Goal: Task Accomplishment & Management: Manage account settings

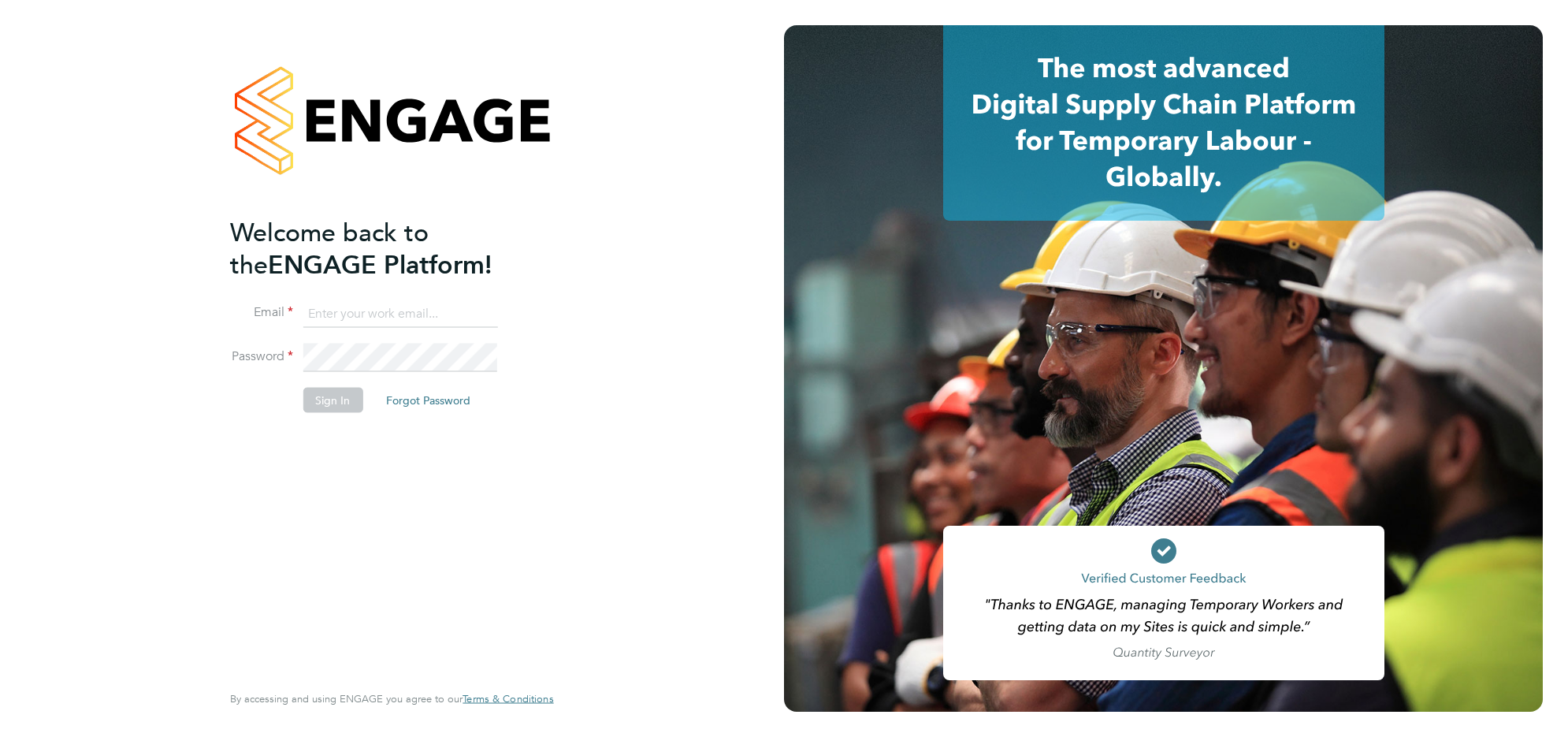
click at [344, 305] on input at bounding box center [399, 313] width 195 height 28
type input "sophieperry@jjfox.com"
click at [345, 396] on button "Sign In" at bounding box center [332, 400] width 60 height 25
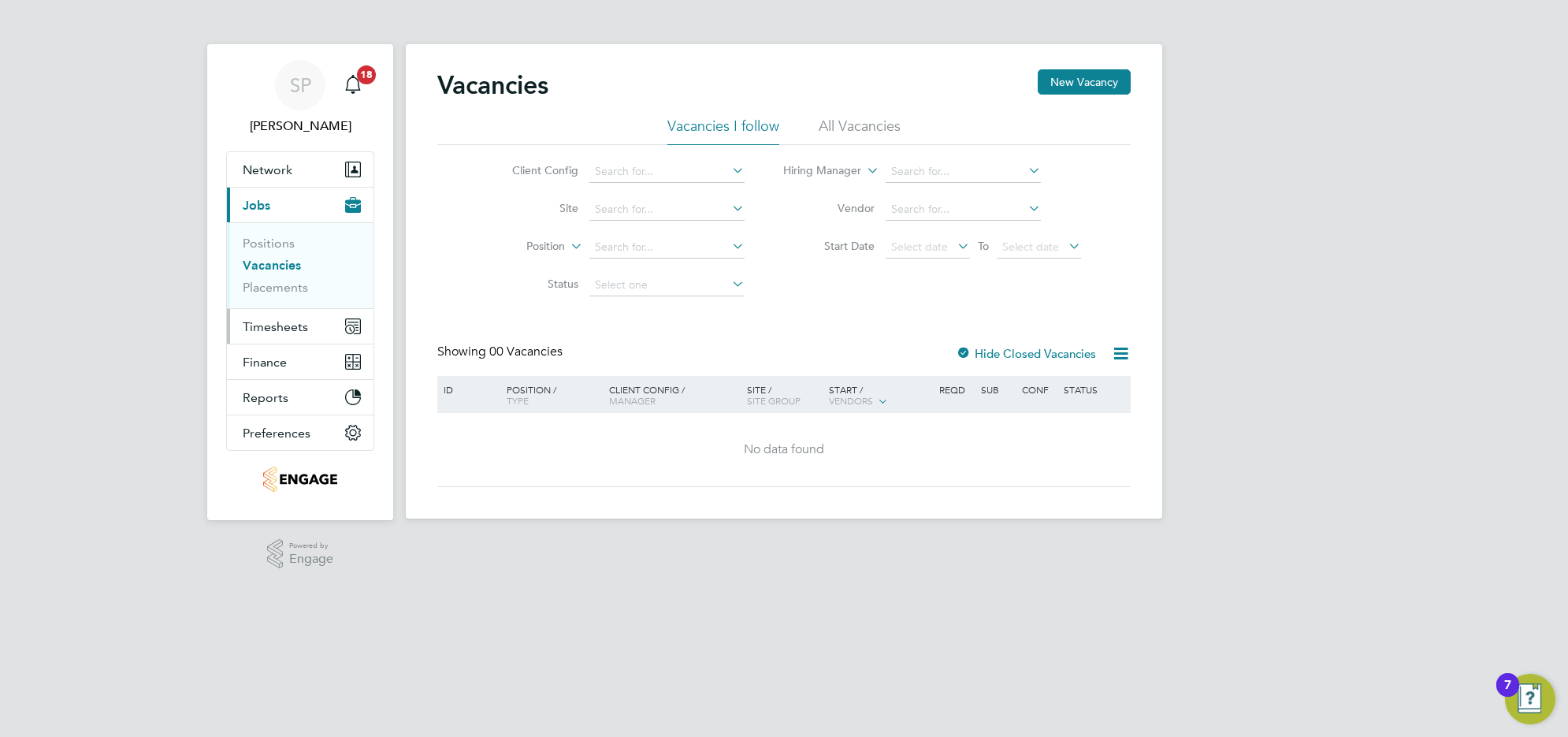
click at [281, 321] on span "Timesheets" at bounding box center [275, 327] width 66 height 15
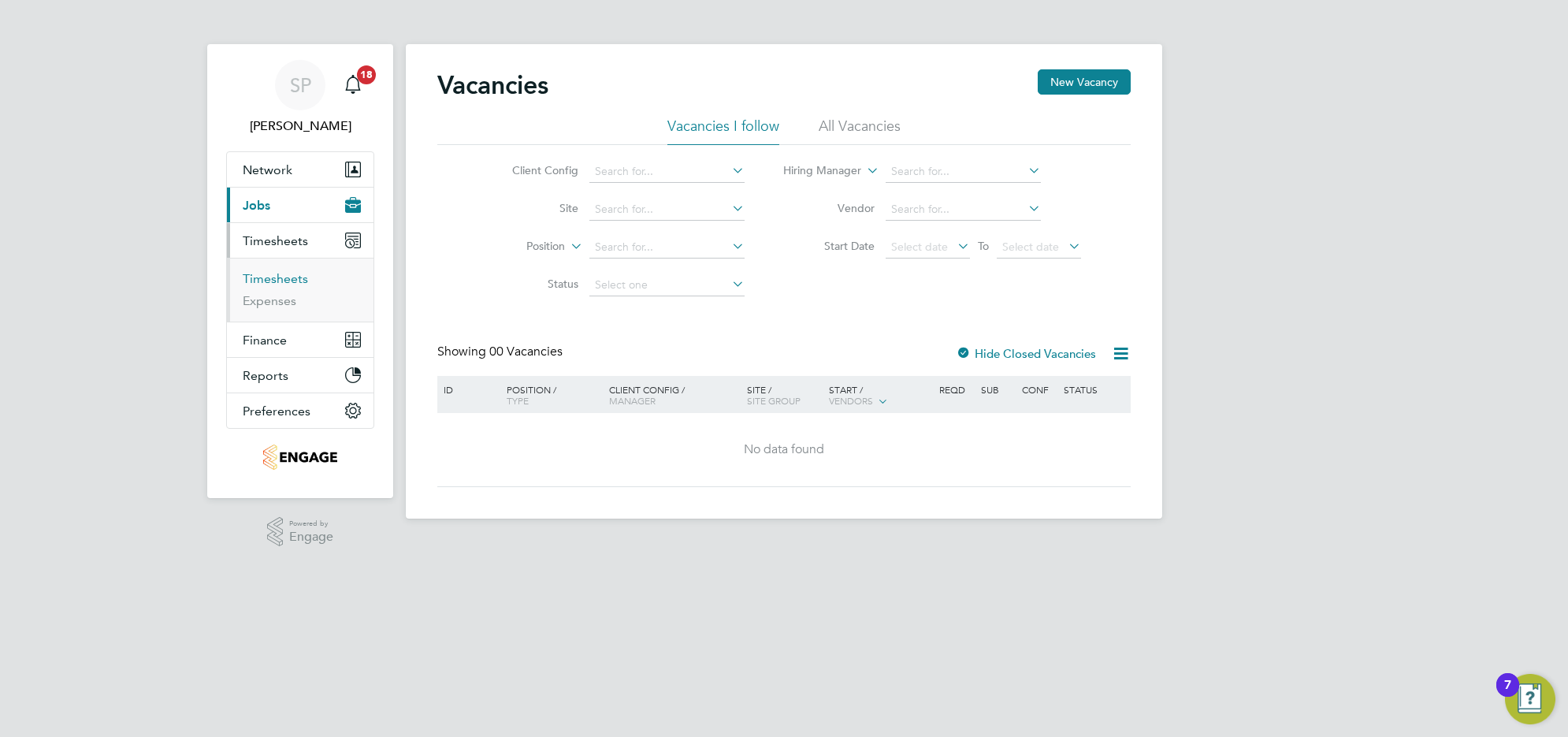
click at [277, 272] on link "Timesheets" at bounding box center [275, 278] width 66 height 15
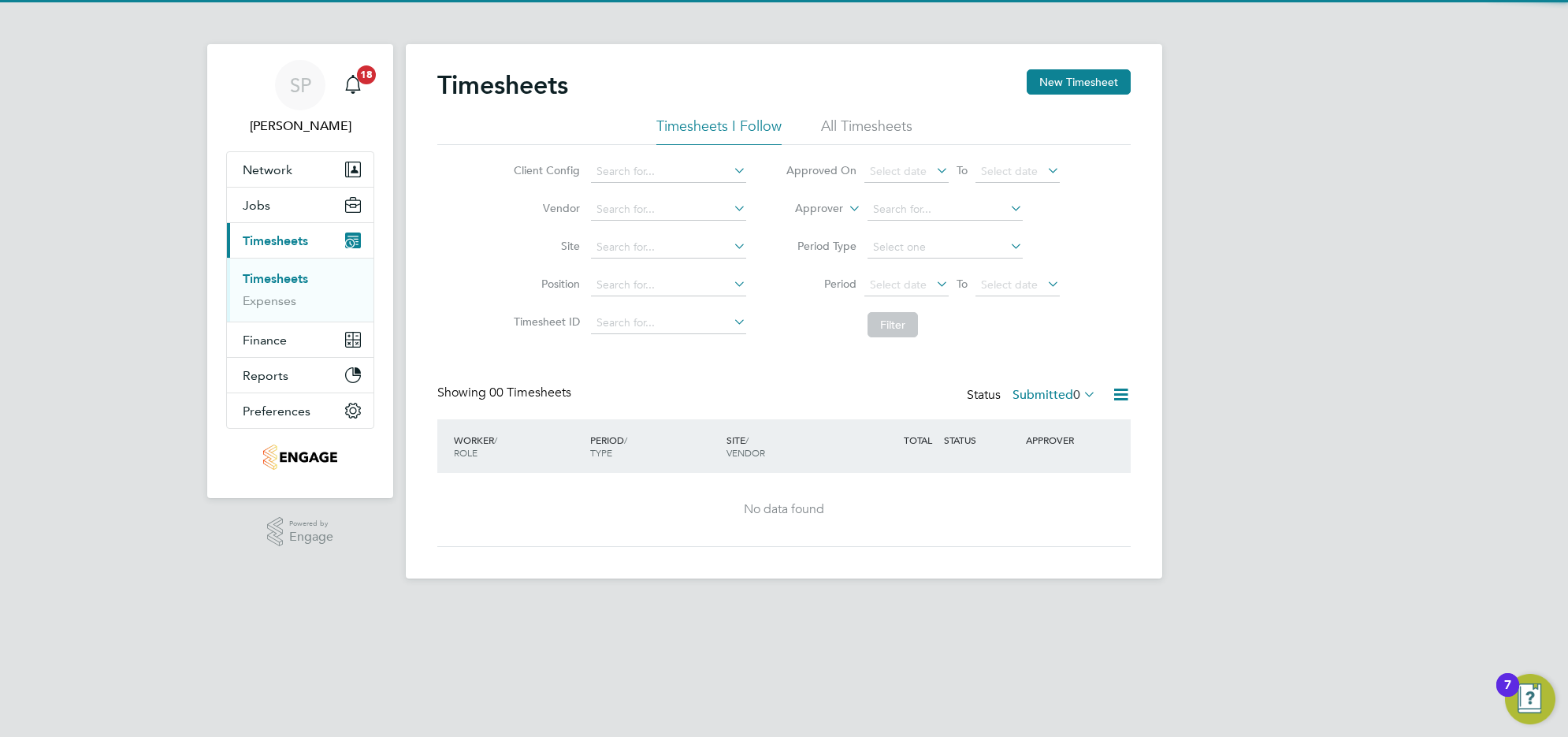
click at [865, 112] on div "Timesheets New Timesheet" at bounding box center [784, 93] width 693 height 47
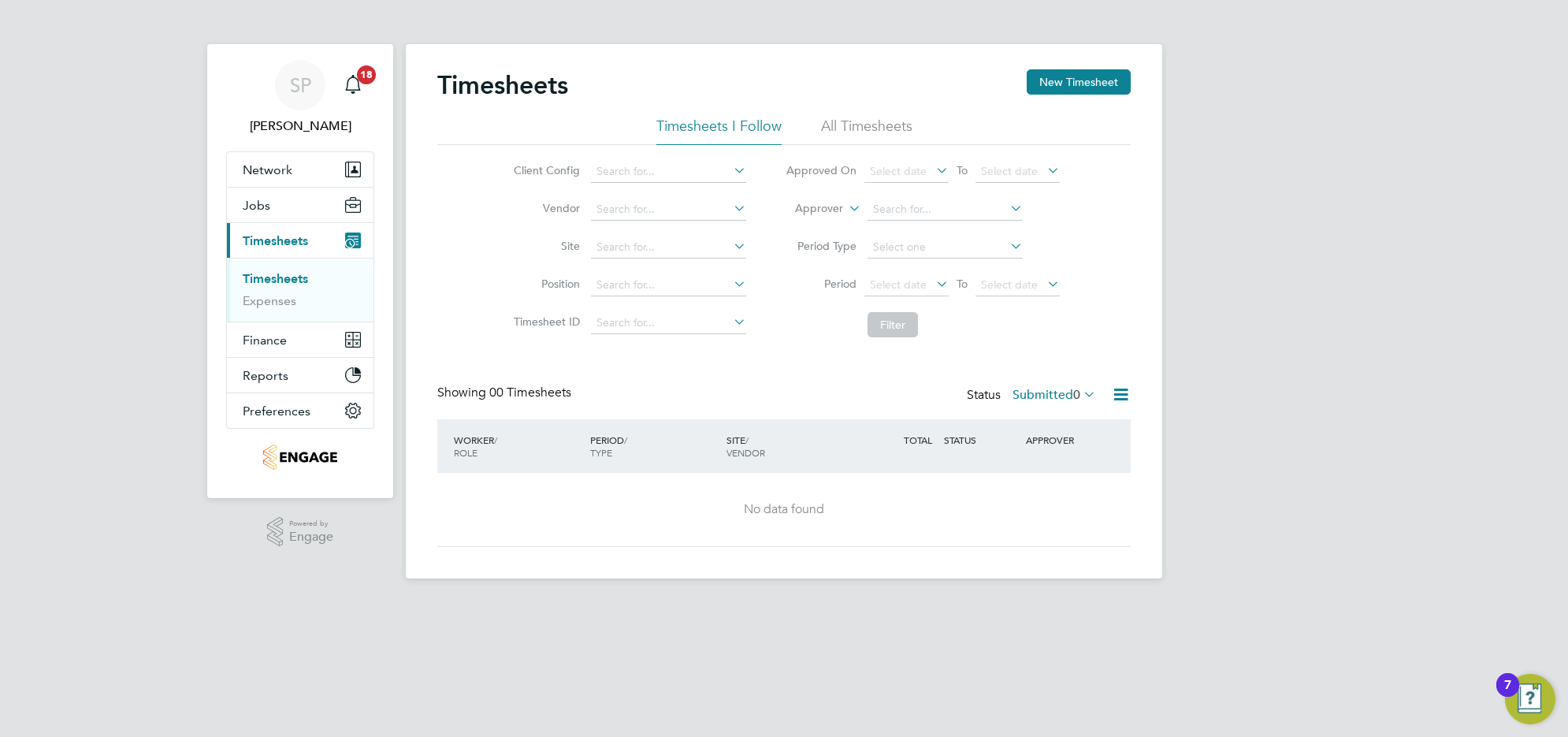
click at [867, 116] on li "All Timesheets" at bounding box center [866, 130] width 91 height 28
click at [869, 126] on li "All Timesheets" at bounding box center [866, 130] width 91 height 28
click at [1021, 398] on label "Submitted 0" at bounding box center [1054, 394] width 83 height 15
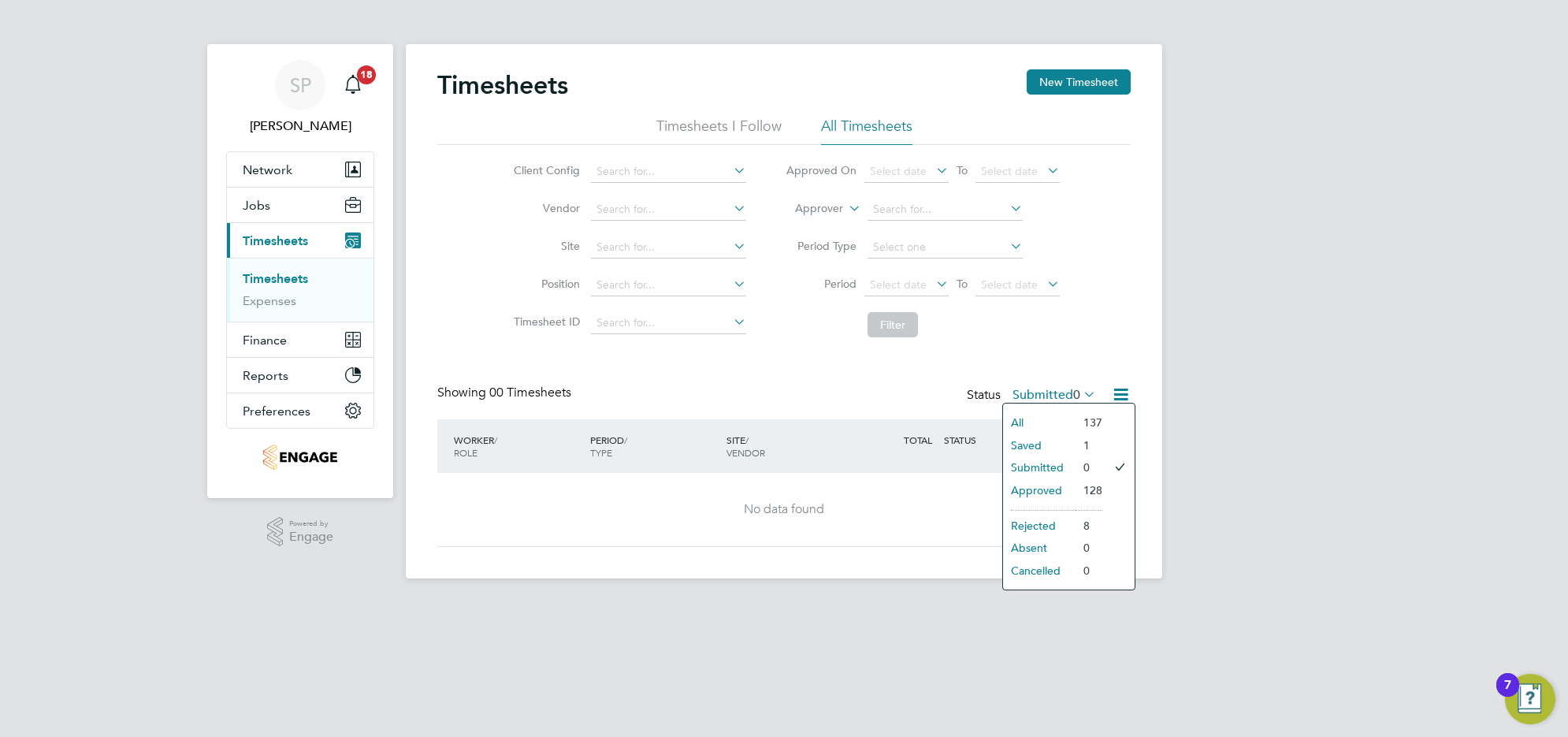
click at [1026, 420] on li "All" at bounding box center [1039, 422] width 73 height 22
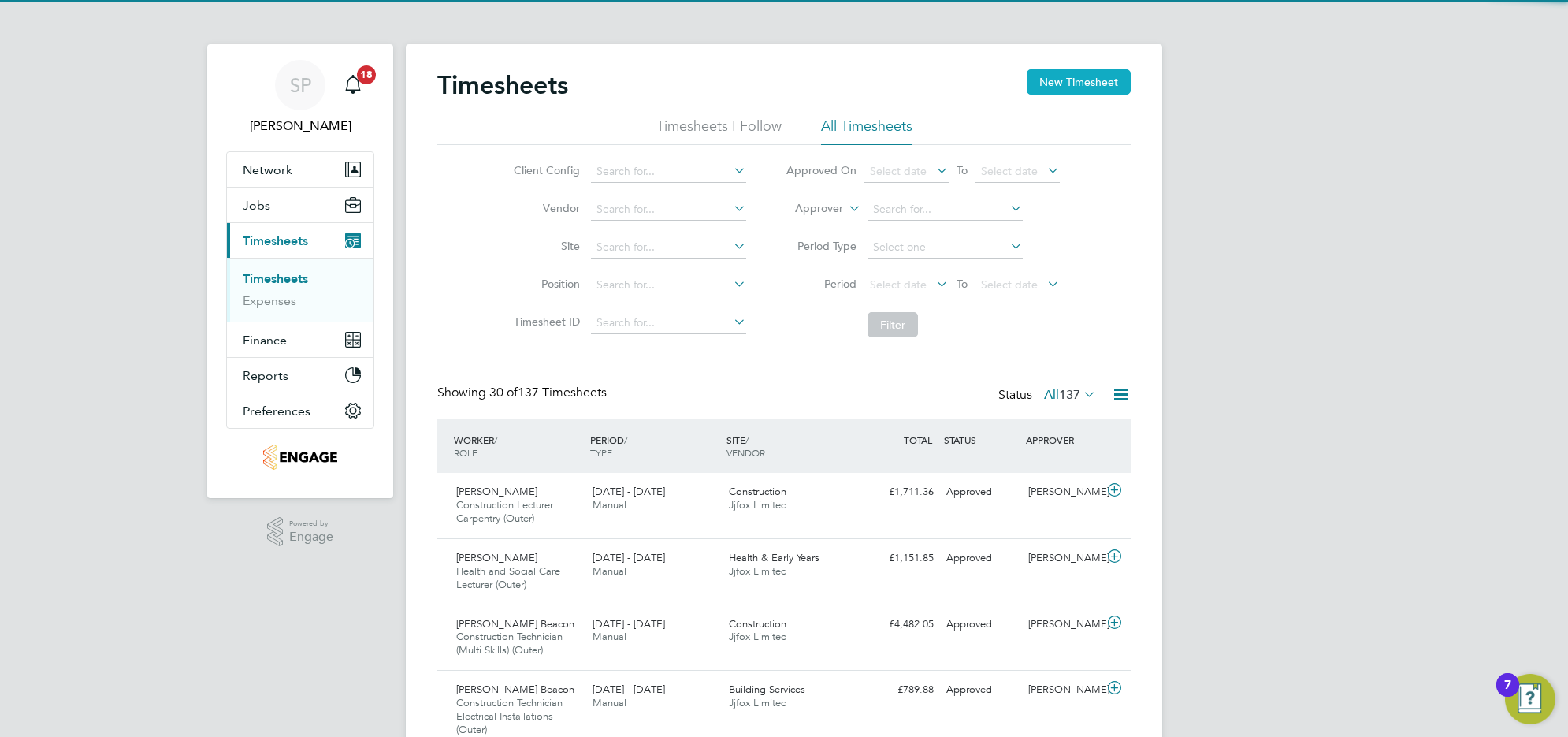
click at [1078, 83] on button "New Timesheet" at bounding box center [1078, 82] width 104 height 25
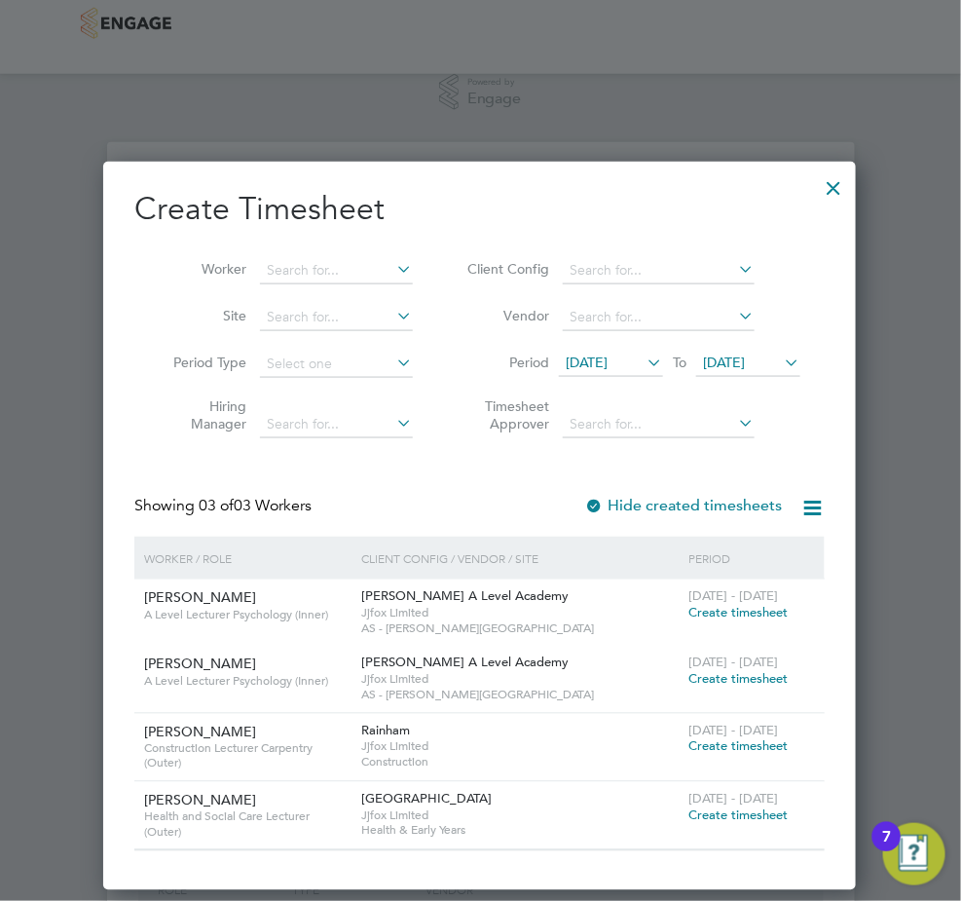
click at [644, 365] on icon at bounding box center [644, 362] width 0 height 27
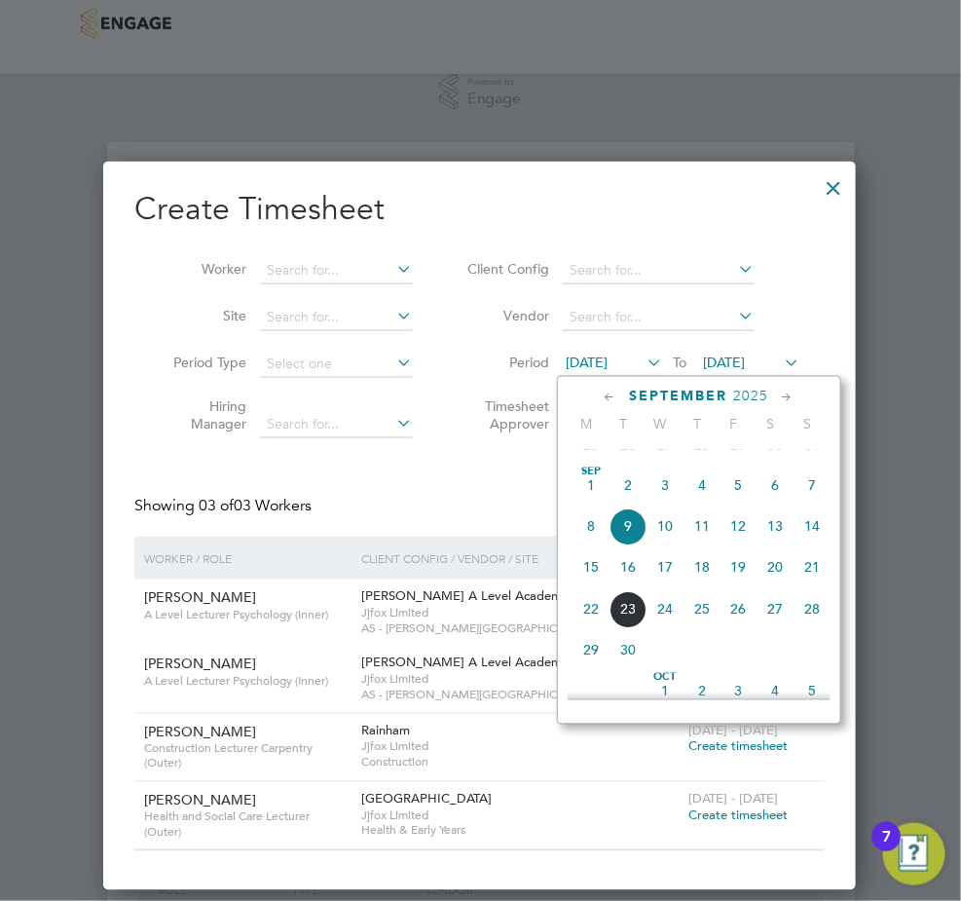
click at [599, 505] on span "Sep 1" at bounding box center [591, 486] width 37 height 37
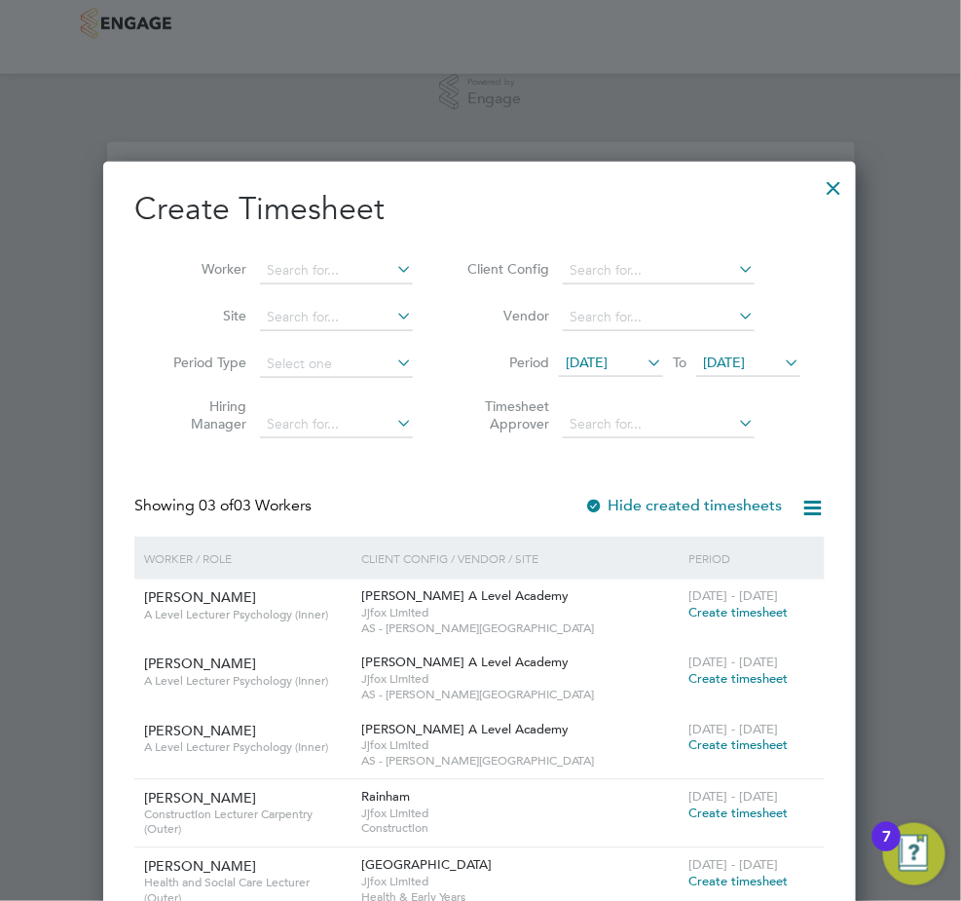
click at [723, 615] on span "Create timesheet" at bounding box center [738, 613] width 99 height 17
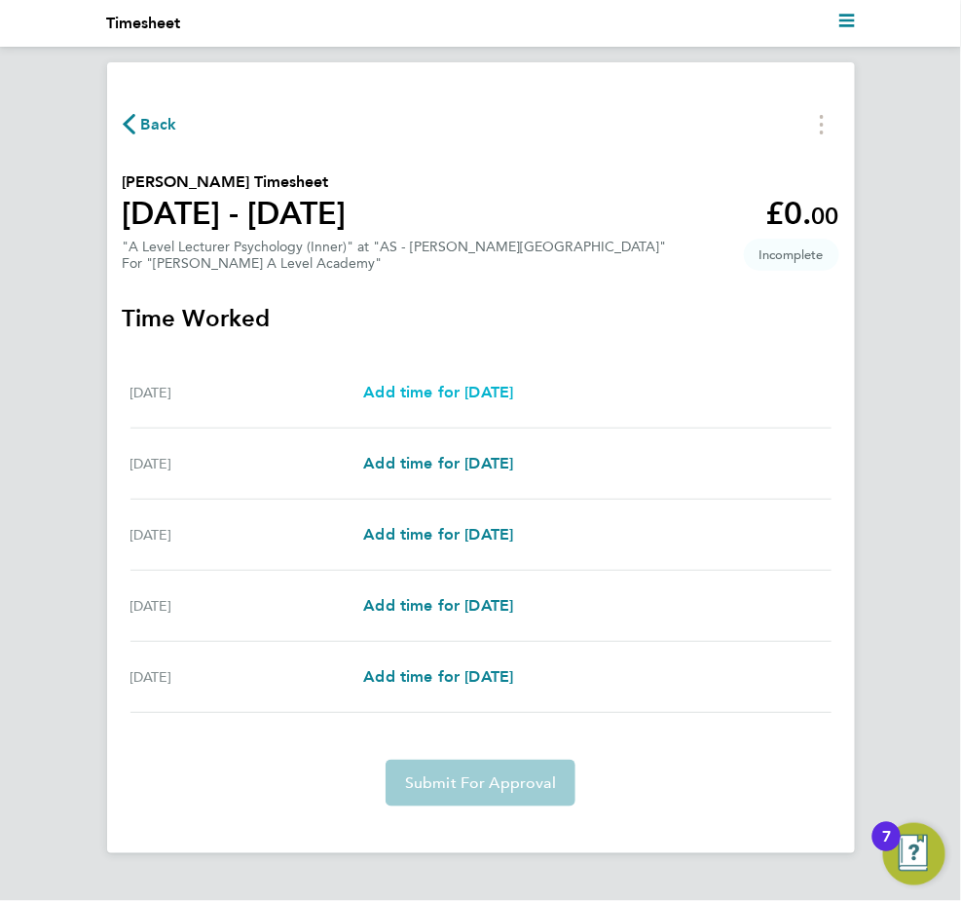
click at [431, 397] on span "Add time for Wed 03 Sep" at bounding box center [438, 392] width 150 height 19
select select "60"
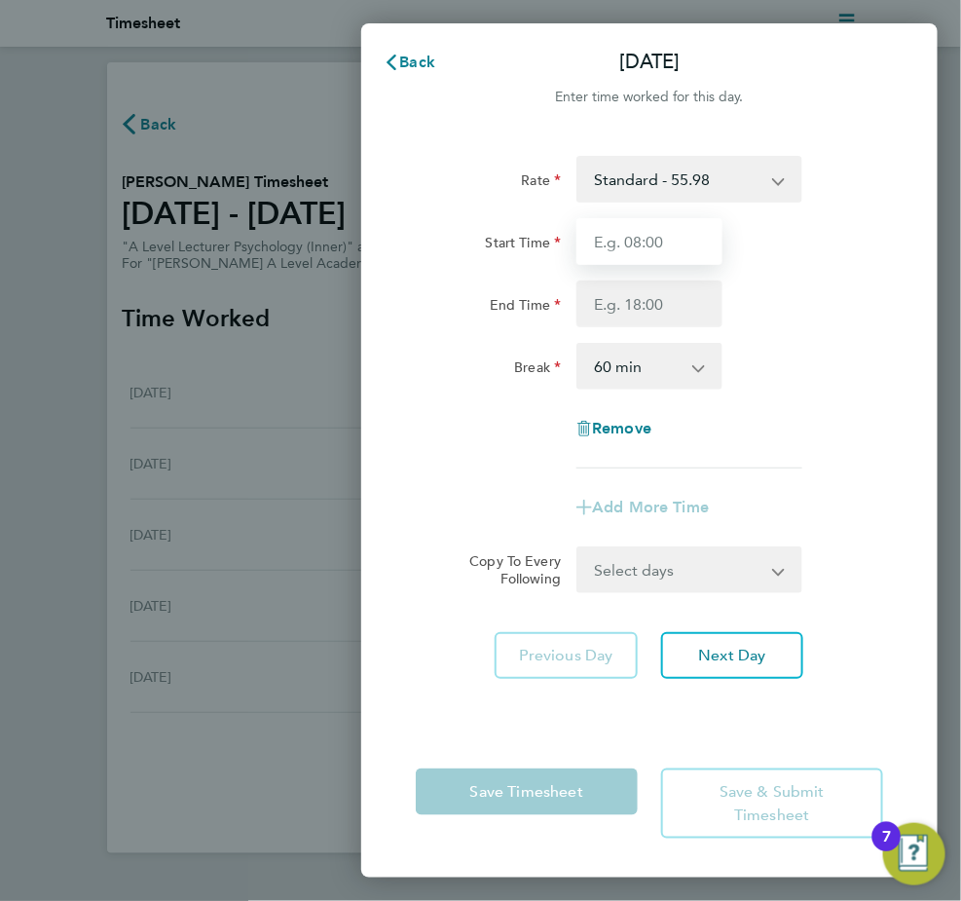
click at [610, 232] on input "Start Time" at bounding box center [649, 241] width 145 height 47
type input "08:30"
click at [765, 255] on div "Start Time 08:30" at bounding box center [649, 241] width 483 height 47
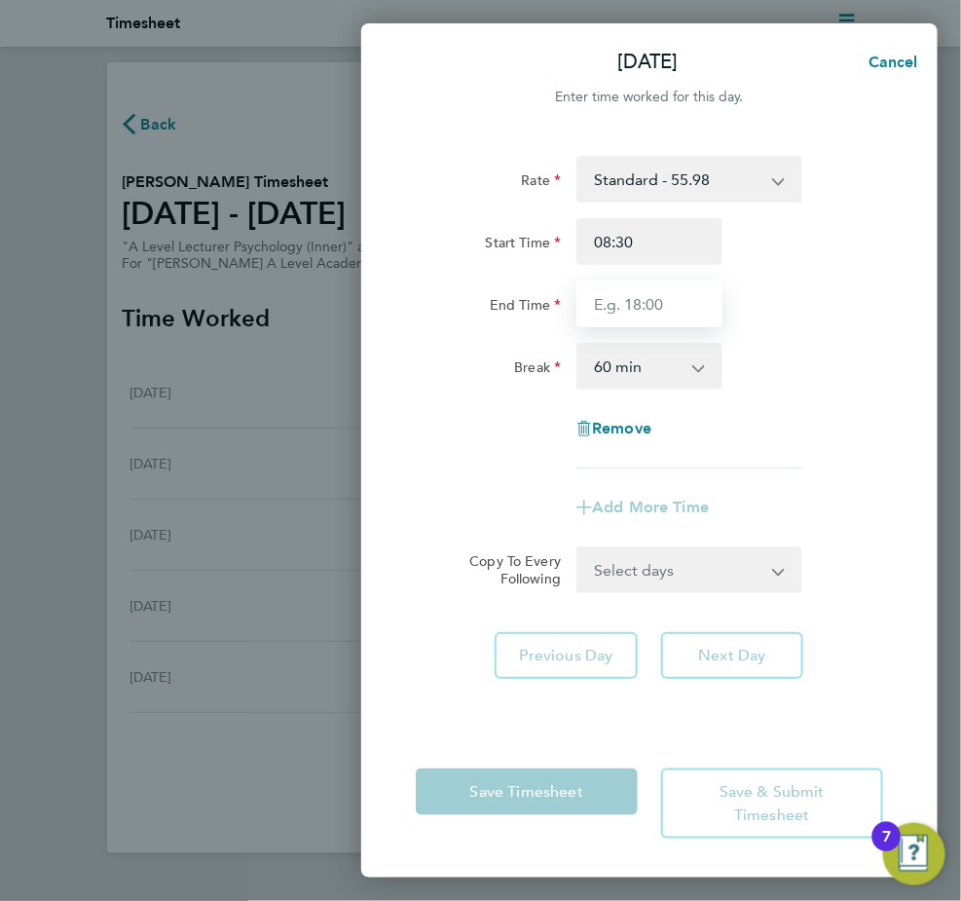
click at [604, 304] on input "End Time" at bounding box center [649, 304] width 145 height 47
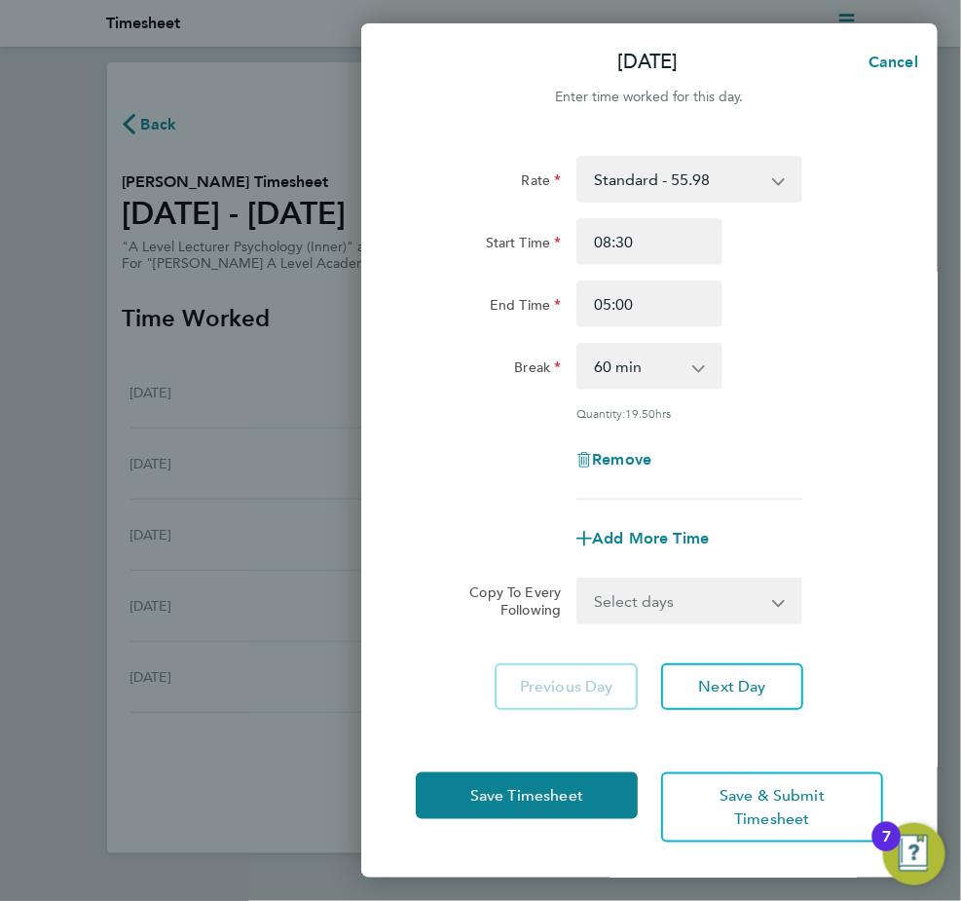
click at [765, 323] on div "End Time 05:00" at bounding box center [649, 304] width 483 height 47
click at [622, 308] on input "05:00" at bounding box center [649, 304] width 145 height 47
click at [607, 308] on input "05:00" at bounding box center [649, 304] width 145 height 47
type input "17:00"
click at [747, 318] on div "End Time 17:00" at bounding box center [649, 304] width 483 height 47
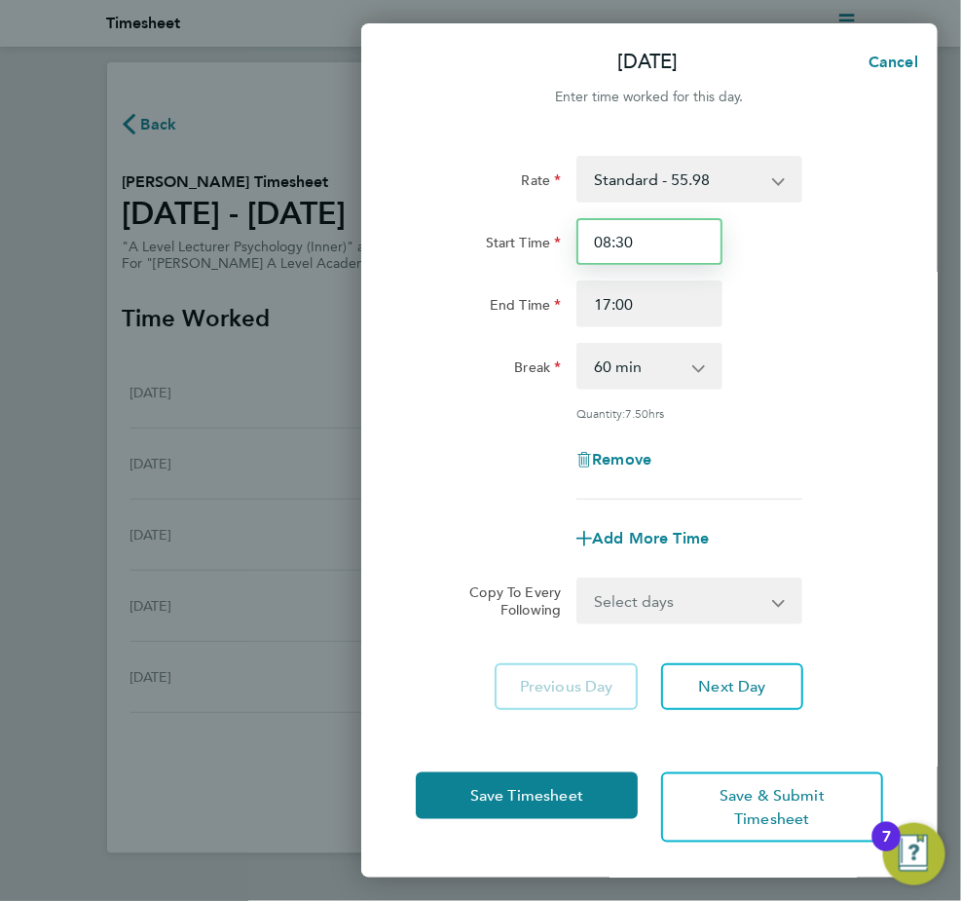
click at [606, 240] on input "08:30" at bounding box center [649, 241] width 145 height 47
click at [631, 242] on input "08:30" at bounding box center [649, 241] width 145 height 47
type input "09:00"
click at [785, 284] on div "End Time 17:00" at bounding box center [649, 304] width 483 height 47
click at [638, 600] on select "Select days Day Weekday (Mon-Fri) Weekend (Sat-Sun) Thursday Friday Saturday Su…" at bounding box center [679, 601] width 201 height 43
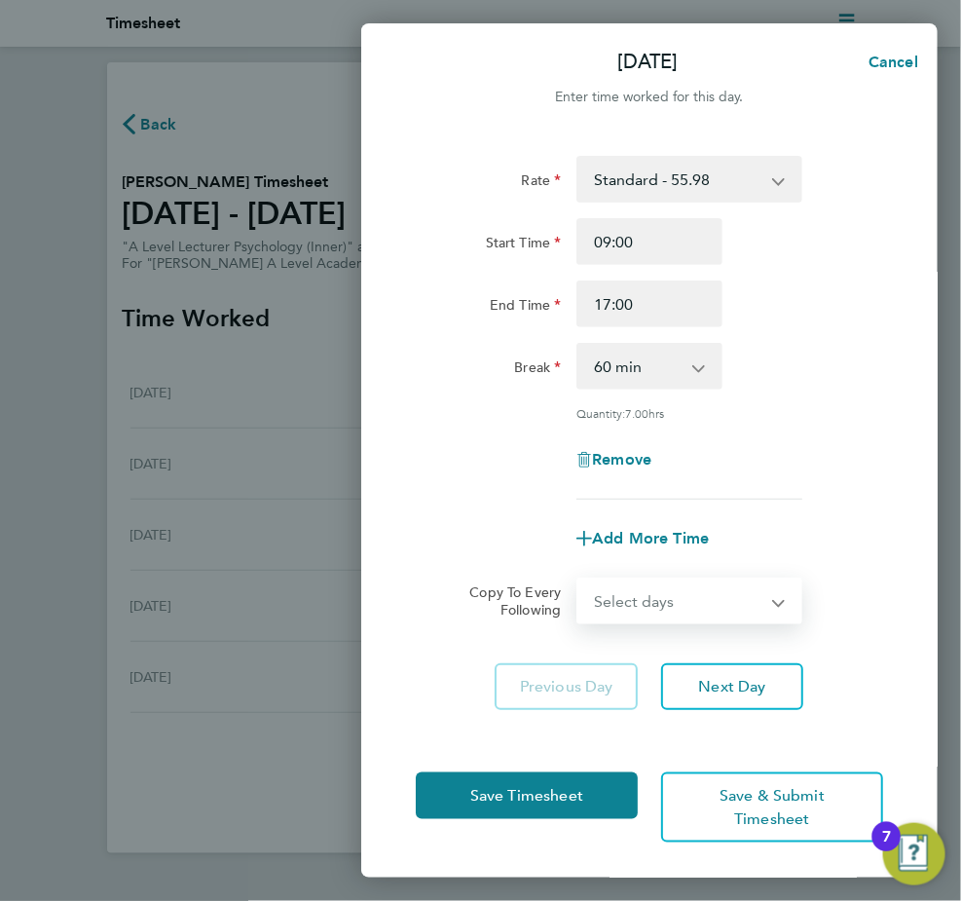
click at [638, 601] on select "Select days Day Weekday (Mon-Fri) Weekend (Sat-Sun) Thursday Friday Saturday Su…" at bounding box center [679, 601] width 201 height 43
click at [704, 684] on span "Next Day" at bounding box center [731, 686] width 67 height 19
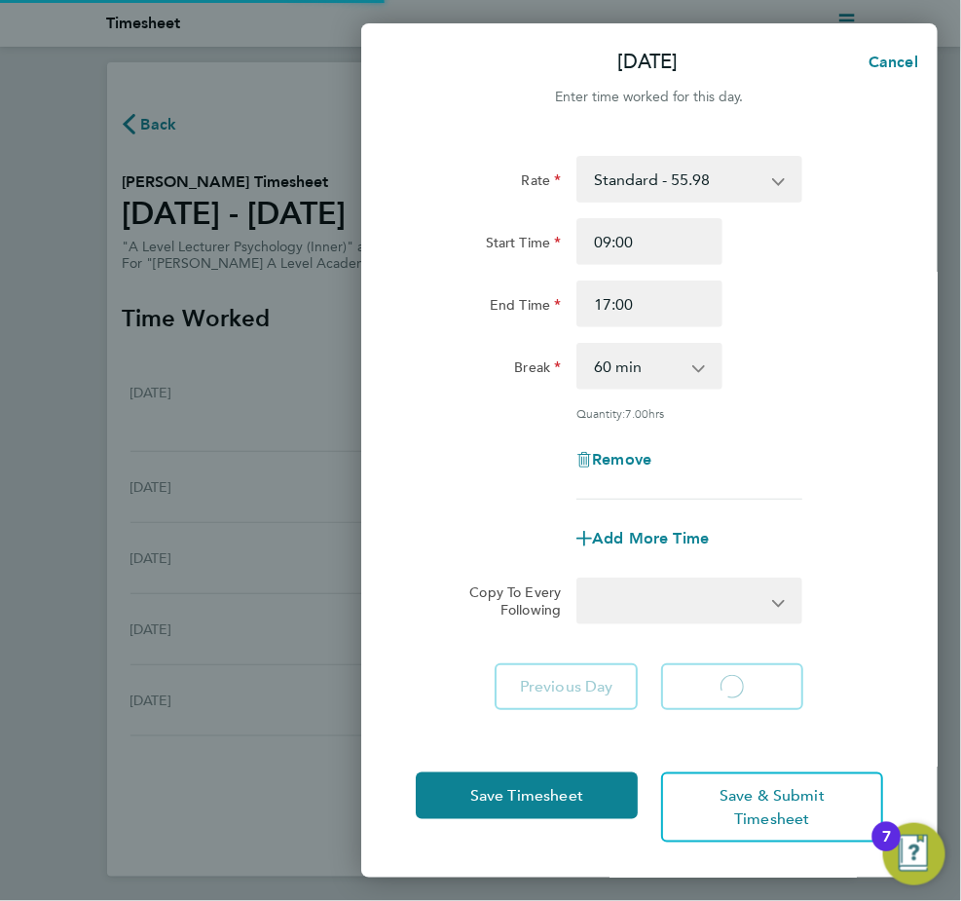
select select "60"
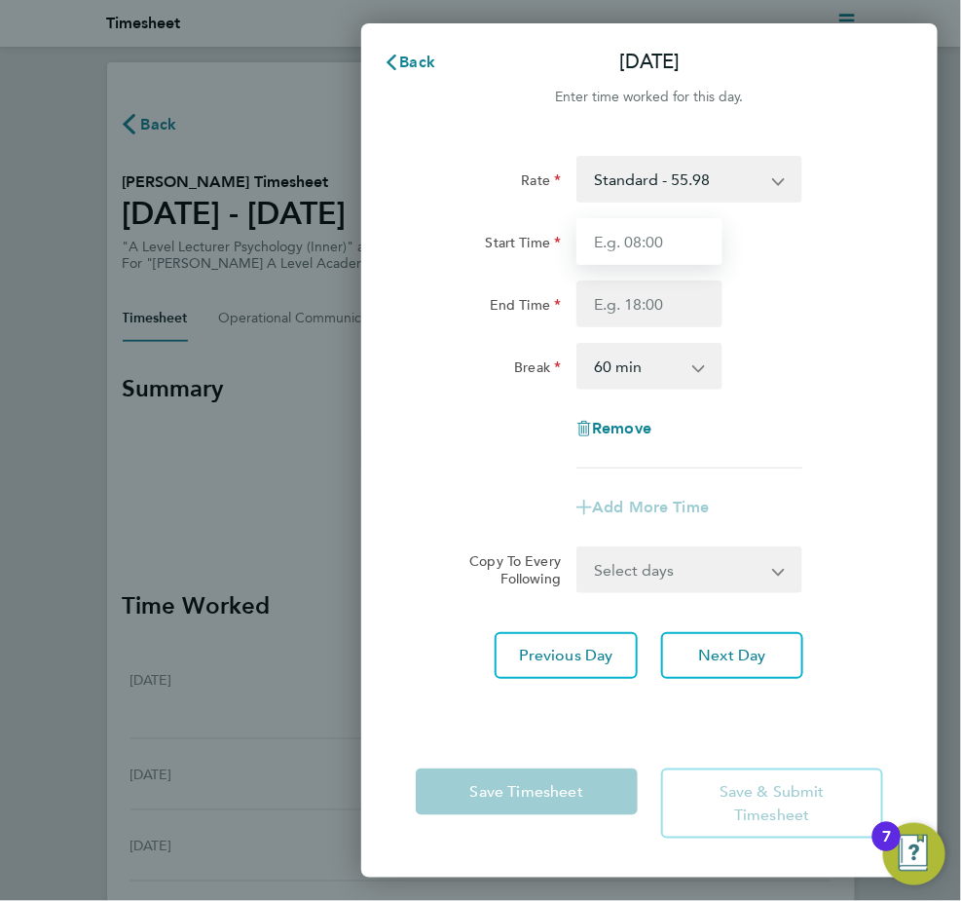
click at [648, 237] on input "Start Time" at bounding box center [649, 241] width 145 height 47
type input "09:00"
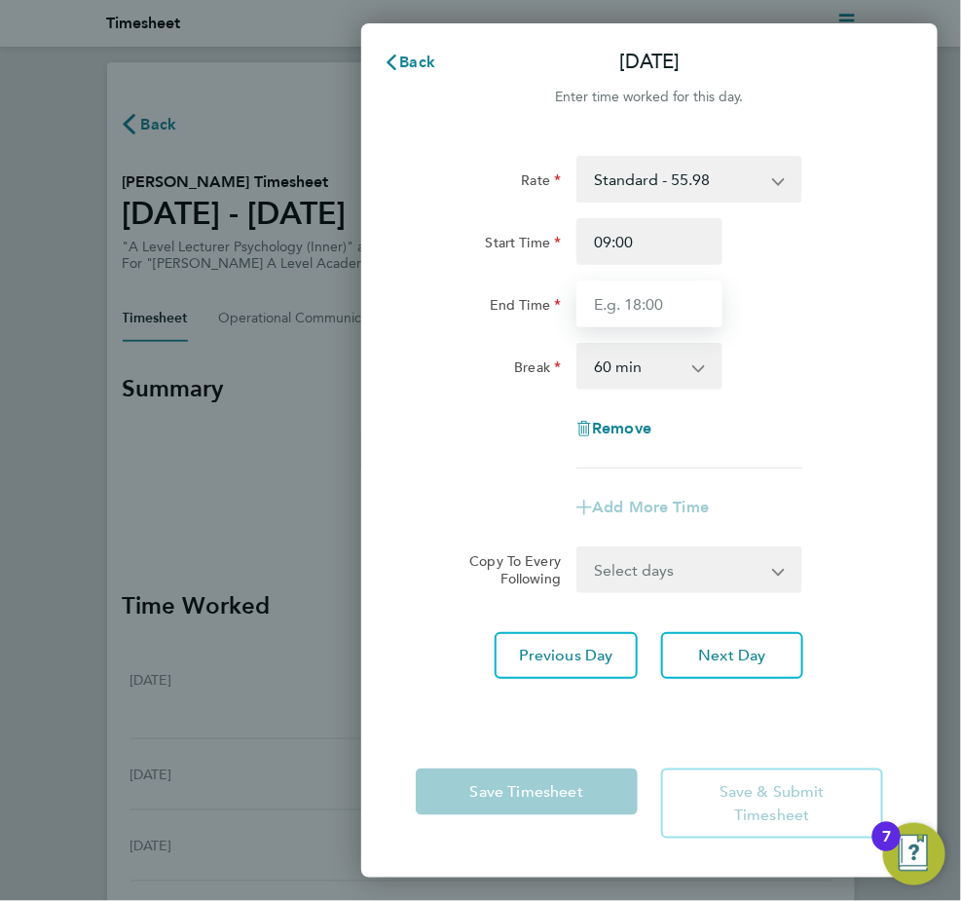
type input "17:00"
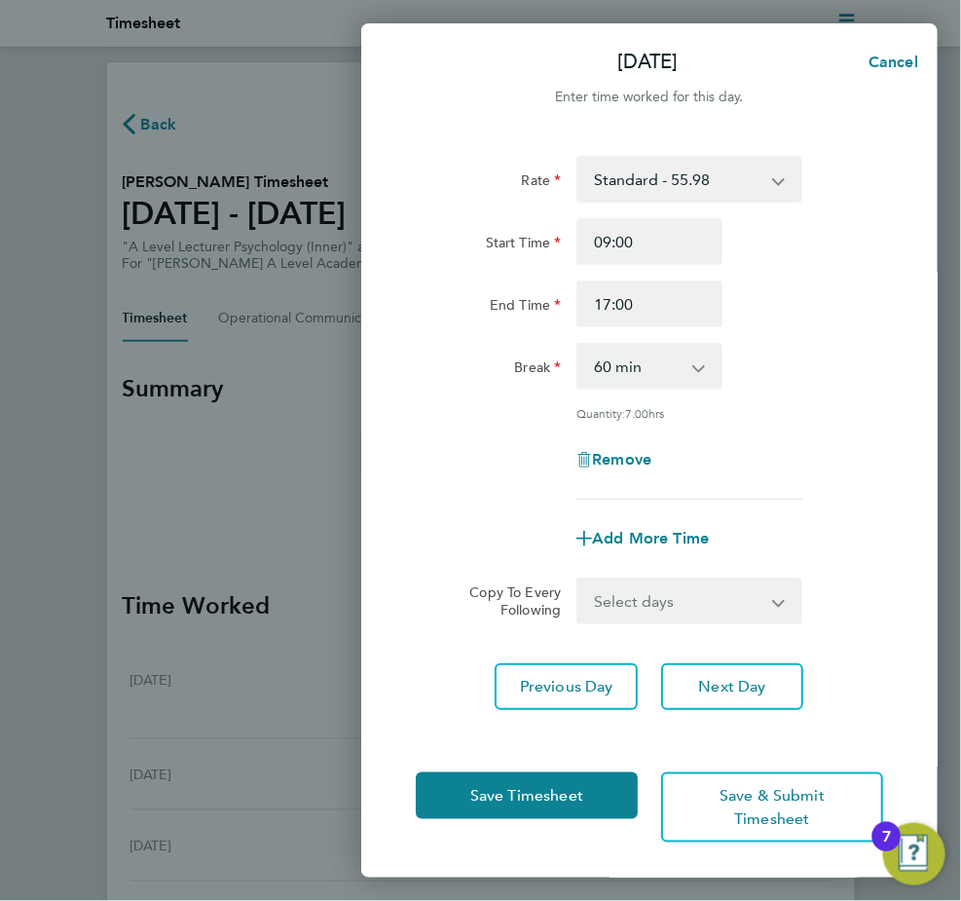
click at [760, 443] on div "Remove" at bounding box center [649, 459] width 483 height 47
click at [736, 685] on span "Next Day" at bounding box center [731, 686] width 67 height 19
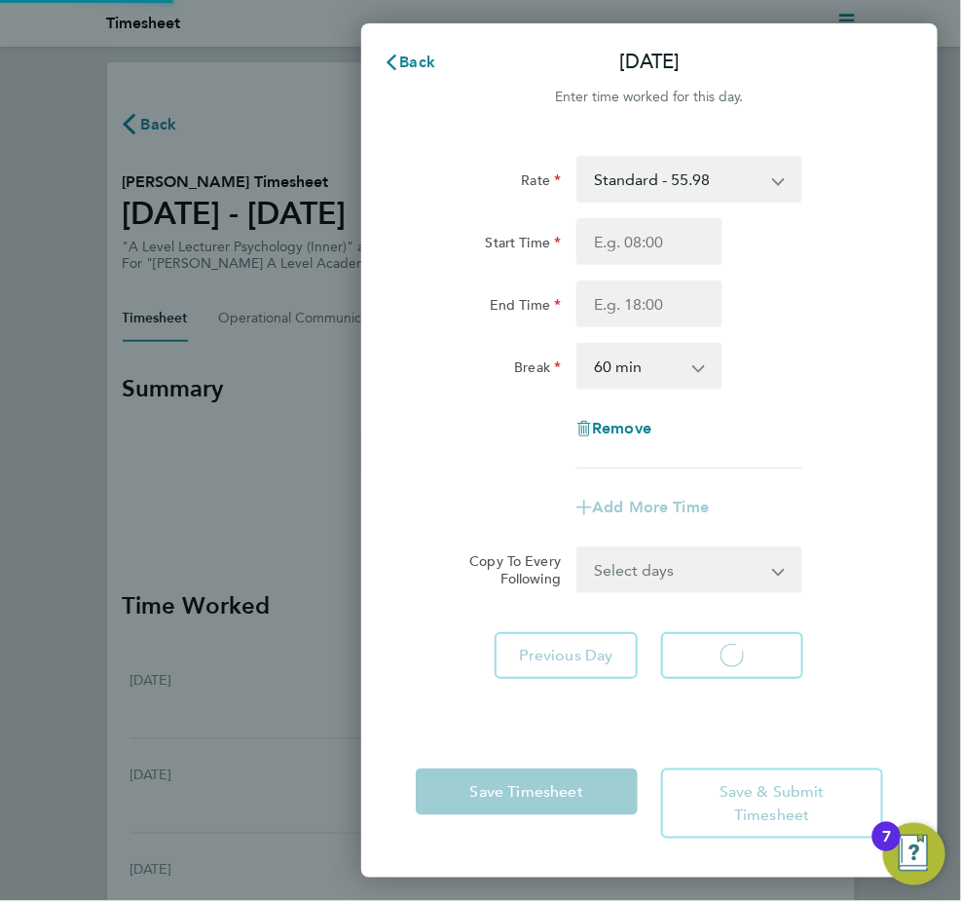
select select "60"
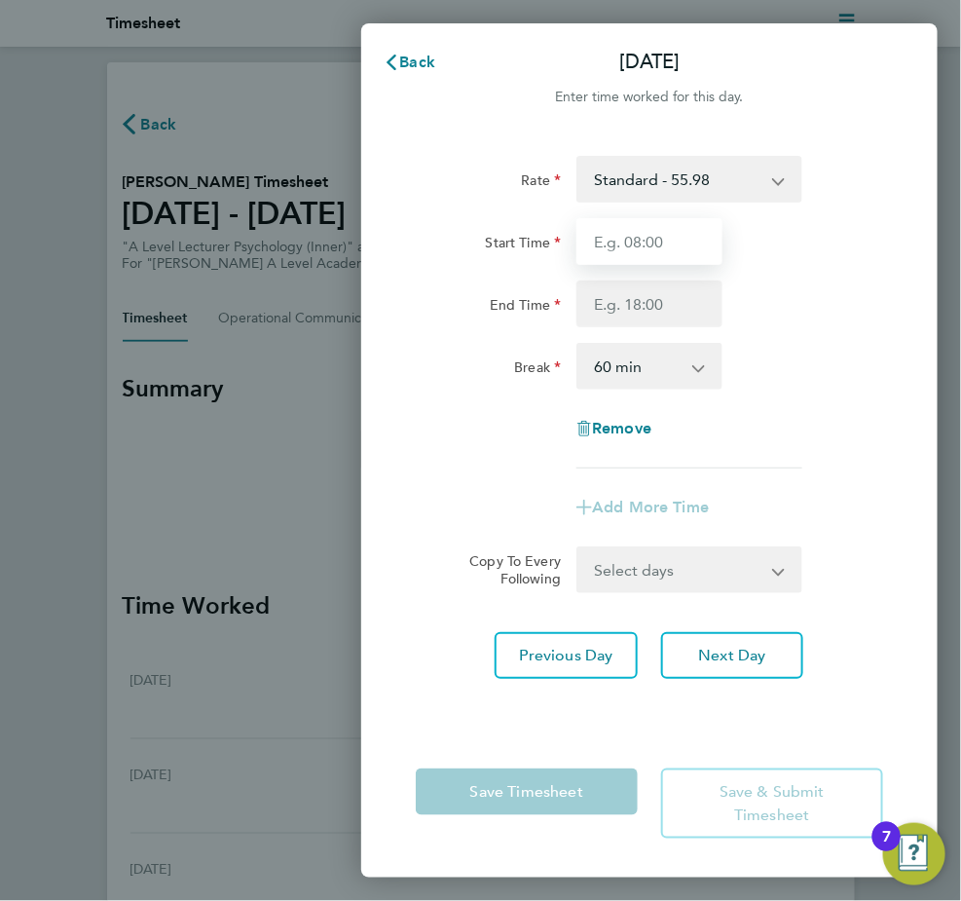
click at [622, 236] on input "Start Time" at bounding box center [649, 241] width 145 height 47
type input "09:00"
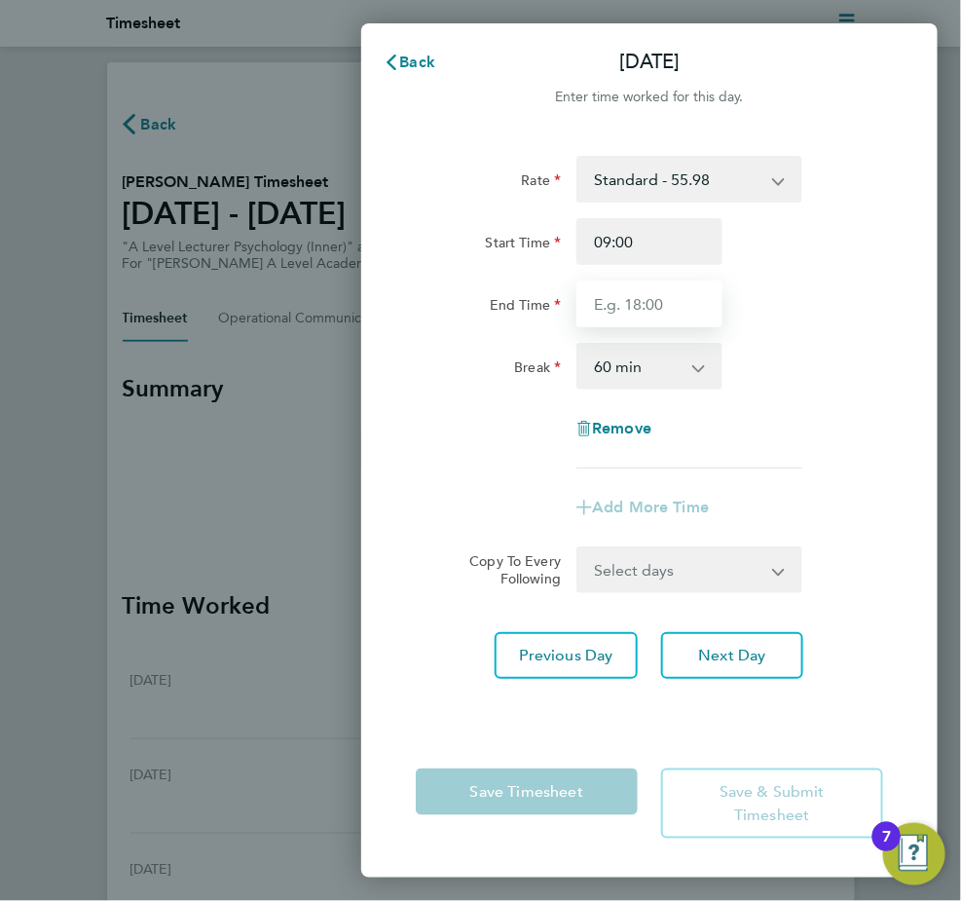
type input "17:00"
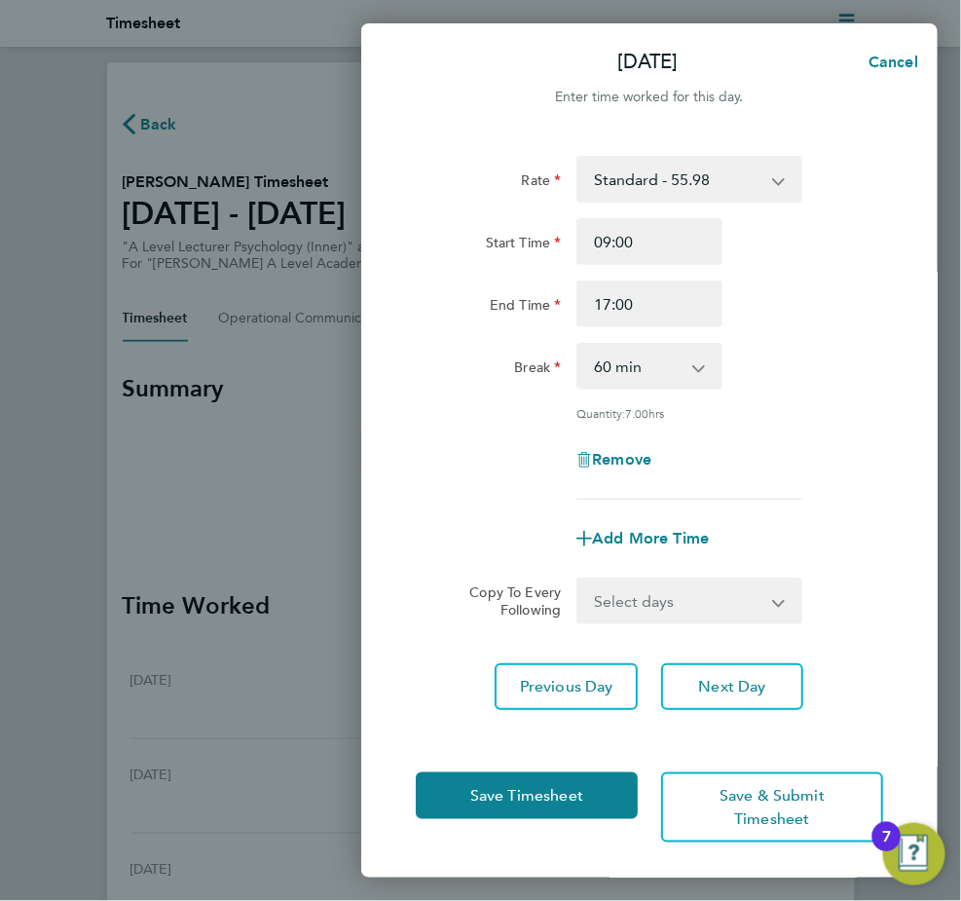
click at [732, 449] on div "Remove" at bounding box center [649, 459] width 483 height 47
click at [550, 806] on span "Save Timesheet" at bounding box center [527, 795] width 113 height 19
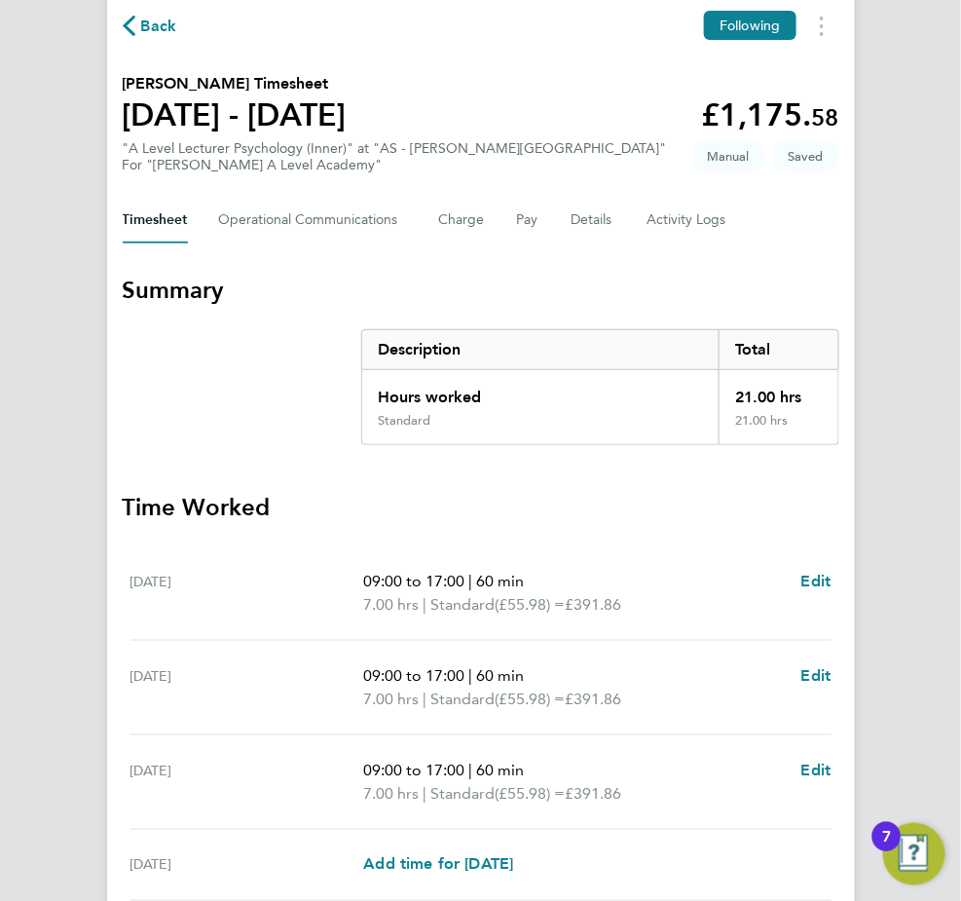
scroll to position [342, 0]
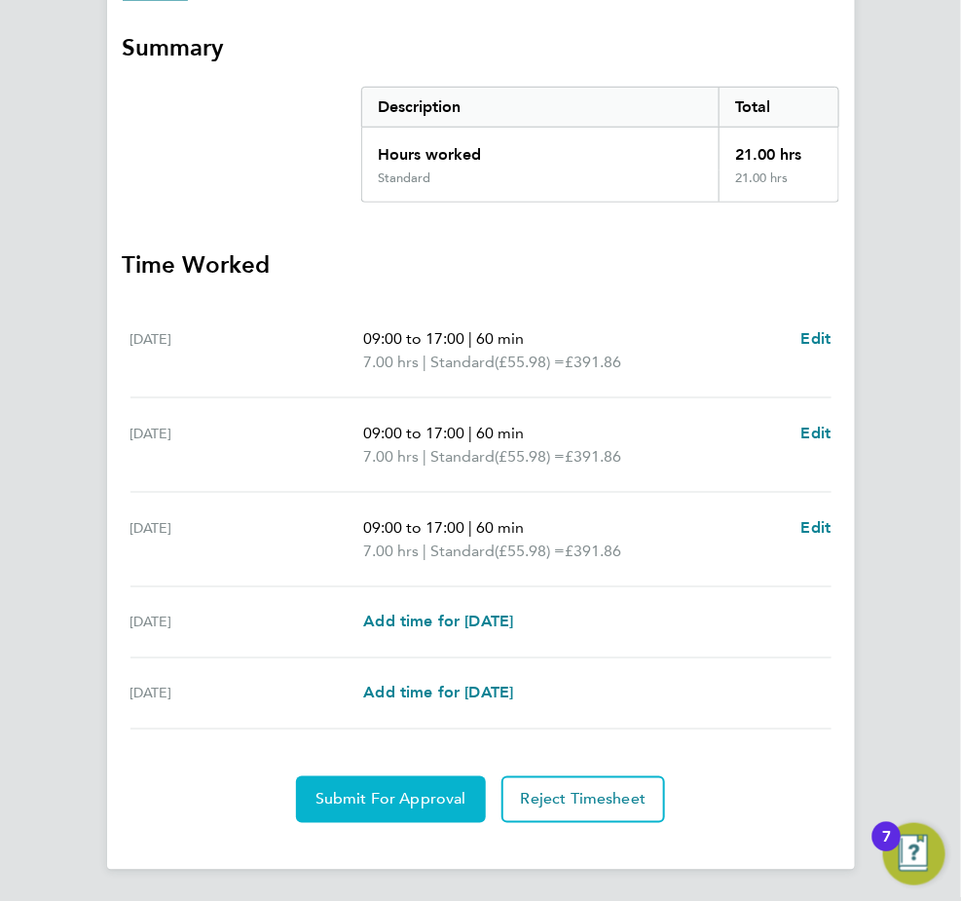
click at [356, 805] on span "Submit For Approval" at bounding box center [391, 799] width 151 height 19
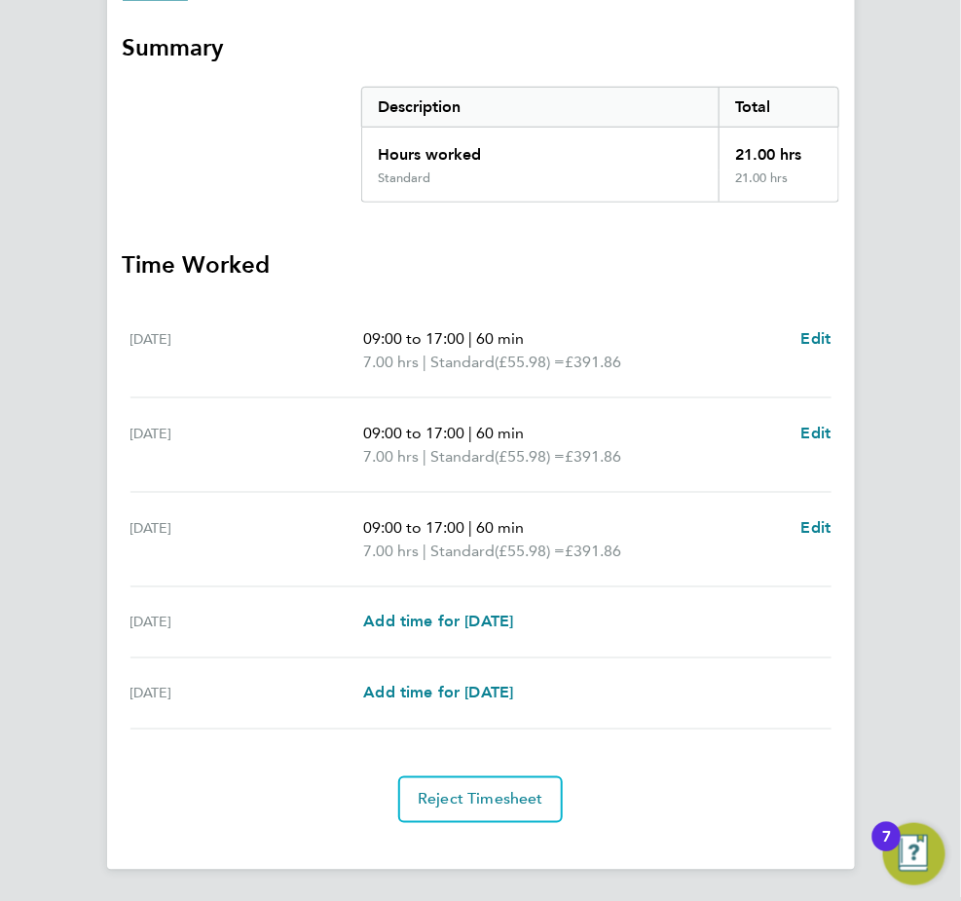
scroll to position [0, 0]
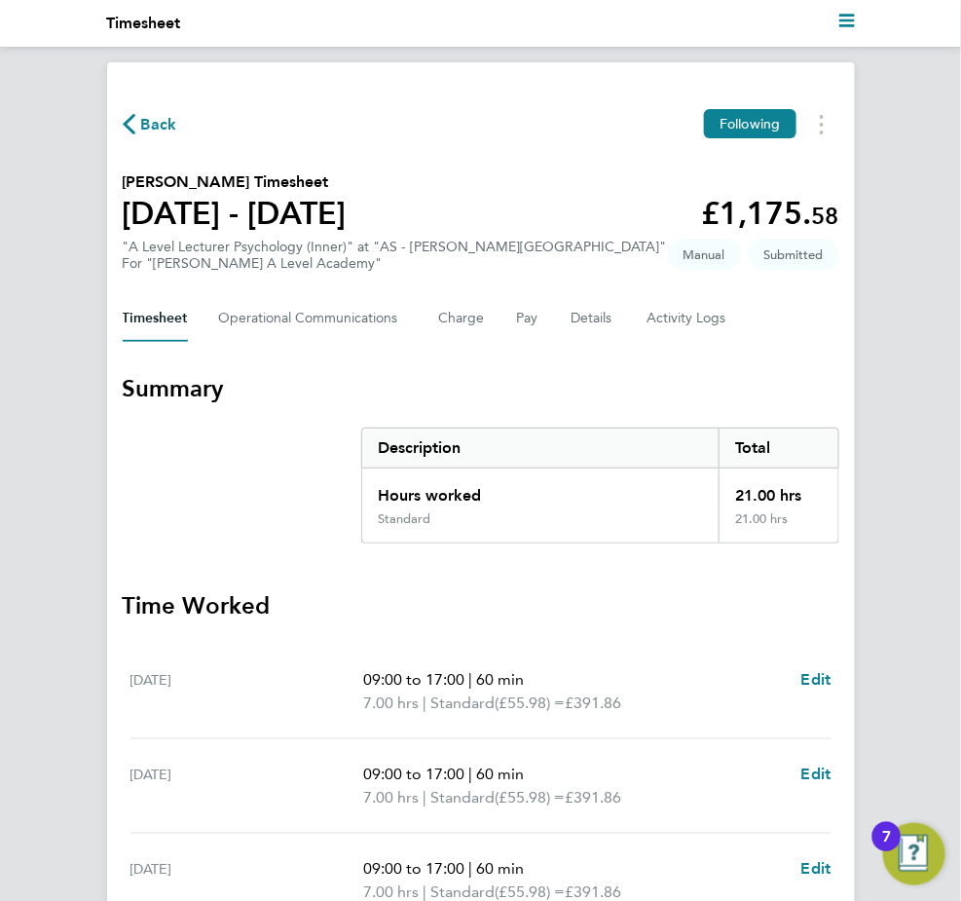
drag, startPoint x: 138, startPoint y: 113, endPoint x: 103, endPoint y: 120, distance: 35.7
click at [138, 113] on button "Back" at bounding box center [150, 124] width 55 height 24
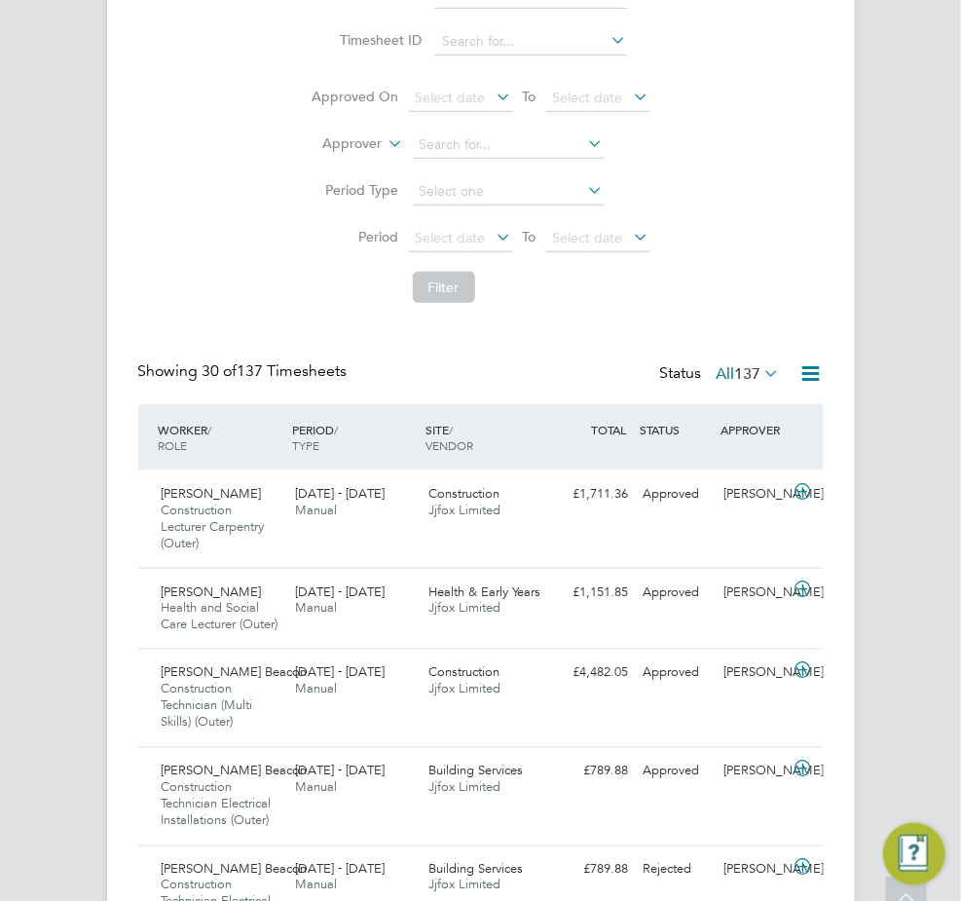
scroll to position [10, 10]
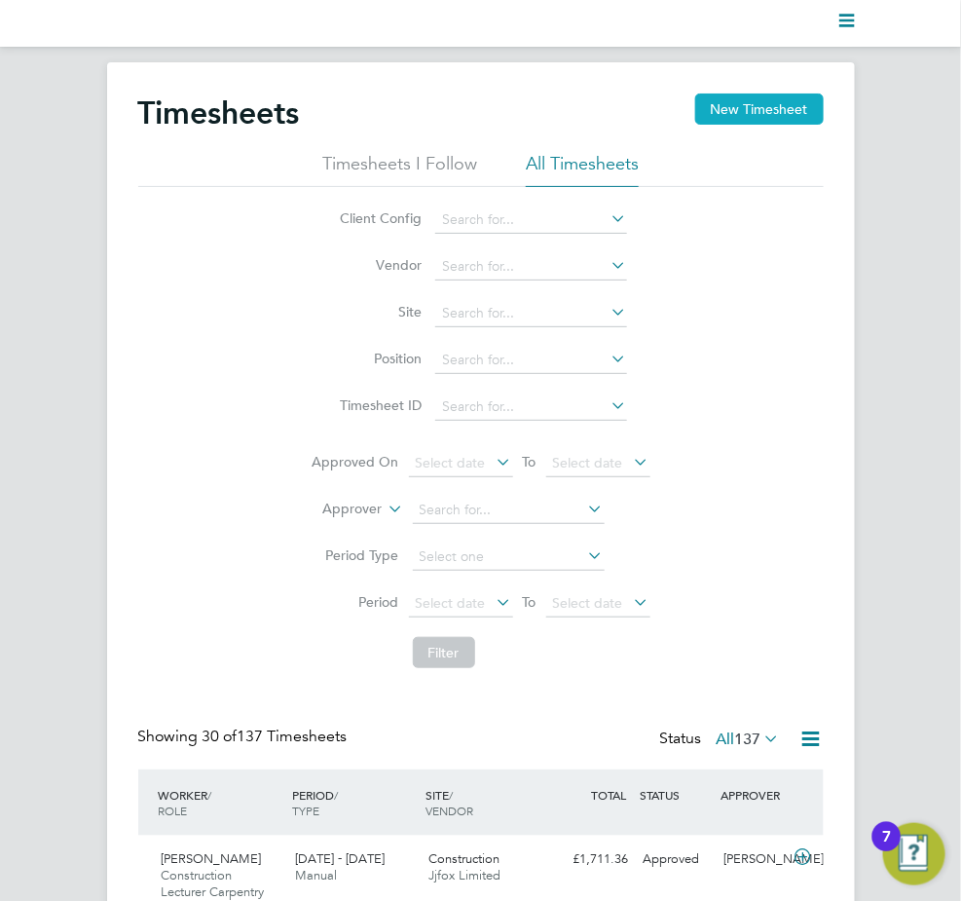
click at [732, 110] on button "New Timesheet" at bounding box center [760, 109] width 129 height 31
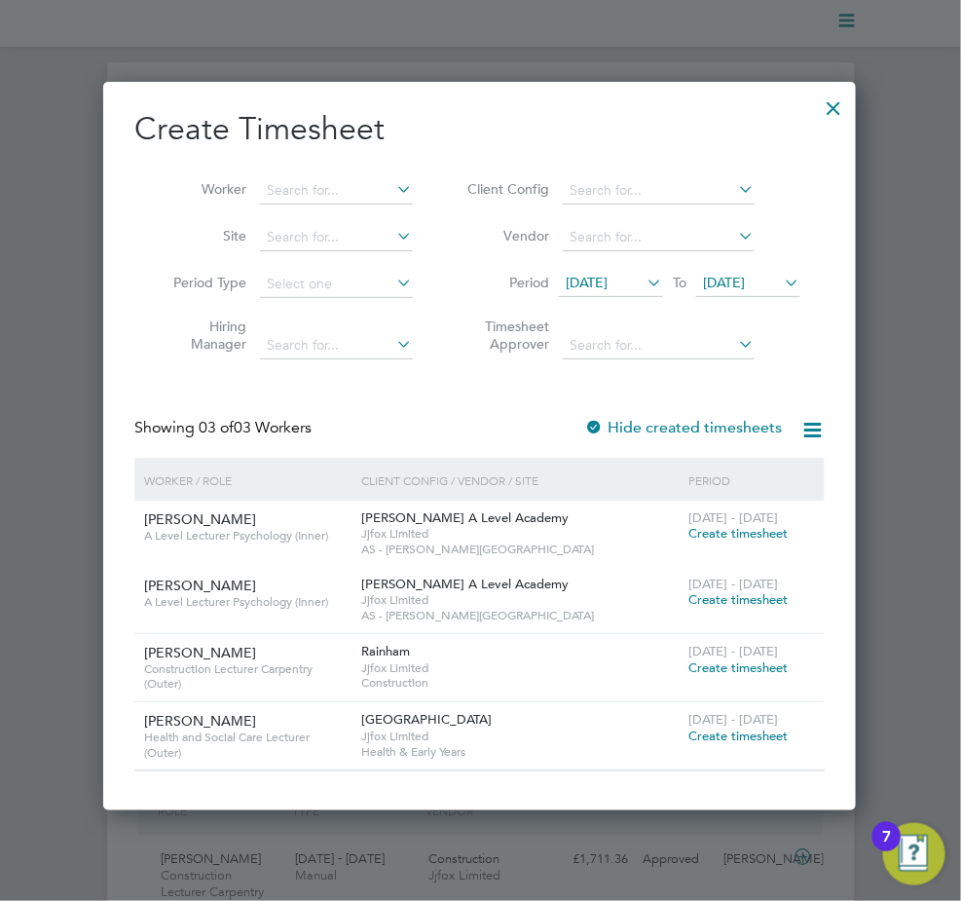
click at [723, 529] on span "Create timesheet" at bounding box center [738, 533] width 99 height 17
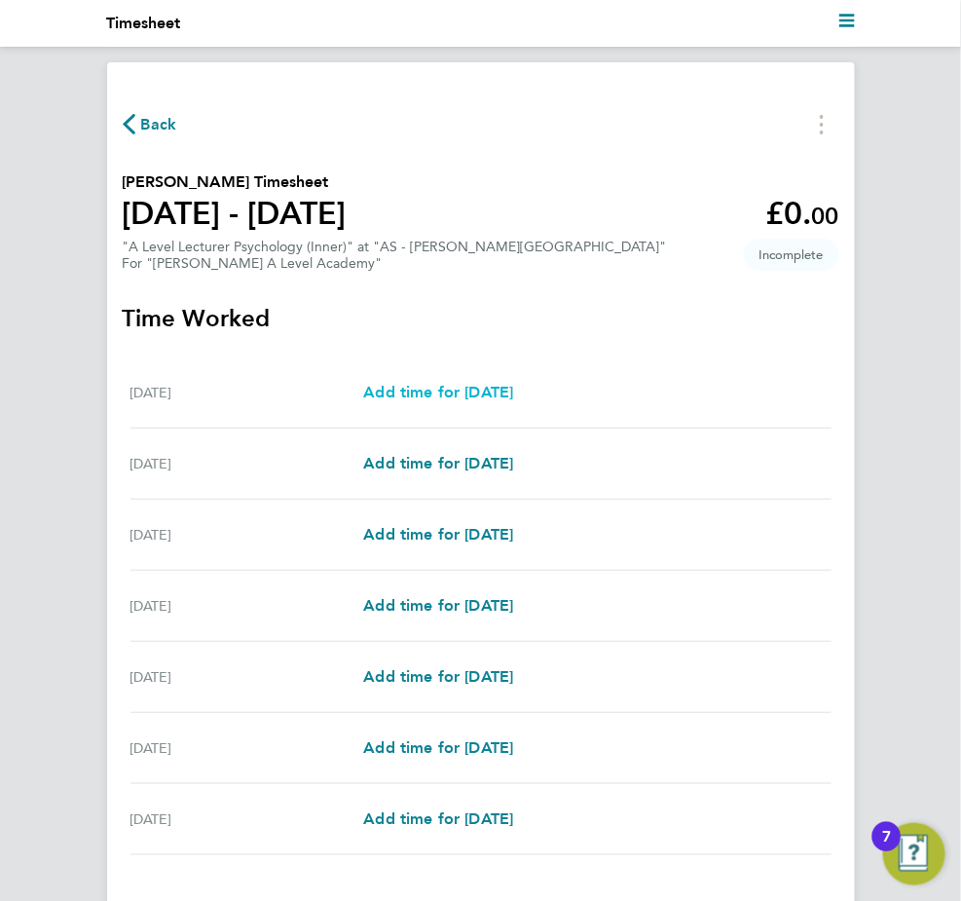
click at [424, 396] on span "Add time for Mon 08 Sep" at bounding box center [438, 392] width 150 height 19
select select "60"
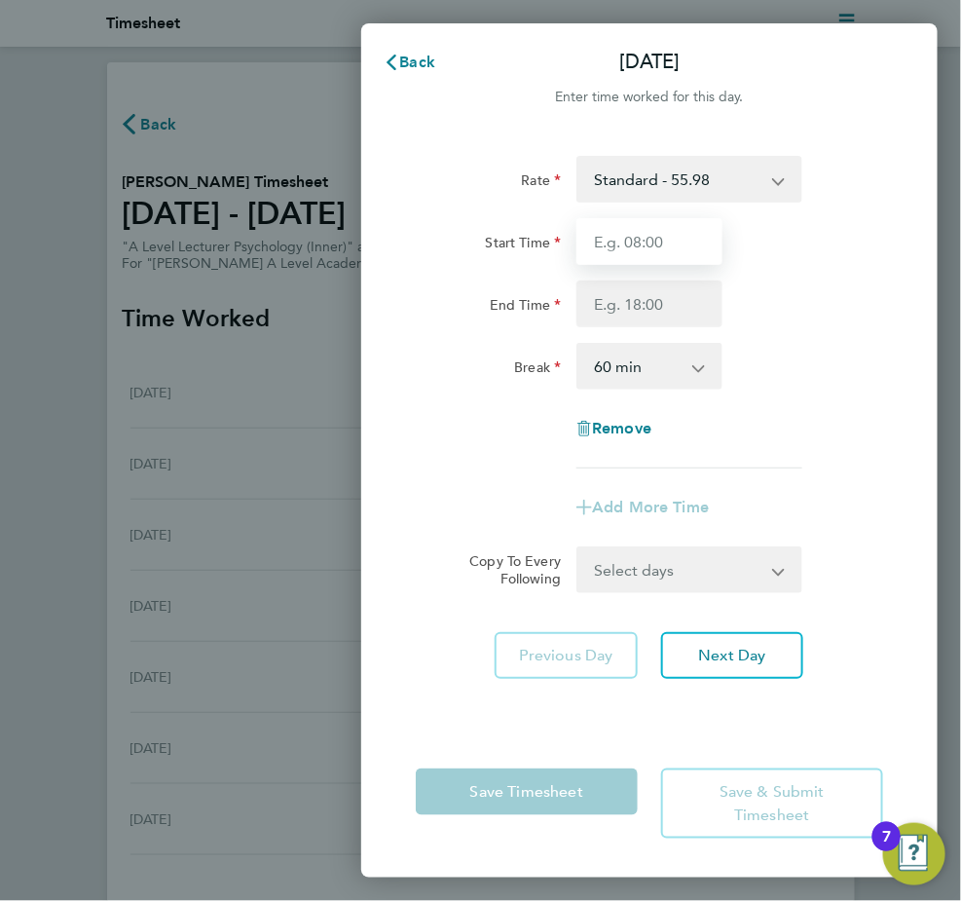
click at [670, 246] on input "Start Time" at bounding box center [649, 241] width 145 height 47
type input "09:00"
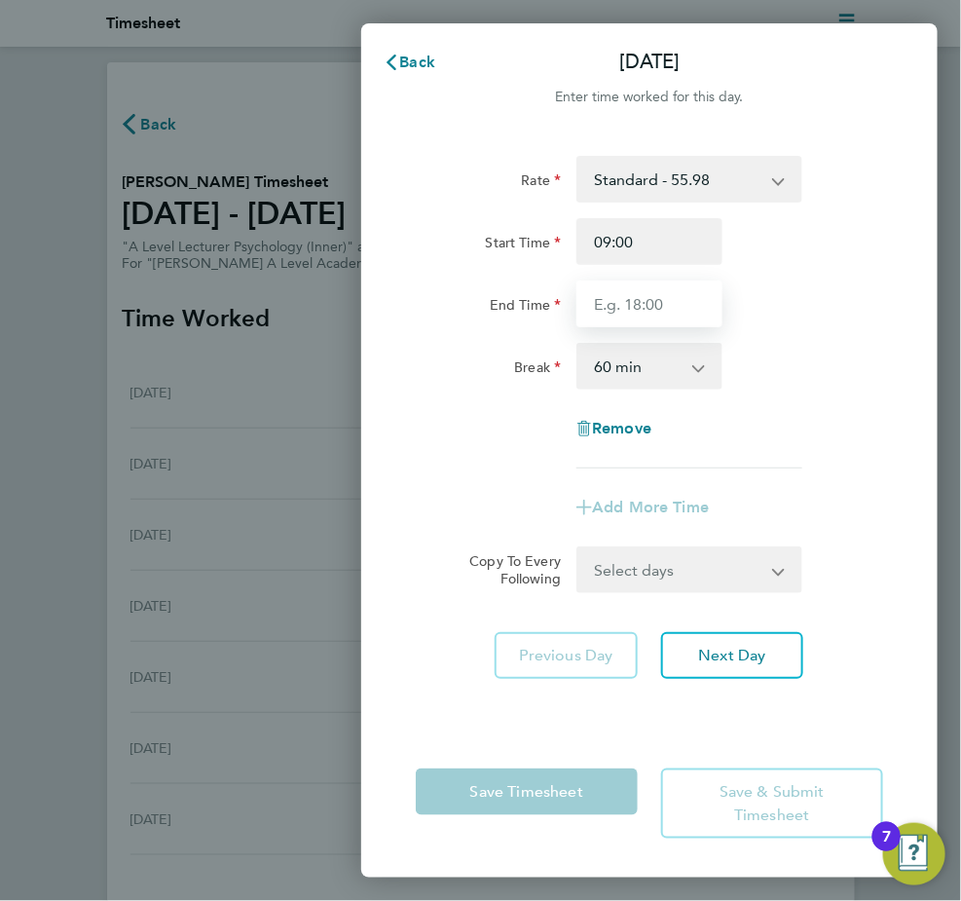
type input "17:00"
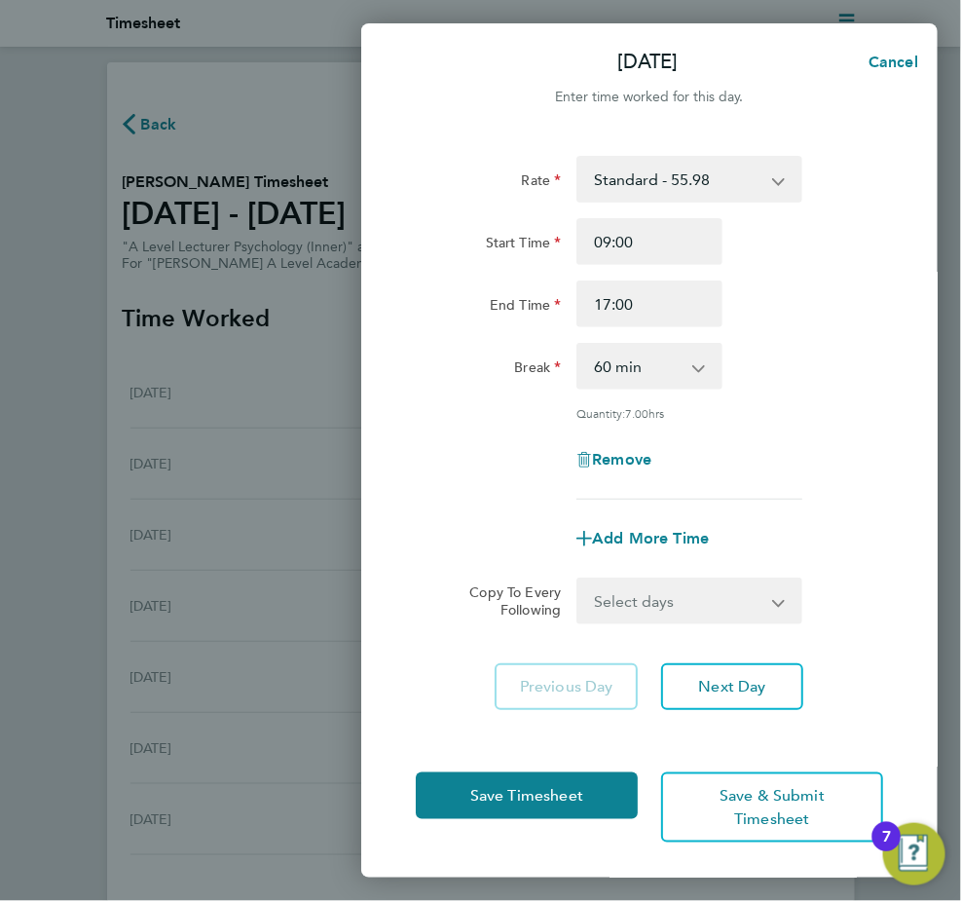
click at [493, 396] on div "Rate Standard - 55.98 Start Time 09:00 End Time 17:00 Break 0 min 15 min 30 min…" at bounding box center [650, 328] width 468 height 344
click at [620, 600] on select "Select days Day Weekday (Mon-Fri) Weekend (Sat-Sun) Tuesday Wednesday Thursday …" at bounding box center [679, 601] width 201 height 43
select select "WEEKDAY"
click at [579, 580] on select "Select days Day Weekday (Mon-Fri) Weekend (Sat-Sun) Tuesday Wednesday Thursday …" at bounding box center [679, 601] width 201 height 43
select select "2025-09-14"
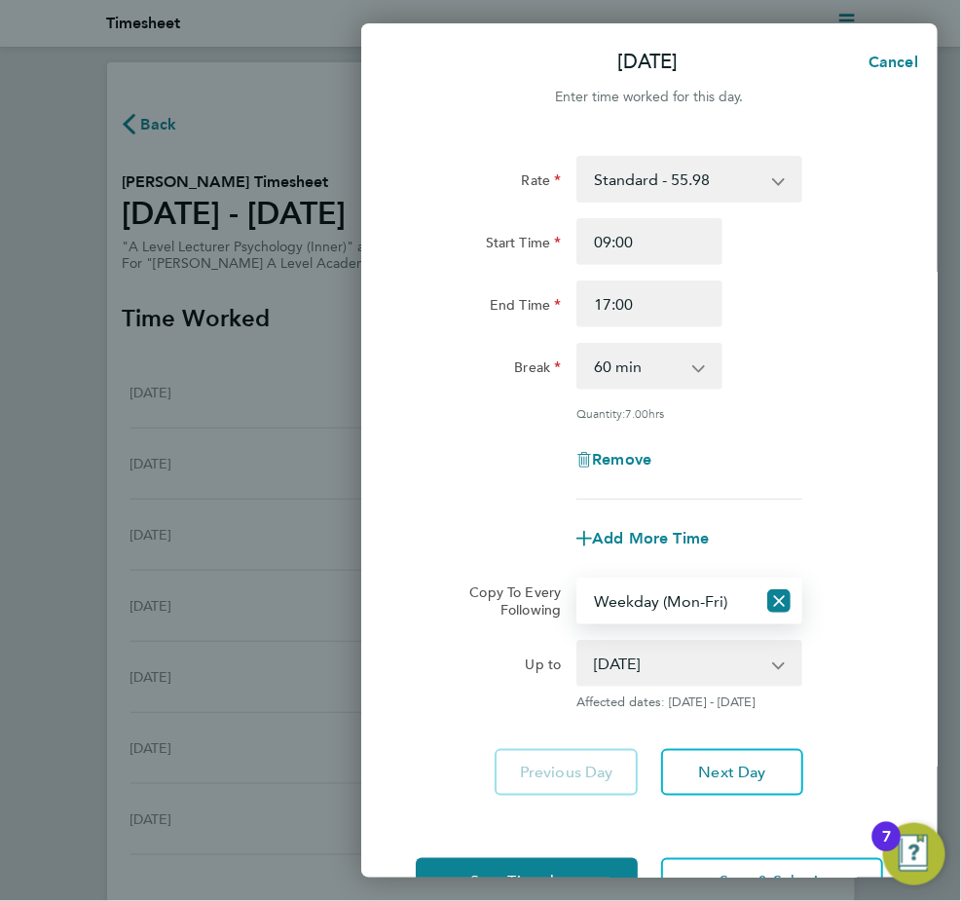
click at [420, 633] on app-copy-timesheet-lines "Copy To Every Following Select days Day Weekday (Mon-Fri) Weekend (Sat-Sun) Tue…" at bounding box center [650, 644] width 468 height 132
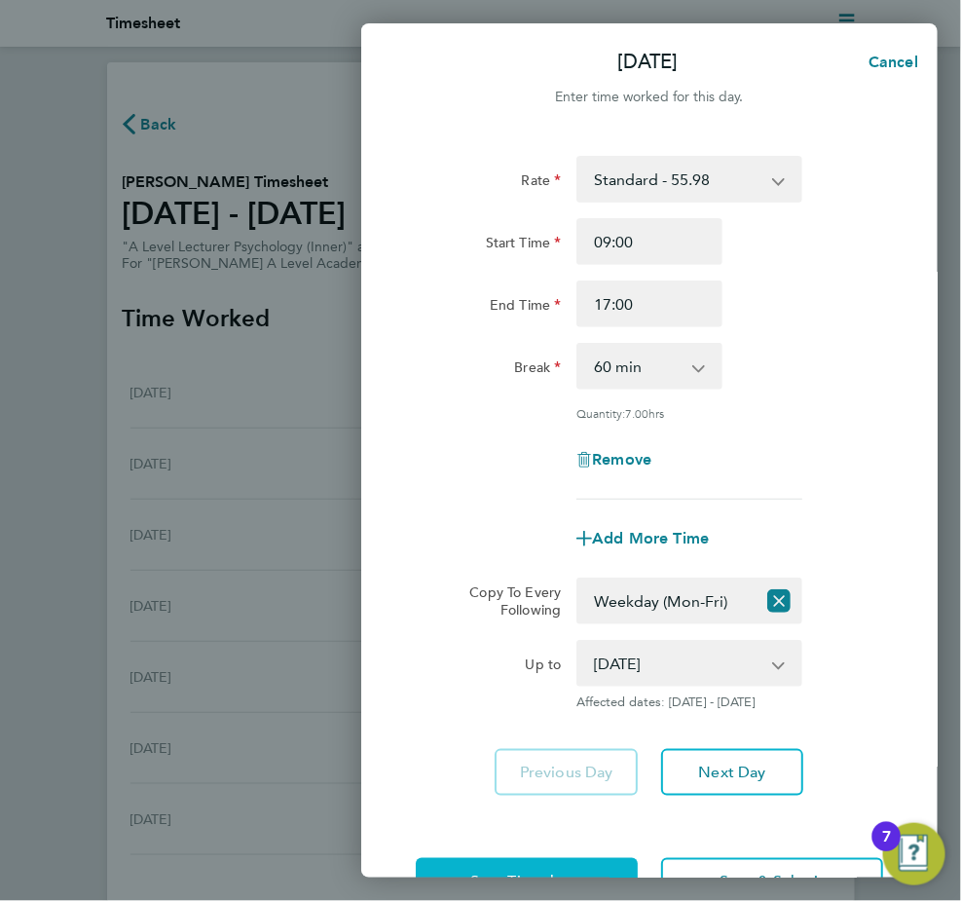
click at [489, 865] on button "Save Timesheet" at bounding box center [527, 881] width 222 height 47
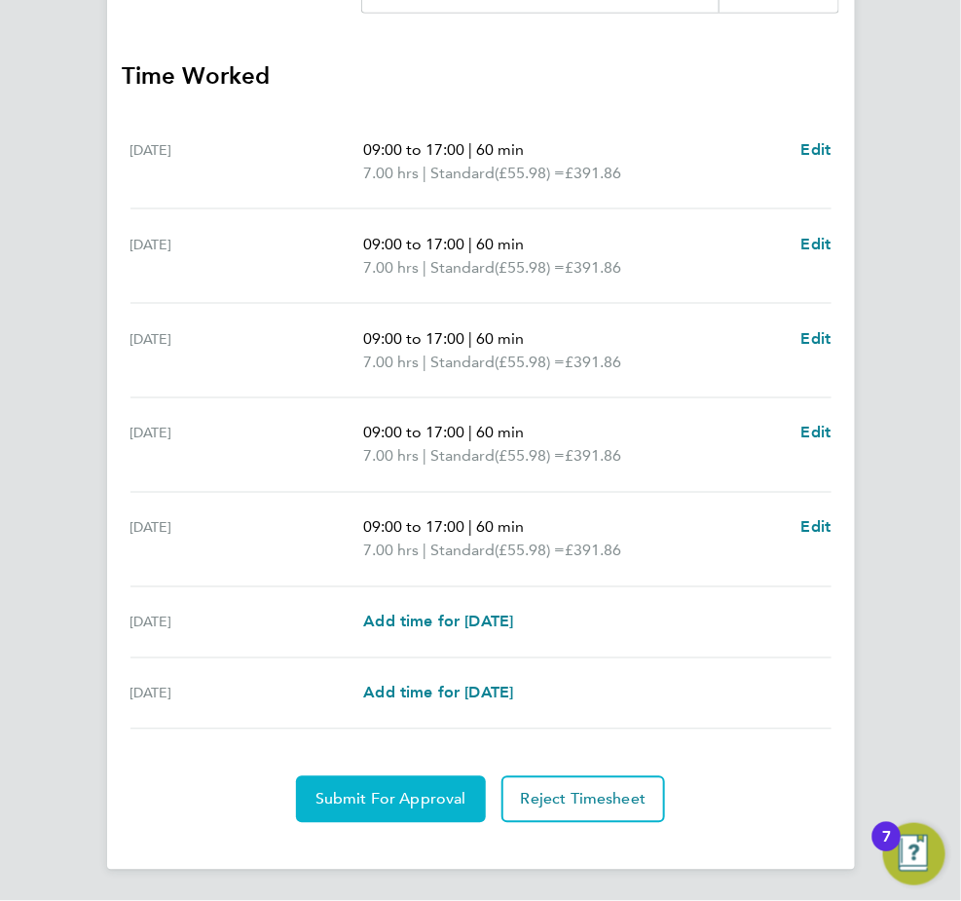
click at [353, 806] on span "Submit For Approval" at bounding box center [391, 799] width 151 height 19
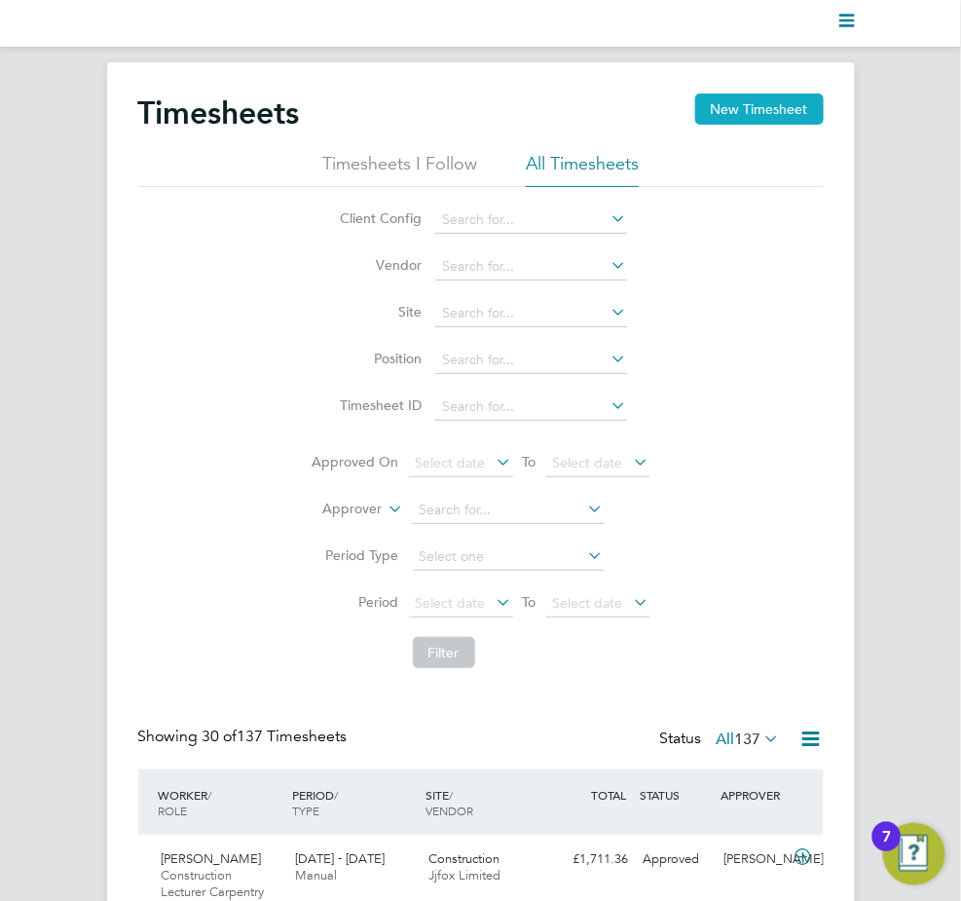
click at [736, 113] on button "New Timesheet" at bounding box center [760, 109] width 129 height 31
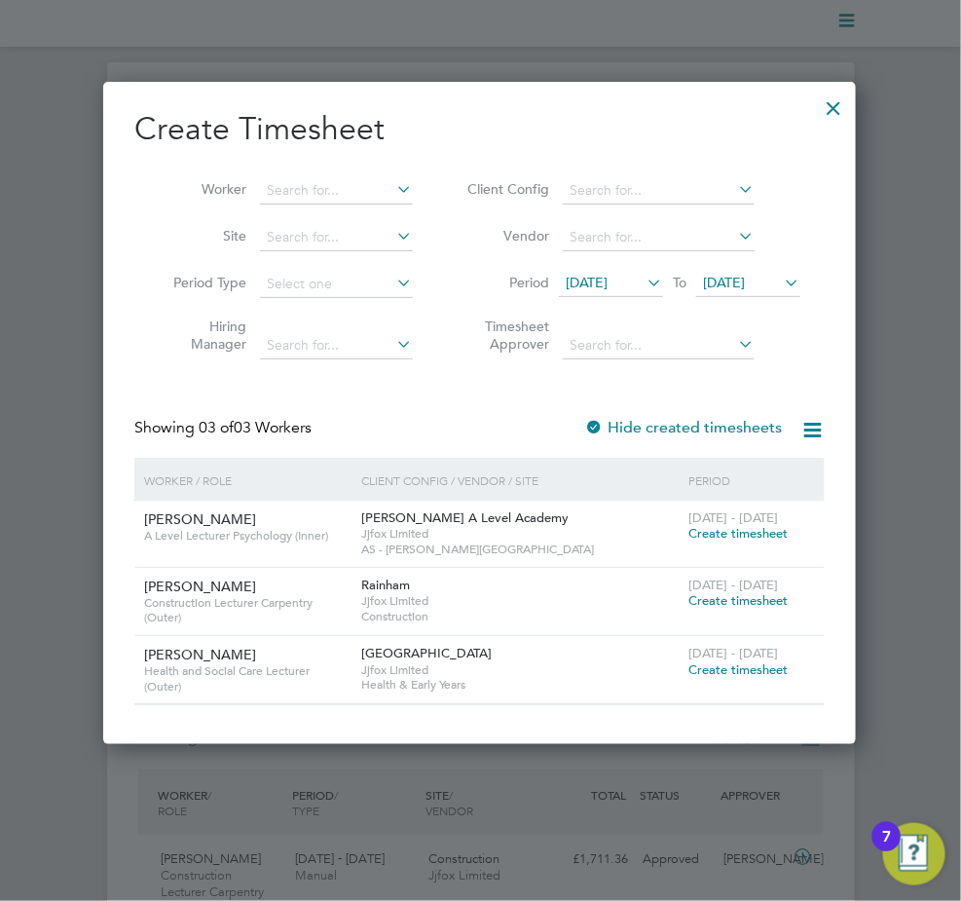
click at [721, 533] on span "Create timesheet" at bounding box center [738, 533] width 99 height 17
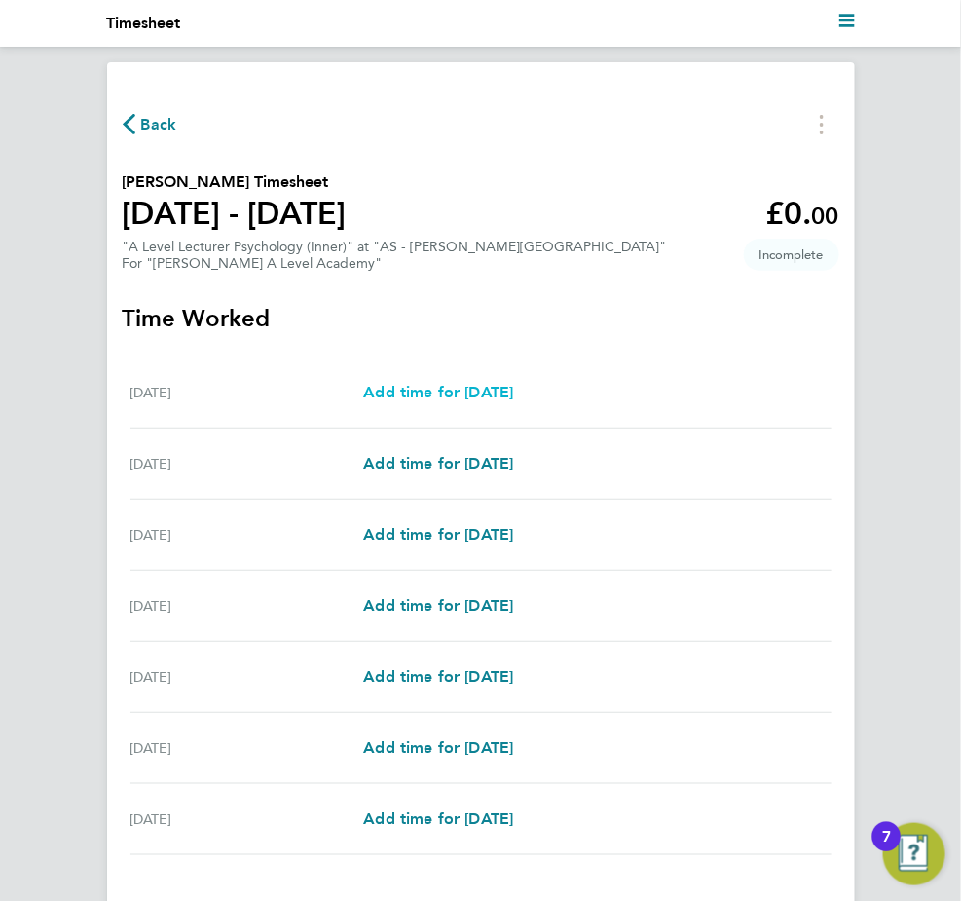
click at [461, 393] on span "Add time for Mon 15 Sep" at bounding box center [438, 392] width 150 height 19
select select "60"
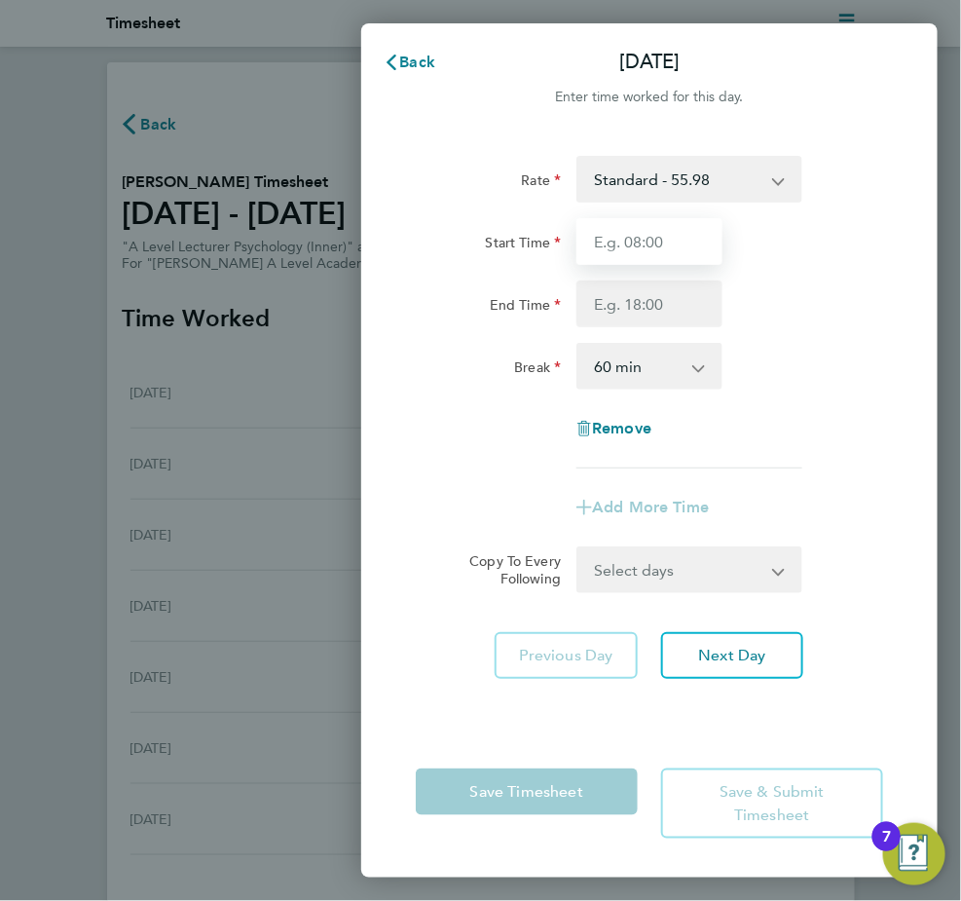
click at [653, 250] on input "Start Time" at bounding box center [649, 241] width 145 height 47
type input "09:00"
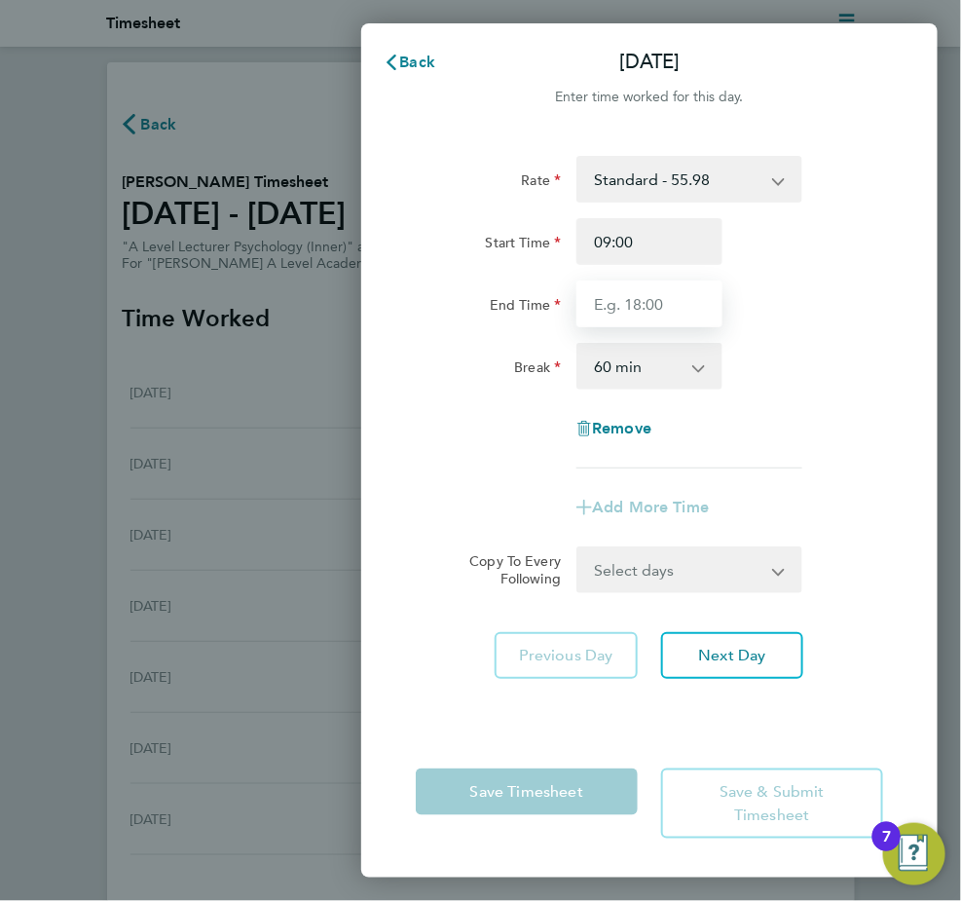
type input "17:00"
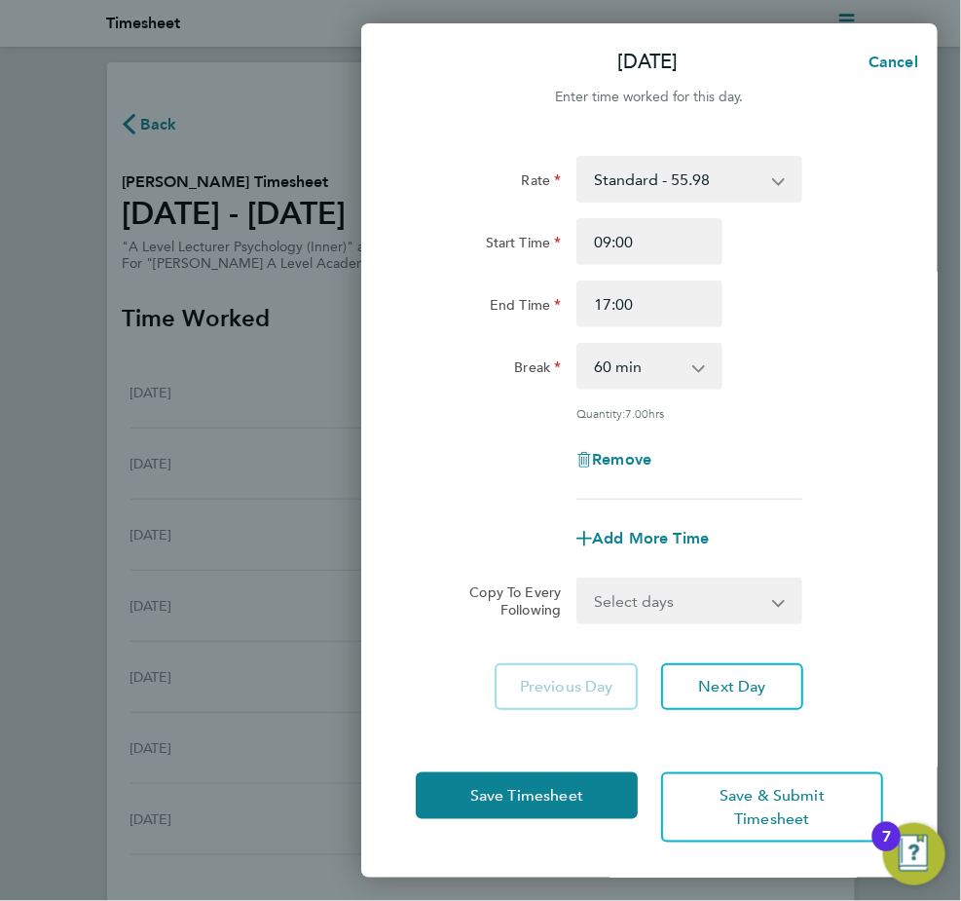
drag, startPoint x: 483, startPoint y: 463, endPoint x: 495, endPoint y: 478, distance: 19.5
click at [483, 464] on div "Remove" at bounding box center [649, 459] width 483 height 47
click at [610, 599] on select "Select days Day Weekday (Mon-Fri) Weekend (Sat-Sun) Tuesday Wednesday Thursday …" at bounding box center [679, 601] width 201 height 43
select select "WEEKDAY"
click at [579, 580] on select "Select days Day Weekday (Mon-Fri) Weekend (Sat-Sun) Tuesday Wednesday Thursday …" at bounding box center [679, 601] width 201 height 43
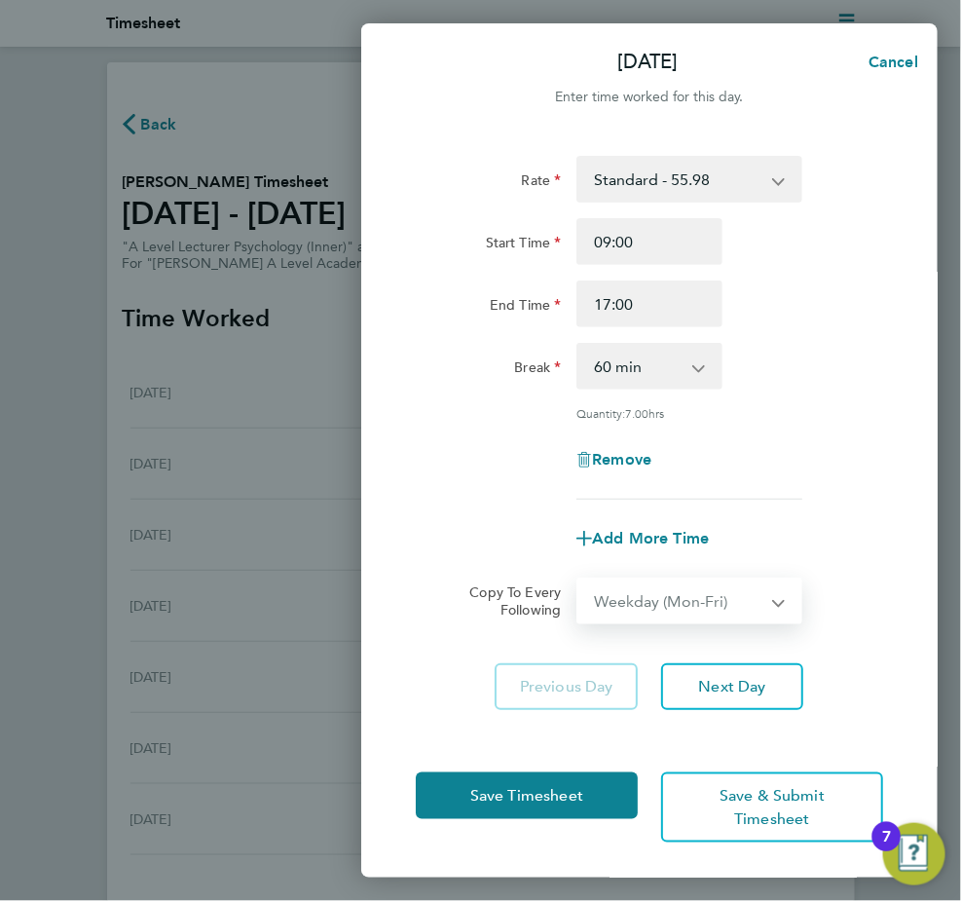
select select "2025-09-21"
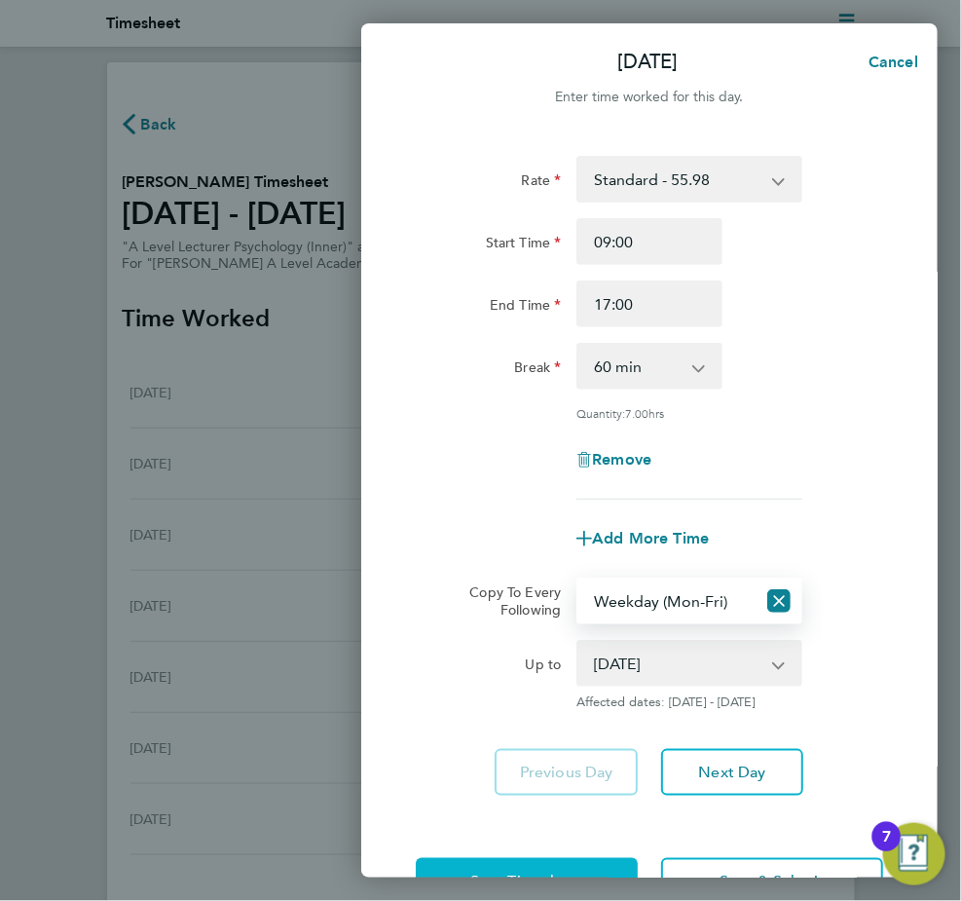
click at [493, 872] on span "Save Timesheet" at bounding box center [527, 881] width 113 height 19
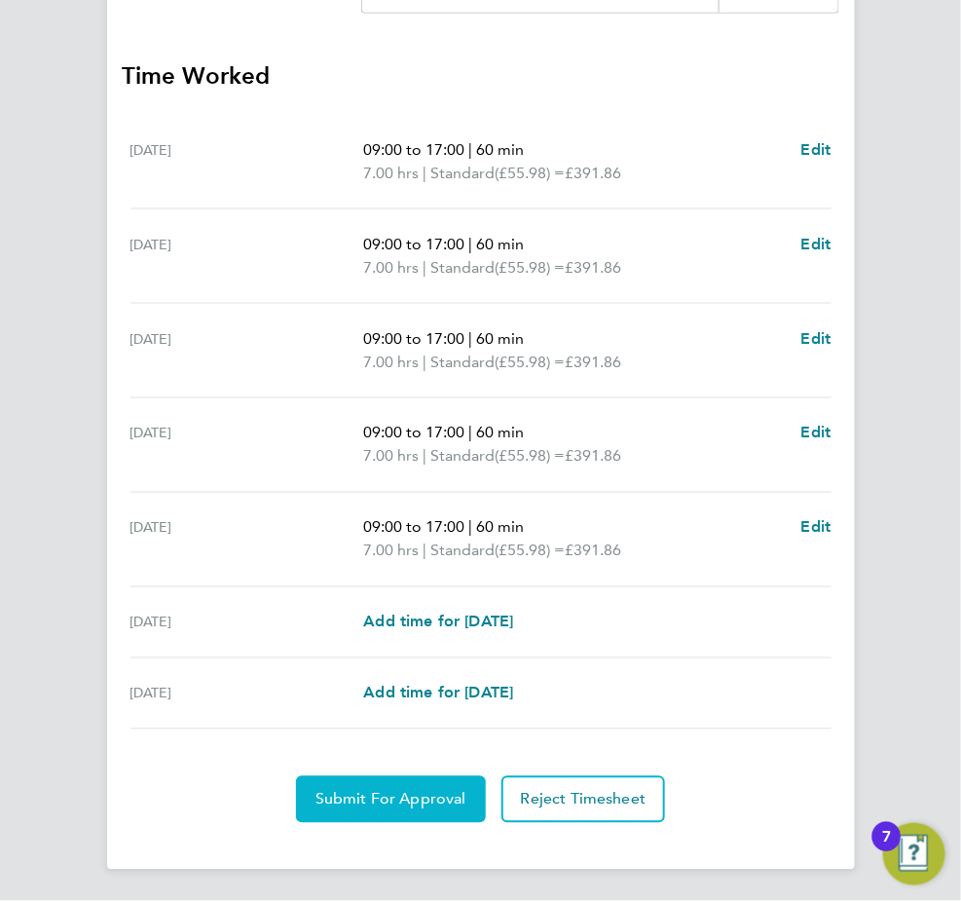
click at [375, 792] on span "Submit For Approval" at bounding box center [391, 799] width 151 height 19
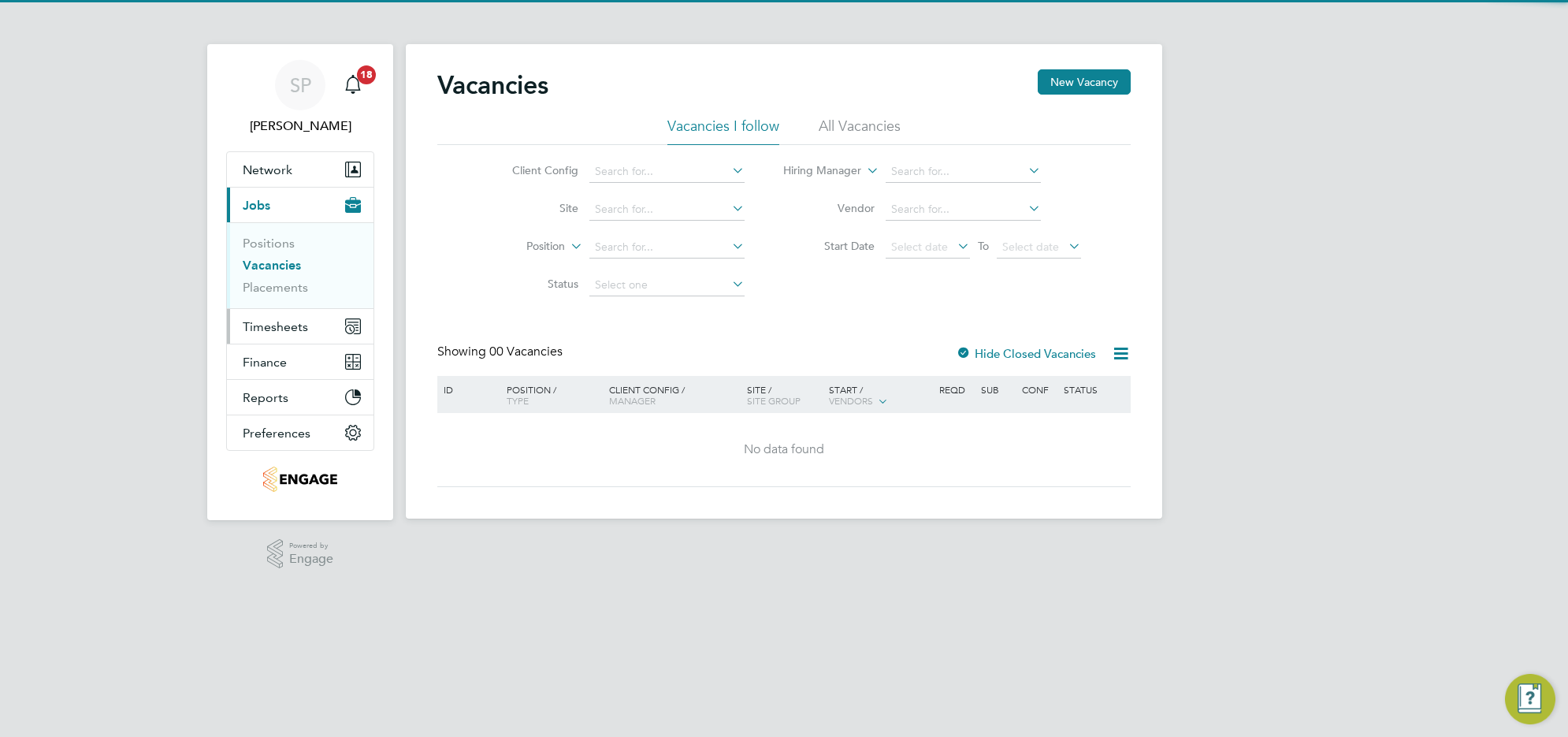
click at [277, 328] on span "Timesheets" at bounding box center [275, 327] width 66 height 15
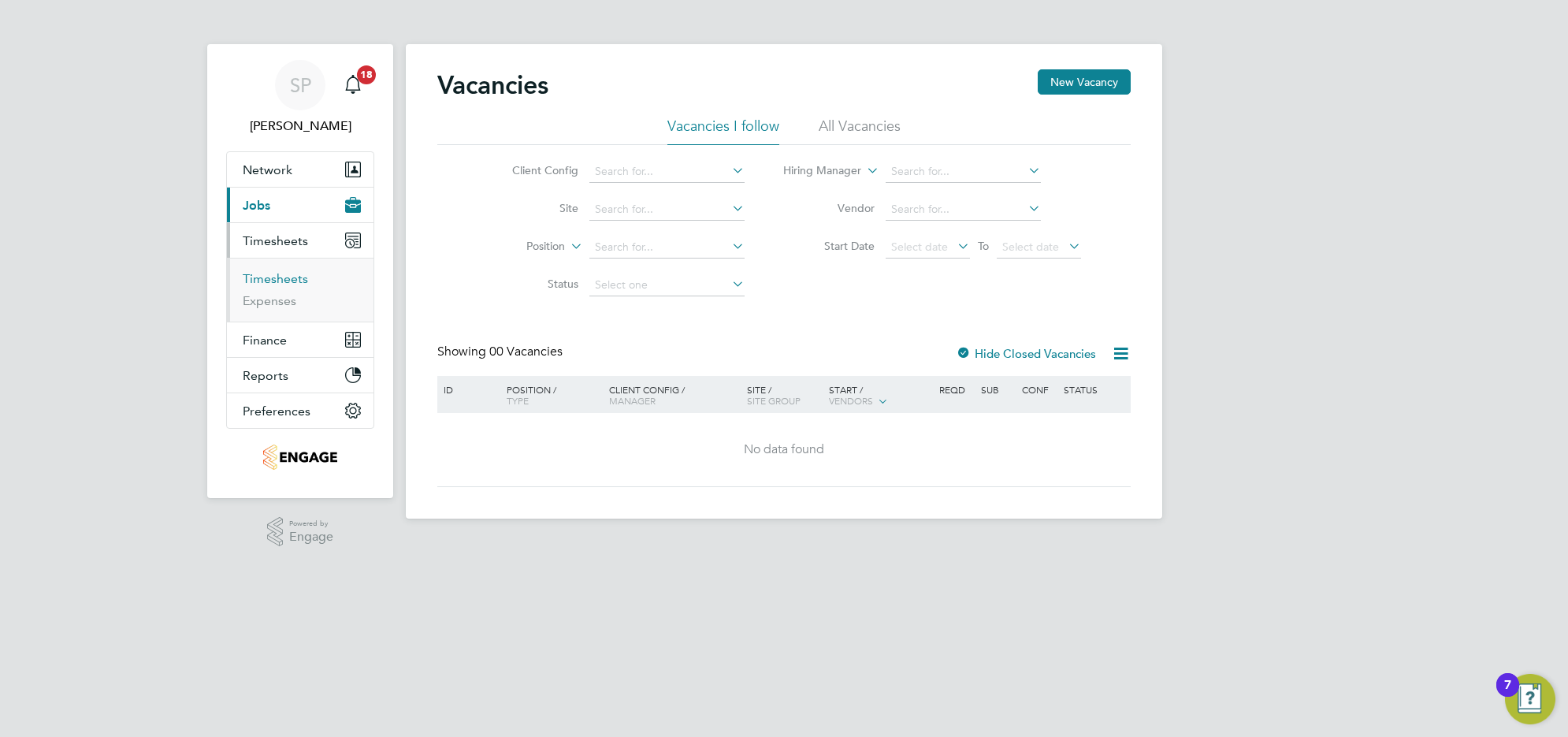
click at [280, 277] on link "Timesheets" at bounding box center [275, 278] width 66 height 15
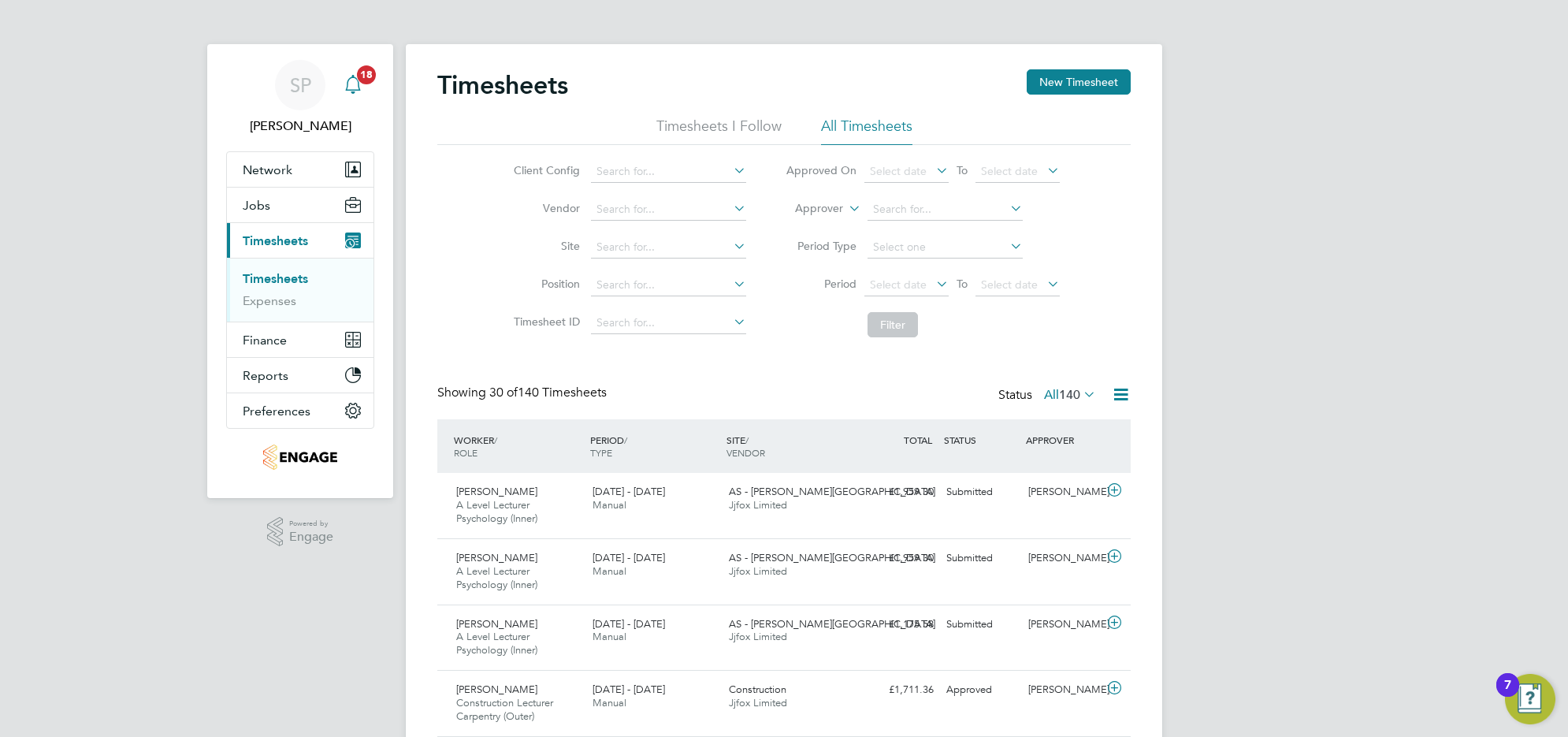
click at [364, 83] on span "18" at bounding box center [366, 74] width 19 height 19
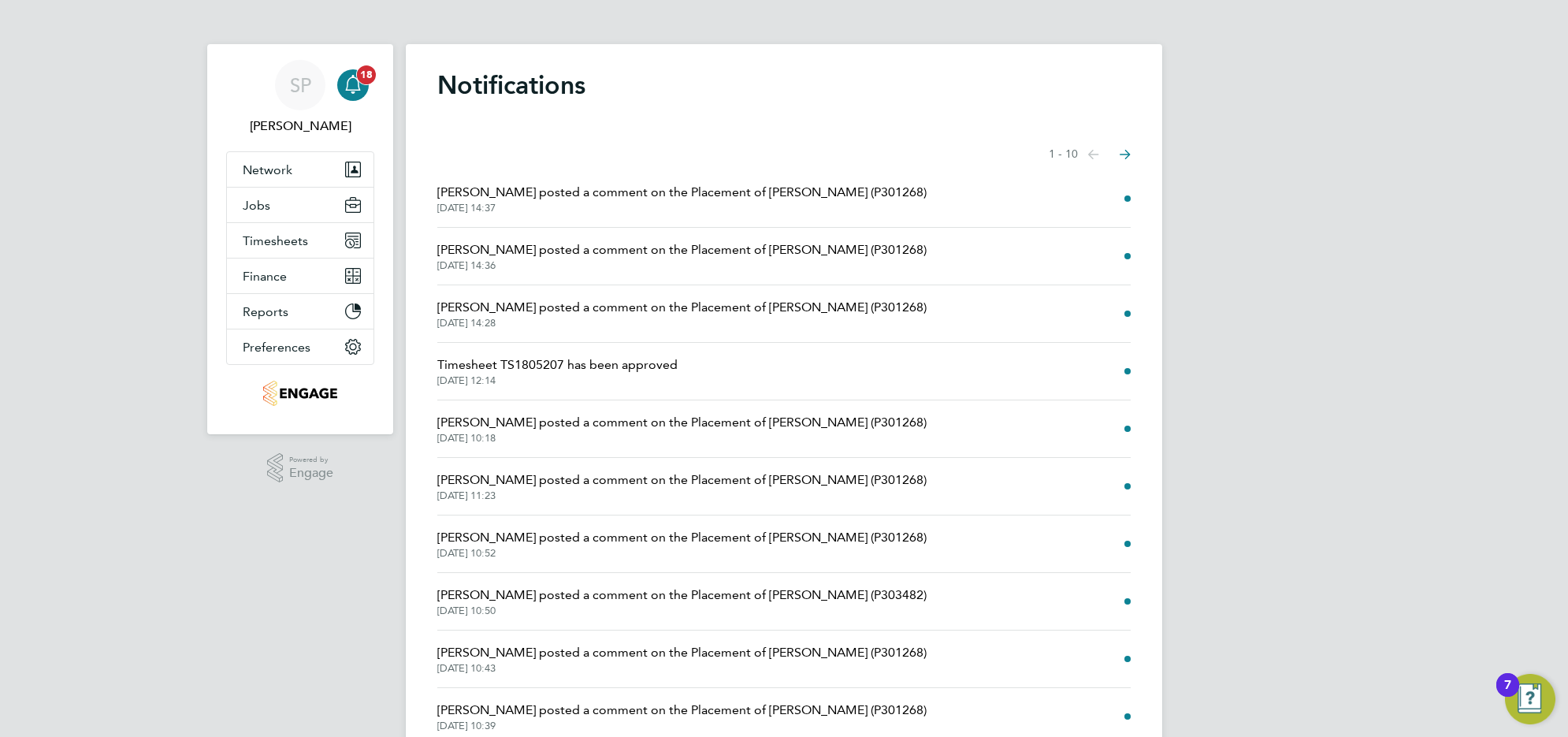
click at [364, 83] on span "18" at bounding box center [366, 74] width 19 height 19
click at [293, 247] on span "Timesheets" at bounding box center [275, 240] width 66 height 15
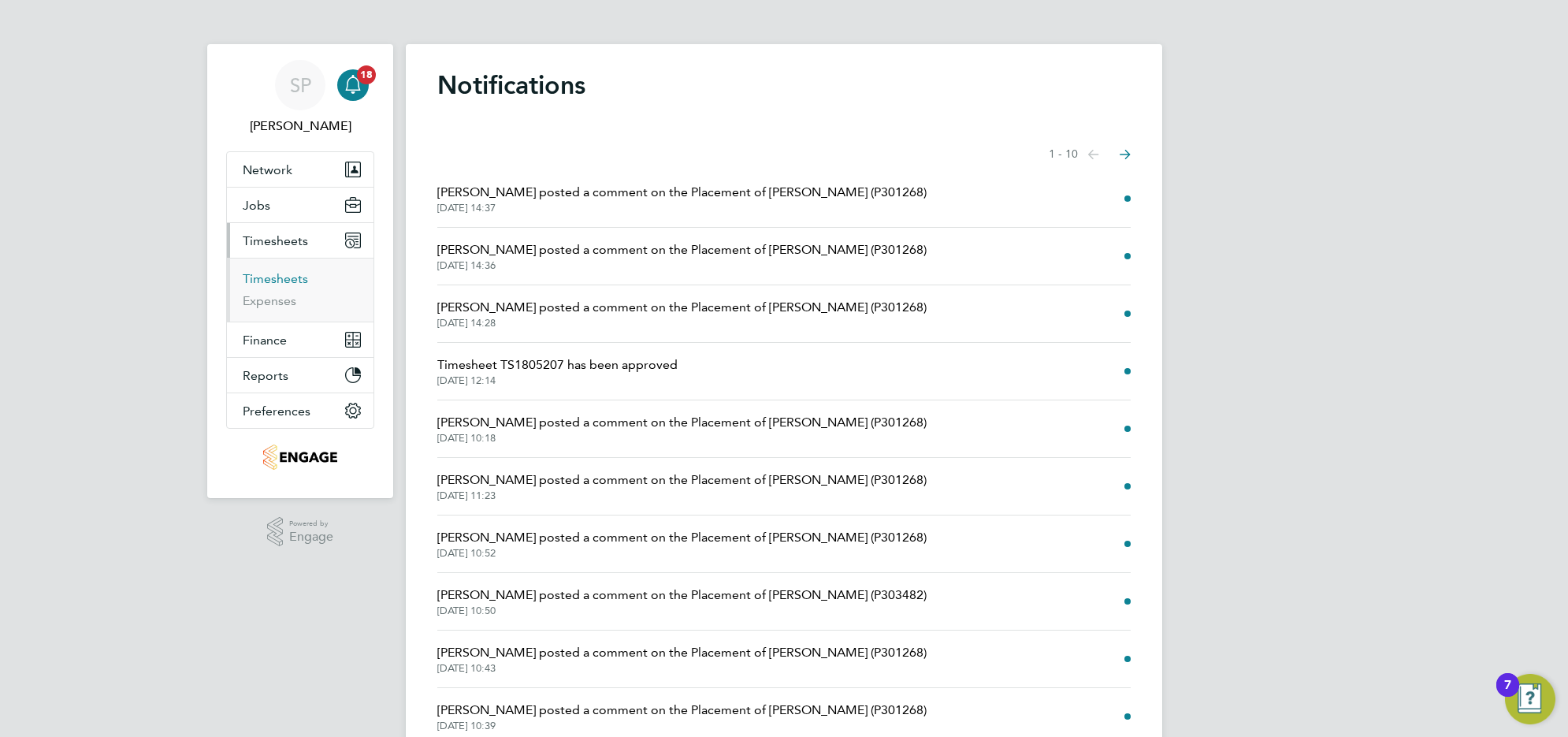
click at [277, 277] on link "Timesheets" at bounding box center [275, 278] width 66 height 15
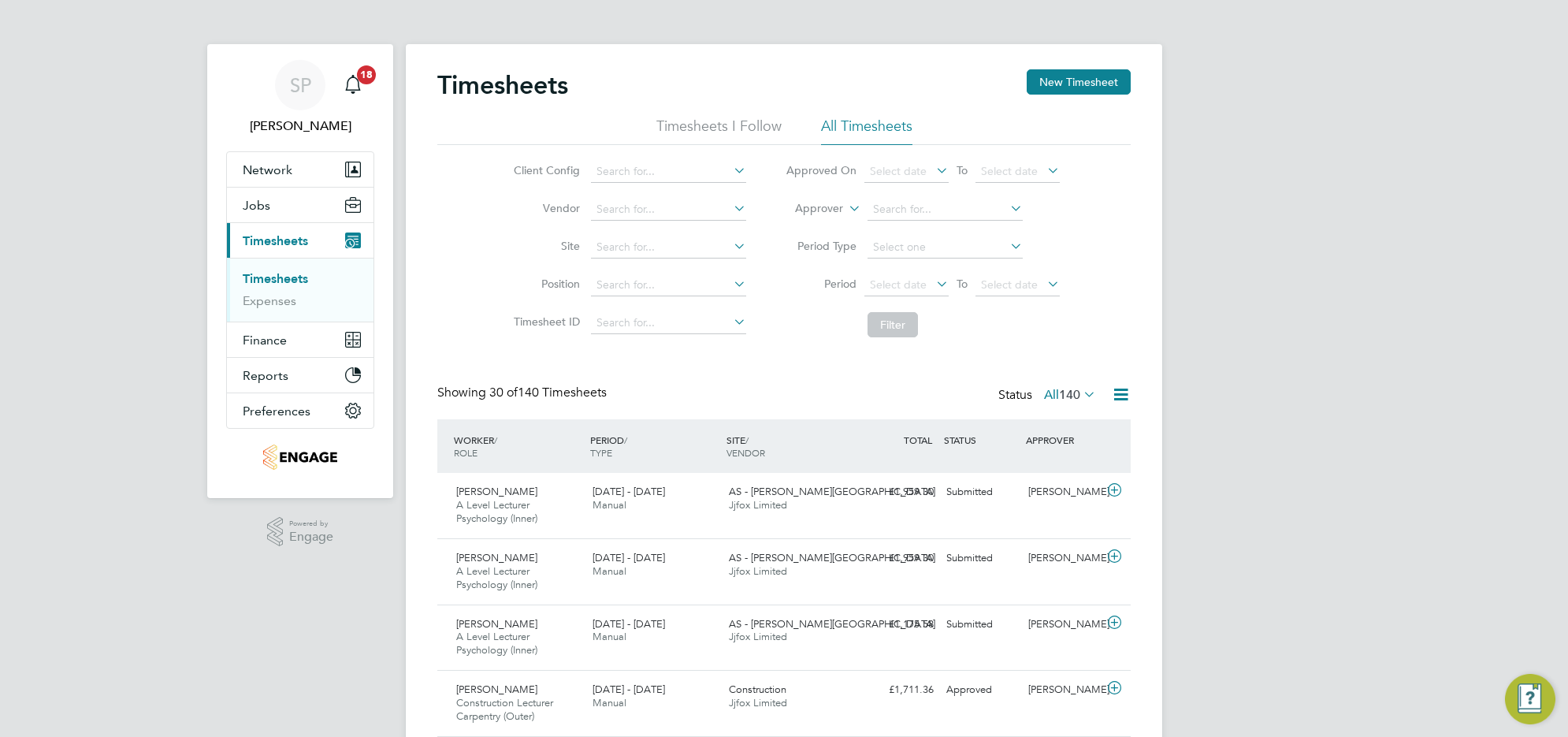
scroll to position [53, 137]
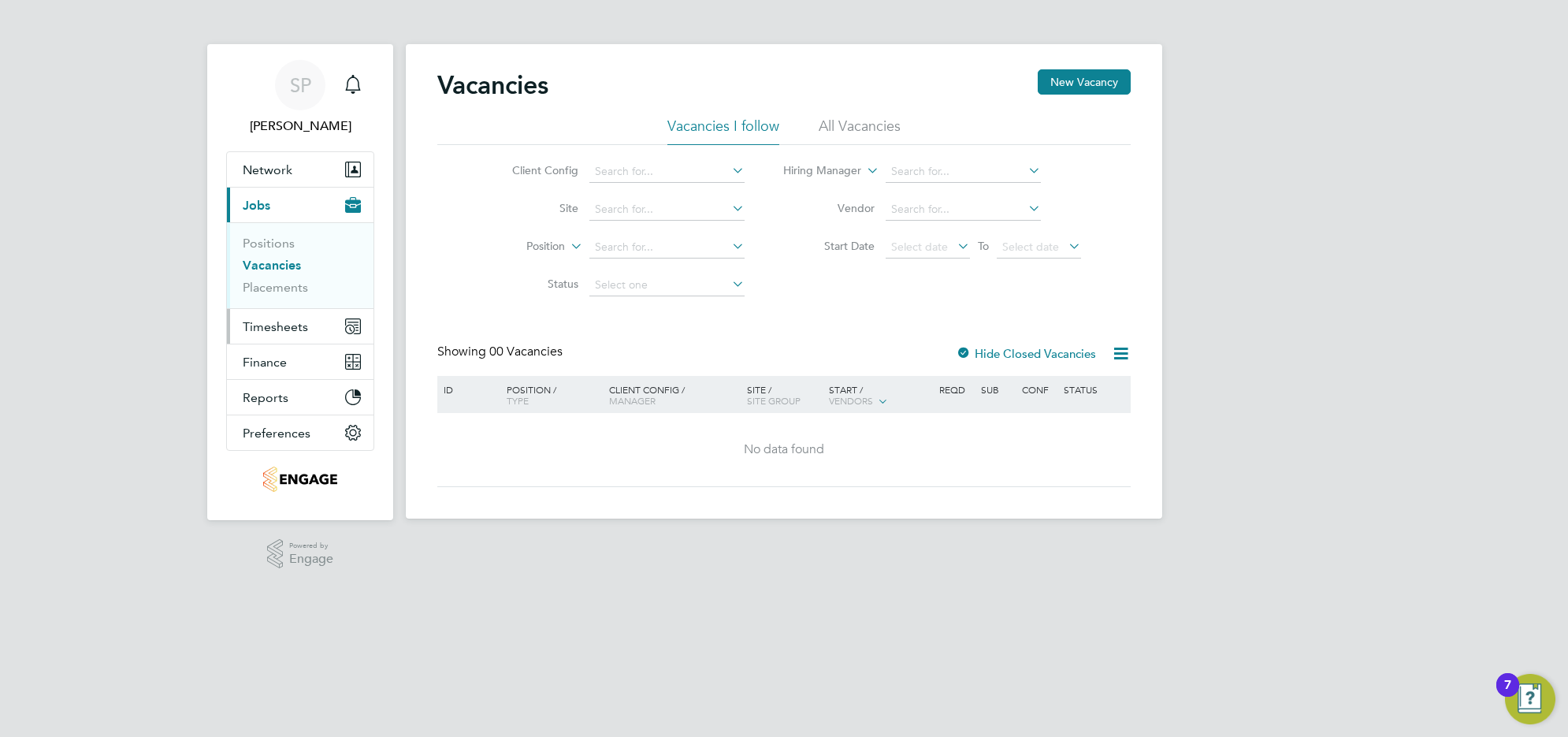
click at [273, 329] on span "Timesheets" at bounding box center [275, 327] width 66 height 15
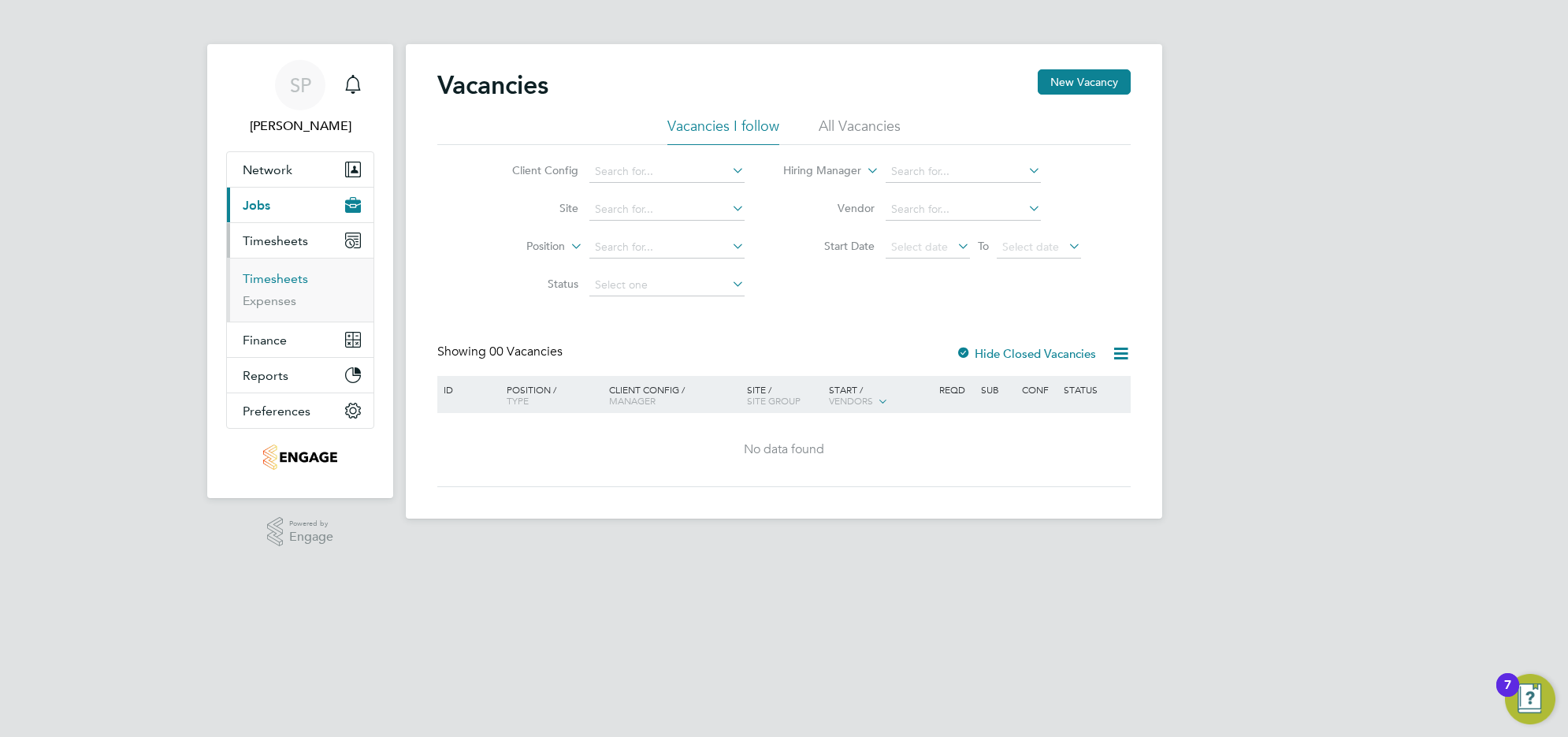
click at [290, 273] on link "Timesheets" at bounding box center [275, 278] width 66 height 15
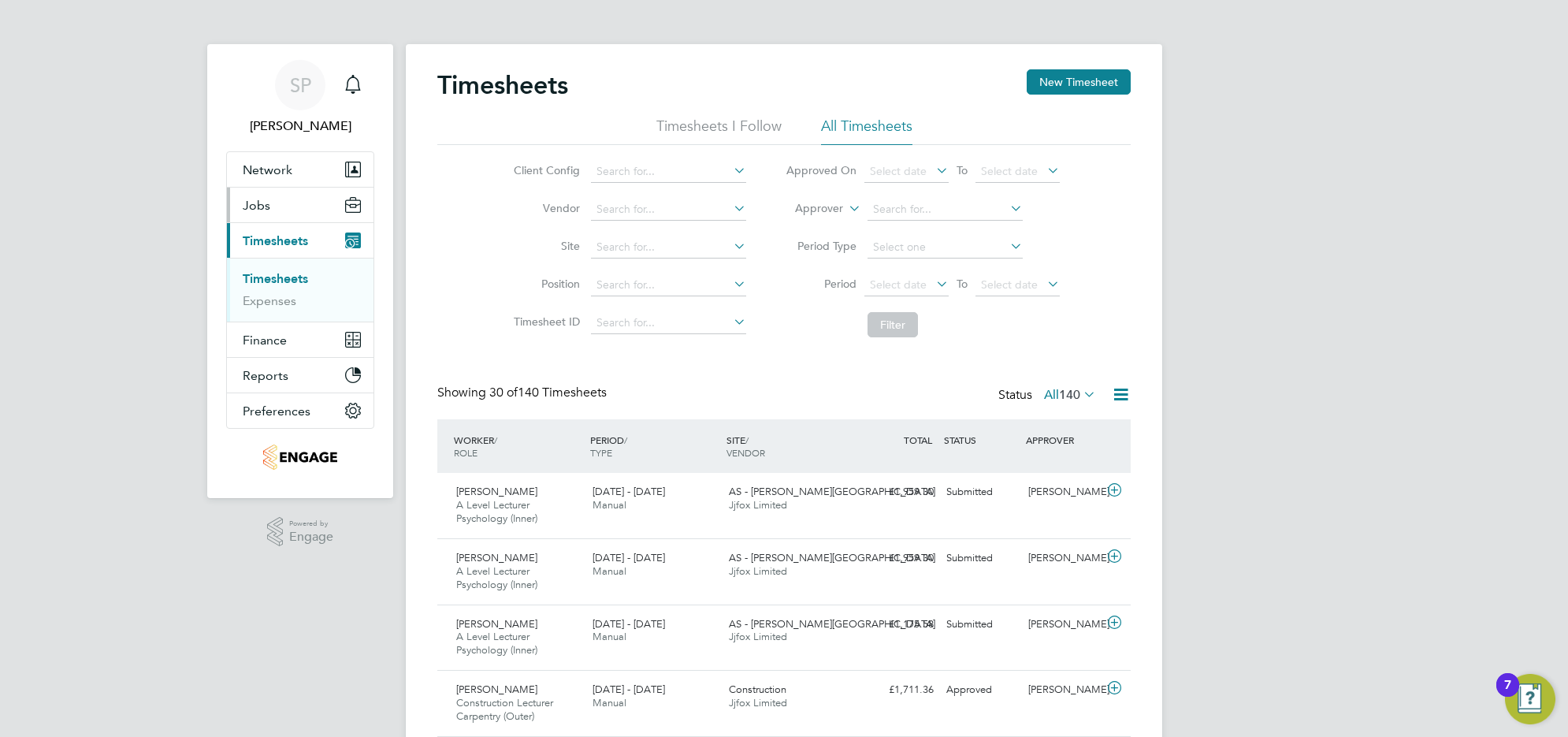
click at [277, 207] on button "Jobs" at bounding box center [300, 205] width 146 height 35
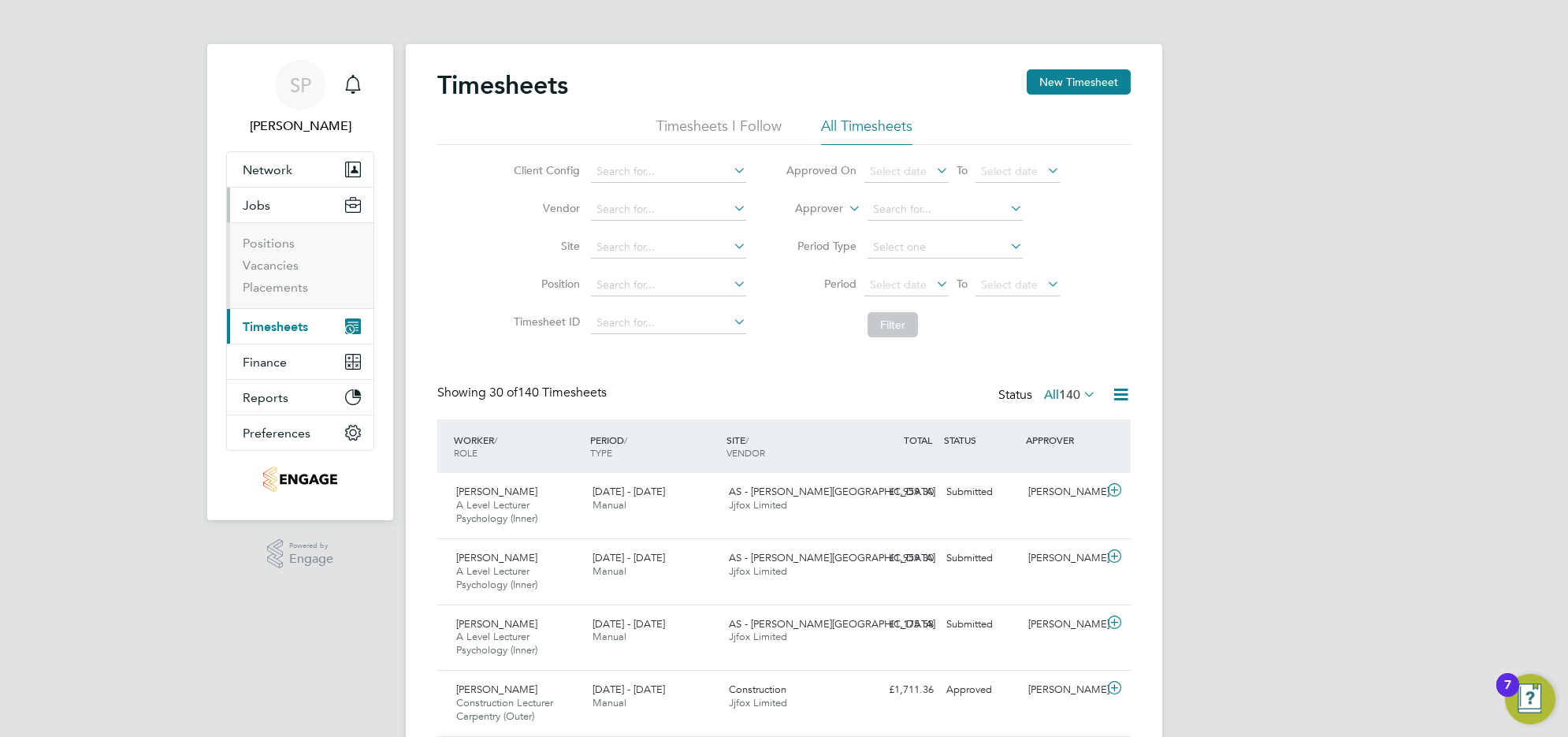
click at [276, 328] on span "Timesheets" at bounding box center [275, 327] width 66 height 15
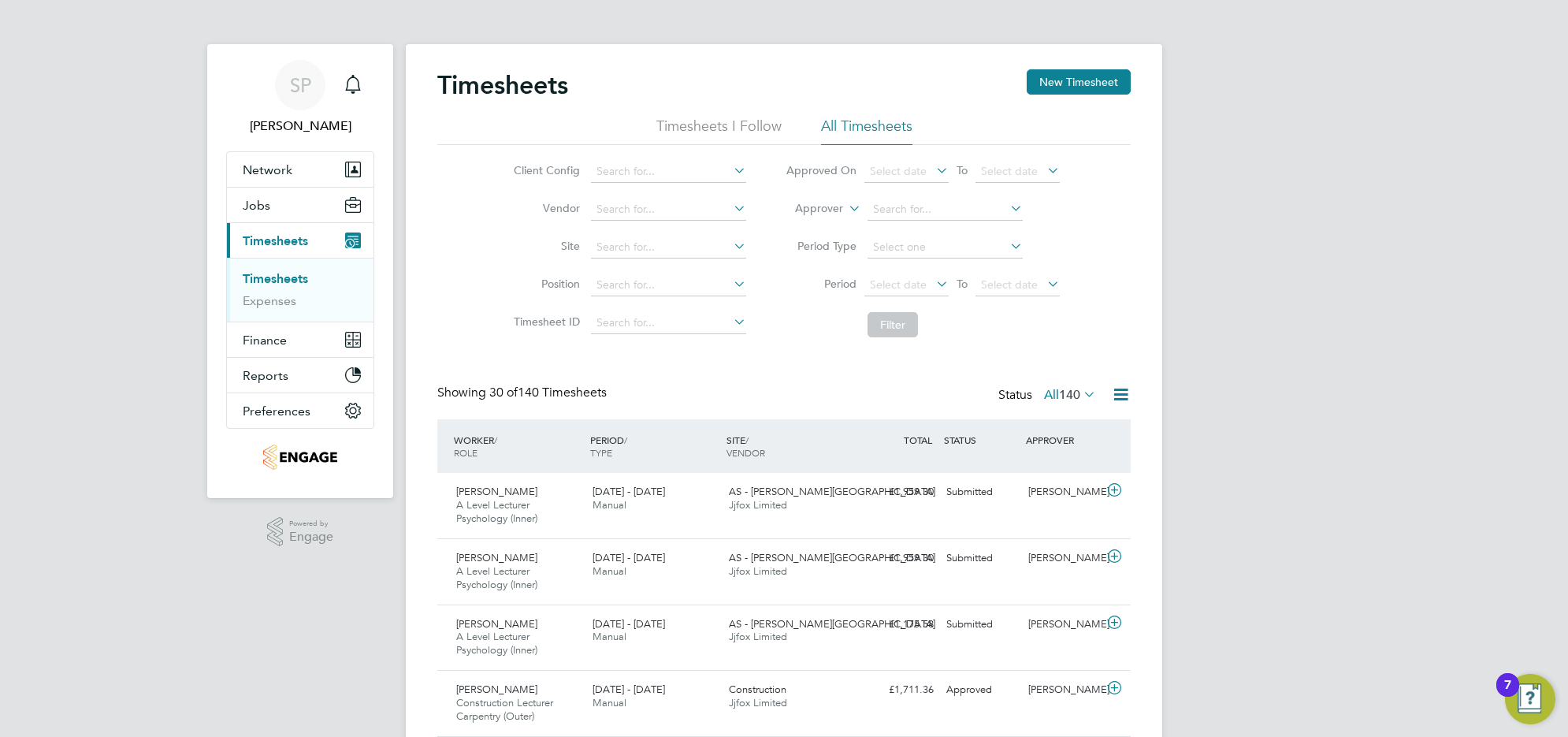
click at [278, 284] on link "Timesheets" at bounding box center [275, 278] width 66 height 15
click at [268, 194] on button "Jobs" at bounding box center [300, 205] width 146 height 35
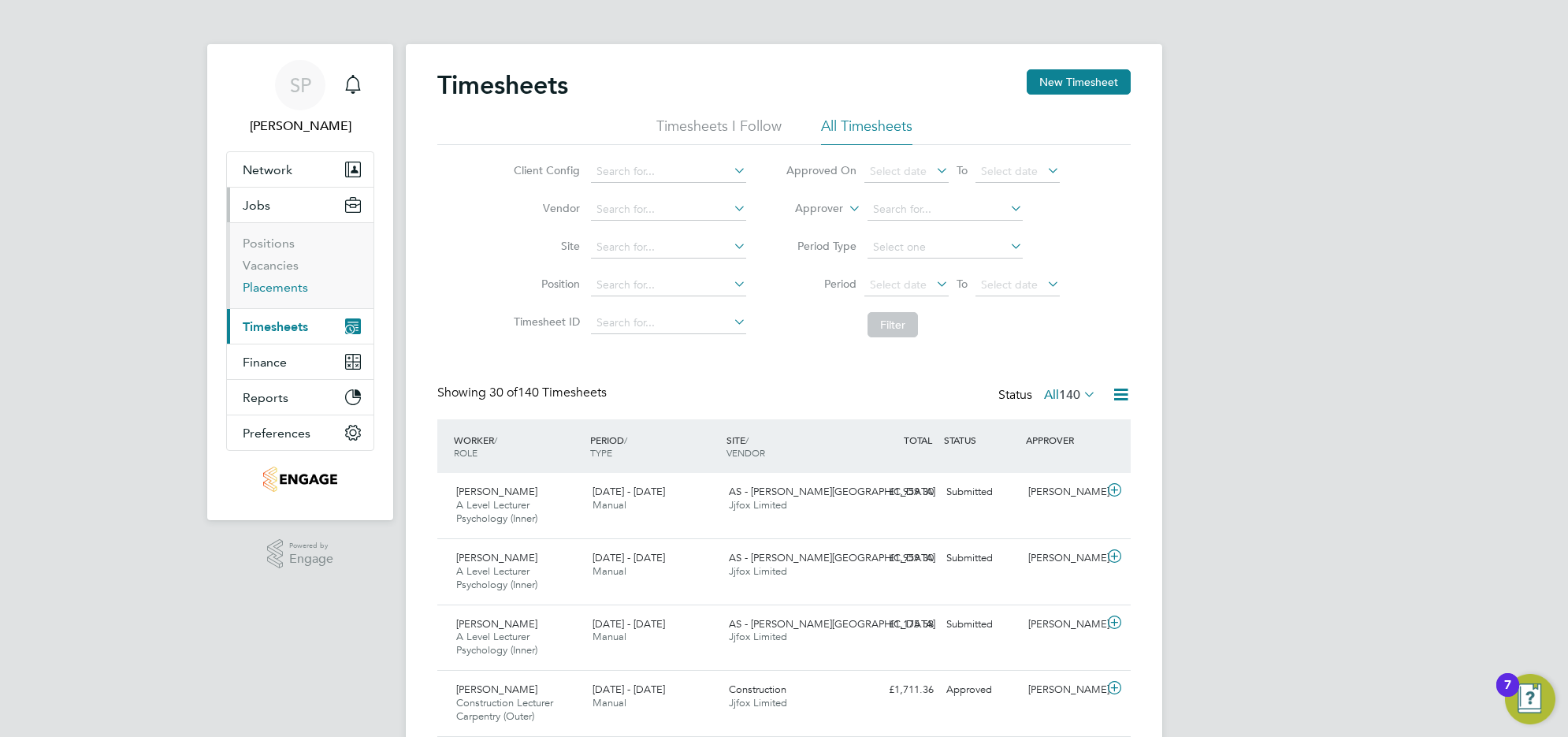
click at [270, 284] on link "Placements" at bounding box center [275, 287] width 66 height 15
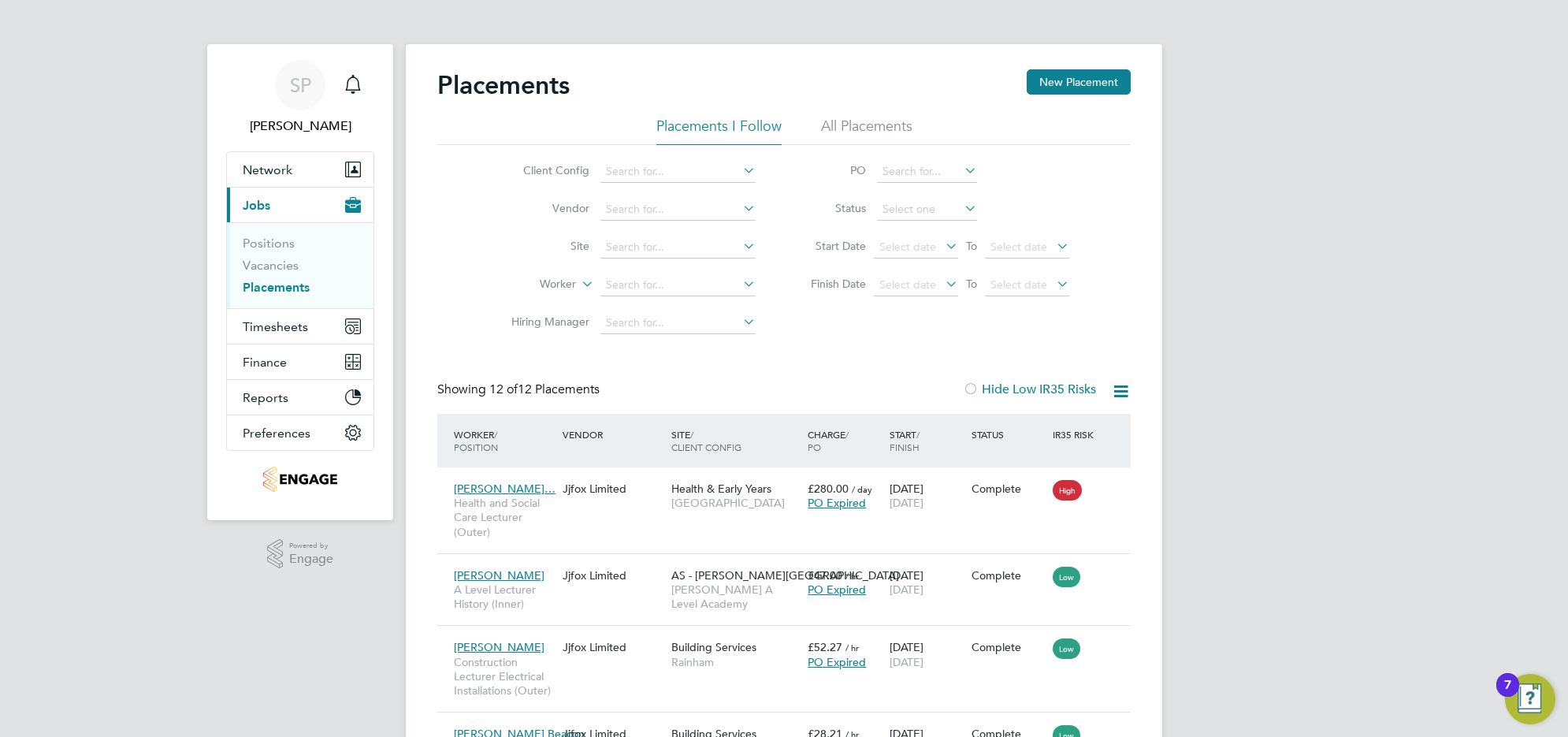
click at [827, 131] on li "All Placements" at bounding box center [866, 130] width 91 height 28
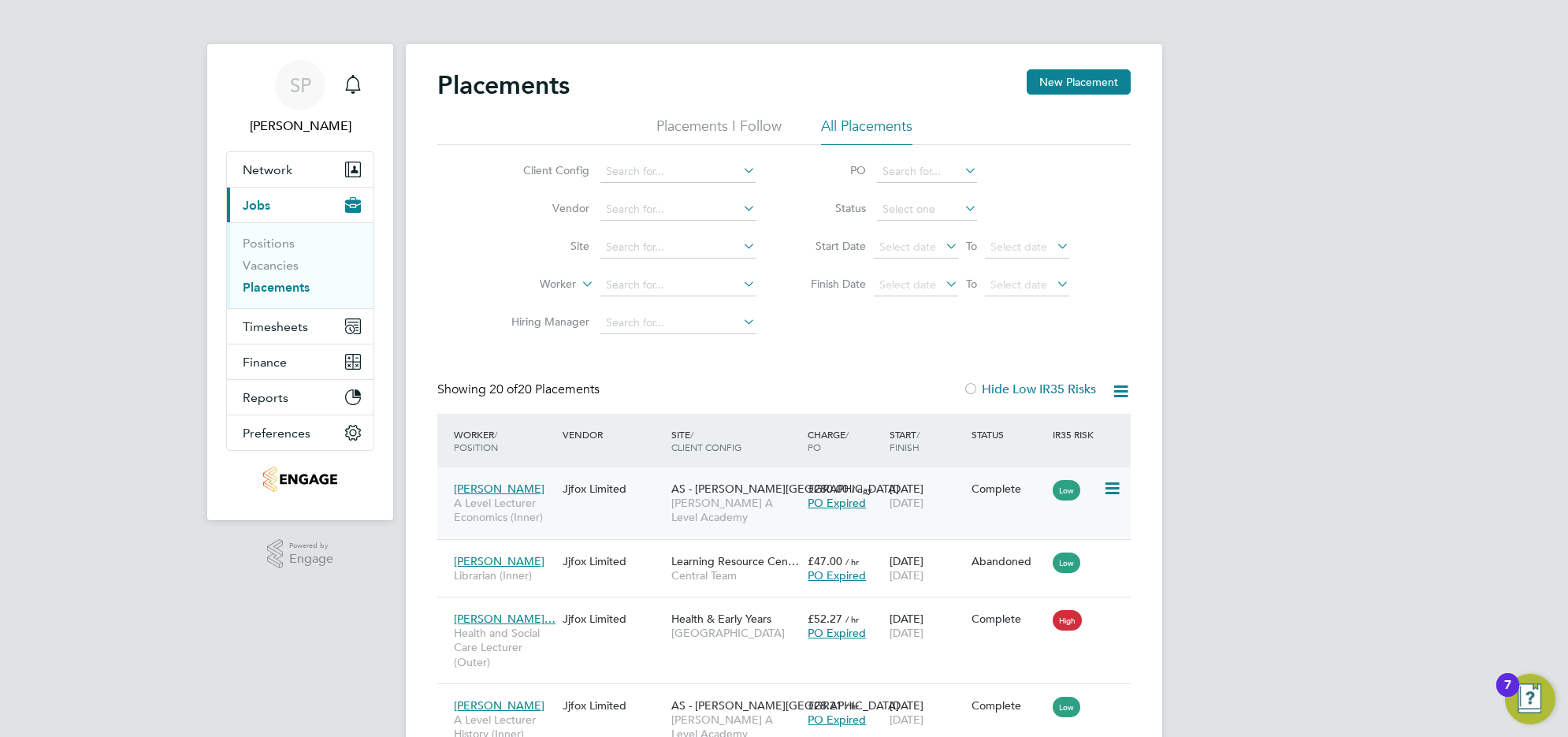
click at [656, 502] on div "Jjfox Limited" at bounding box center [613, 488] width 108 height 30
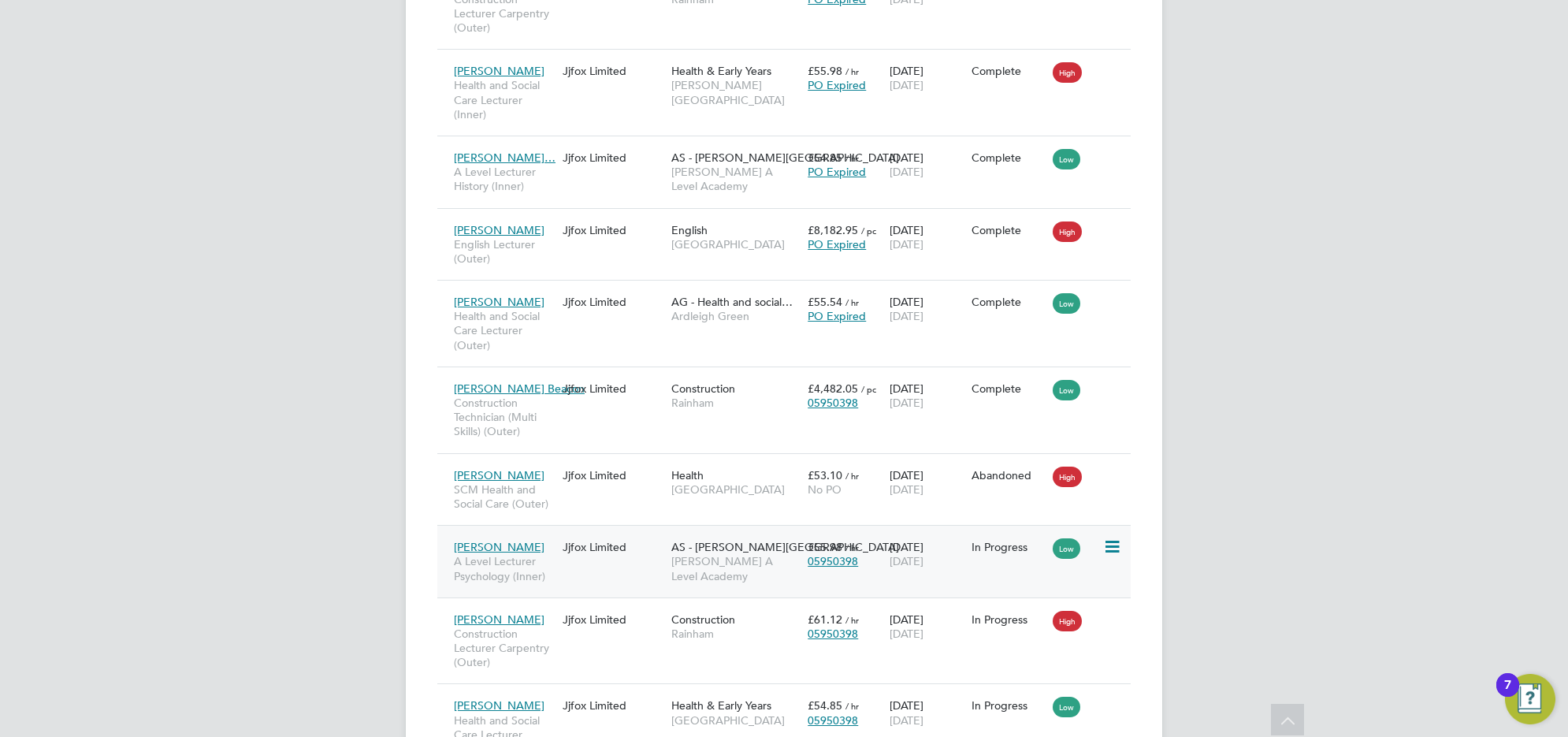
click at [615, 562] on div "Jjfox Limited" at bounding box center [613, 547] width 108 height 30
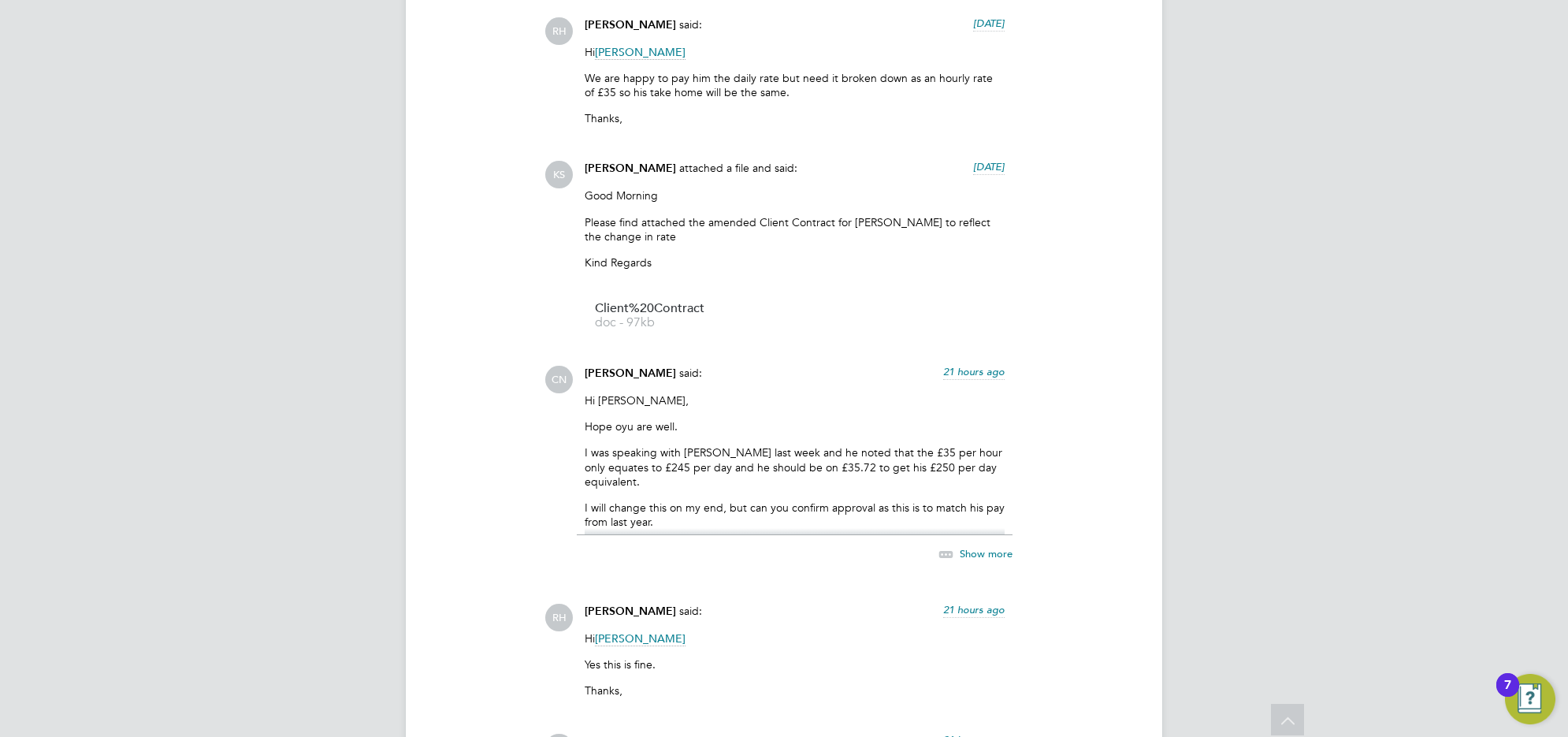
scroll to position [7139, 0]
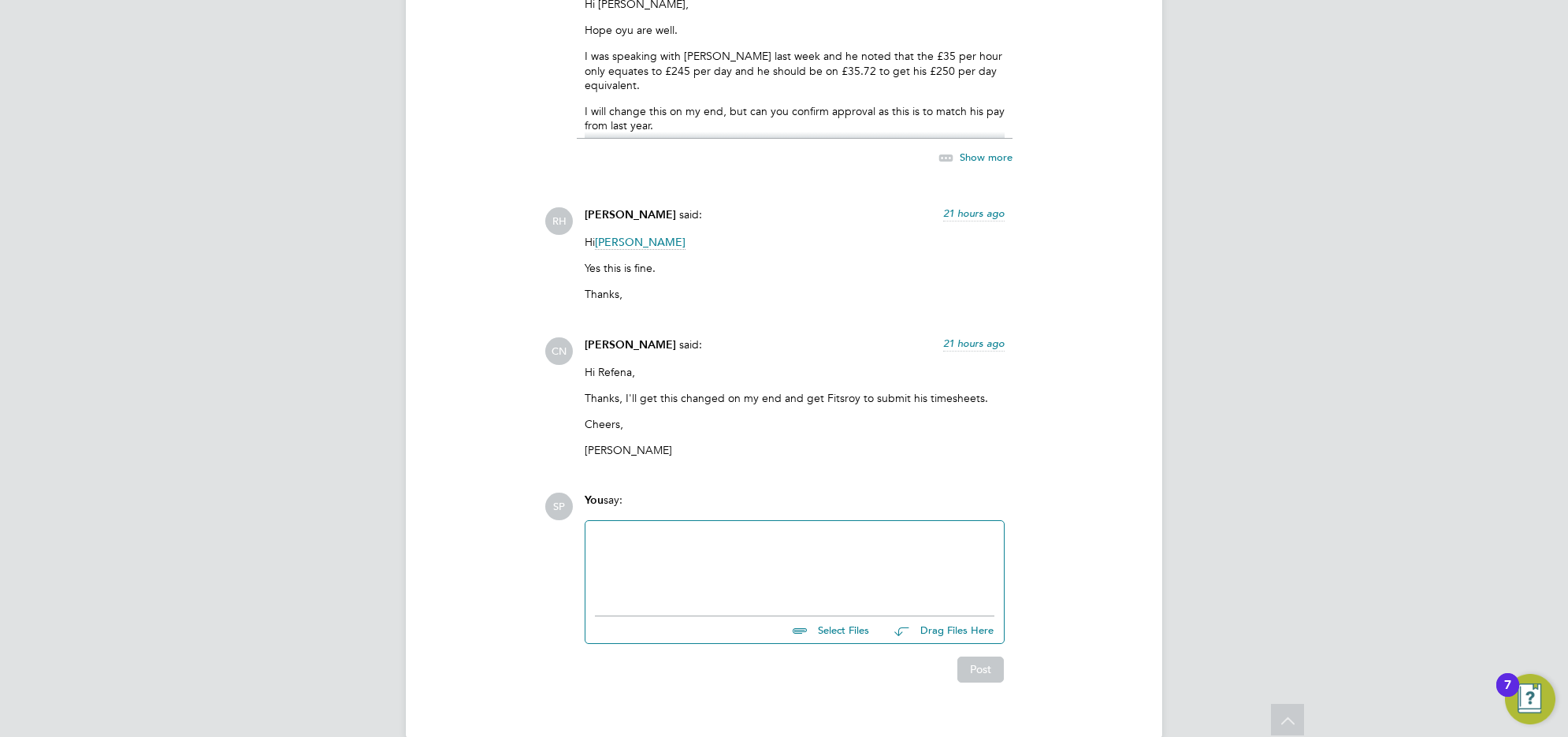
click at [638, 531] on div at bounding box center [794, 565] width 399 height 68
click at [922, 560] on div "Thank you for all your help in sorting out Fitz's rate. His timesheets have now…" at bounding box center [794, 574] width 399 height 28
click at [780, 560] on div "Thank you for all your help in sorting out Fitz's rate. His timesheets for the …" at bounding box center [794, 574] width 399 height 28
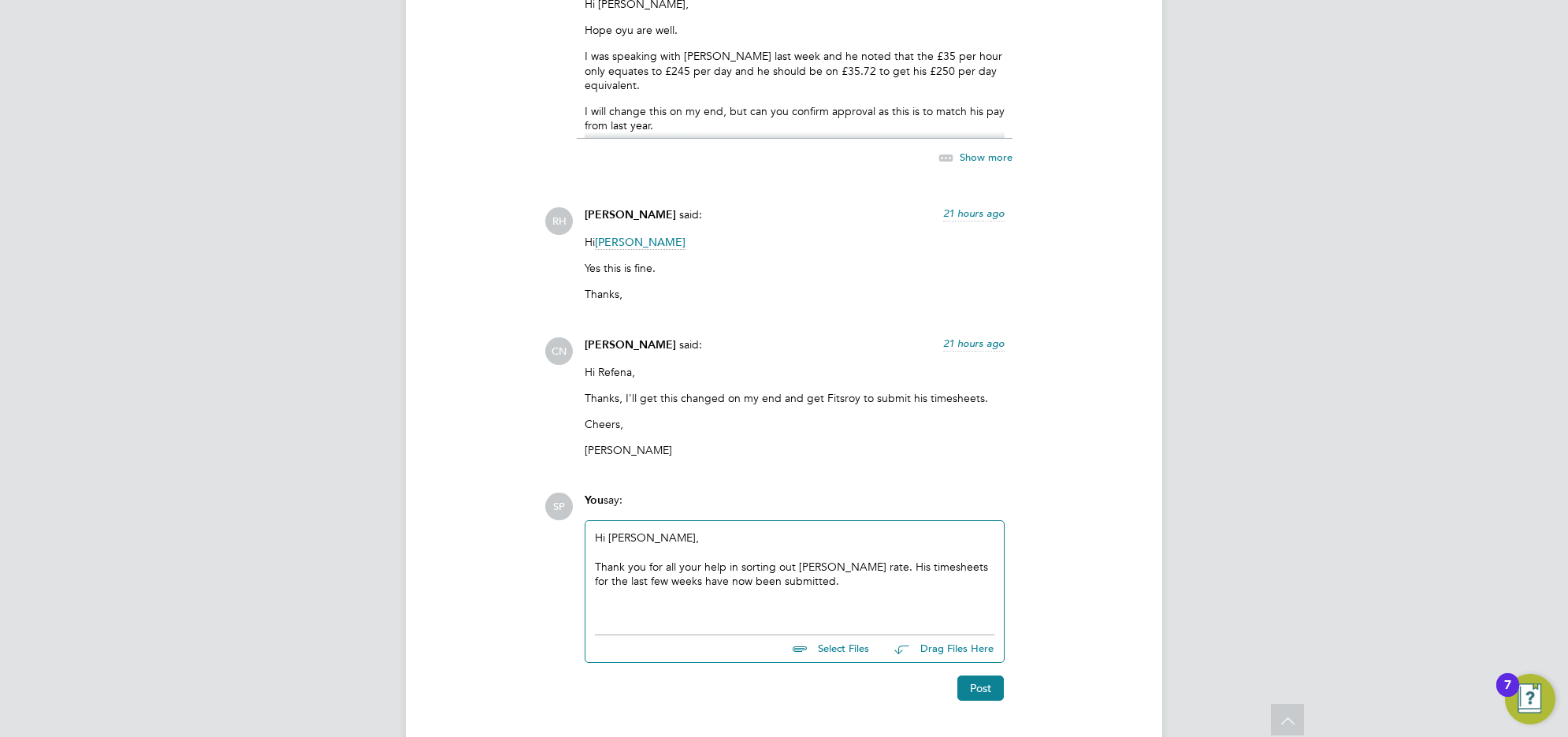
click at [847, 560] on div "Thank you for all your help in sorting out Fitz's rate. His timesheets for the …" at bounding box center [794, 574] width 399 height 28
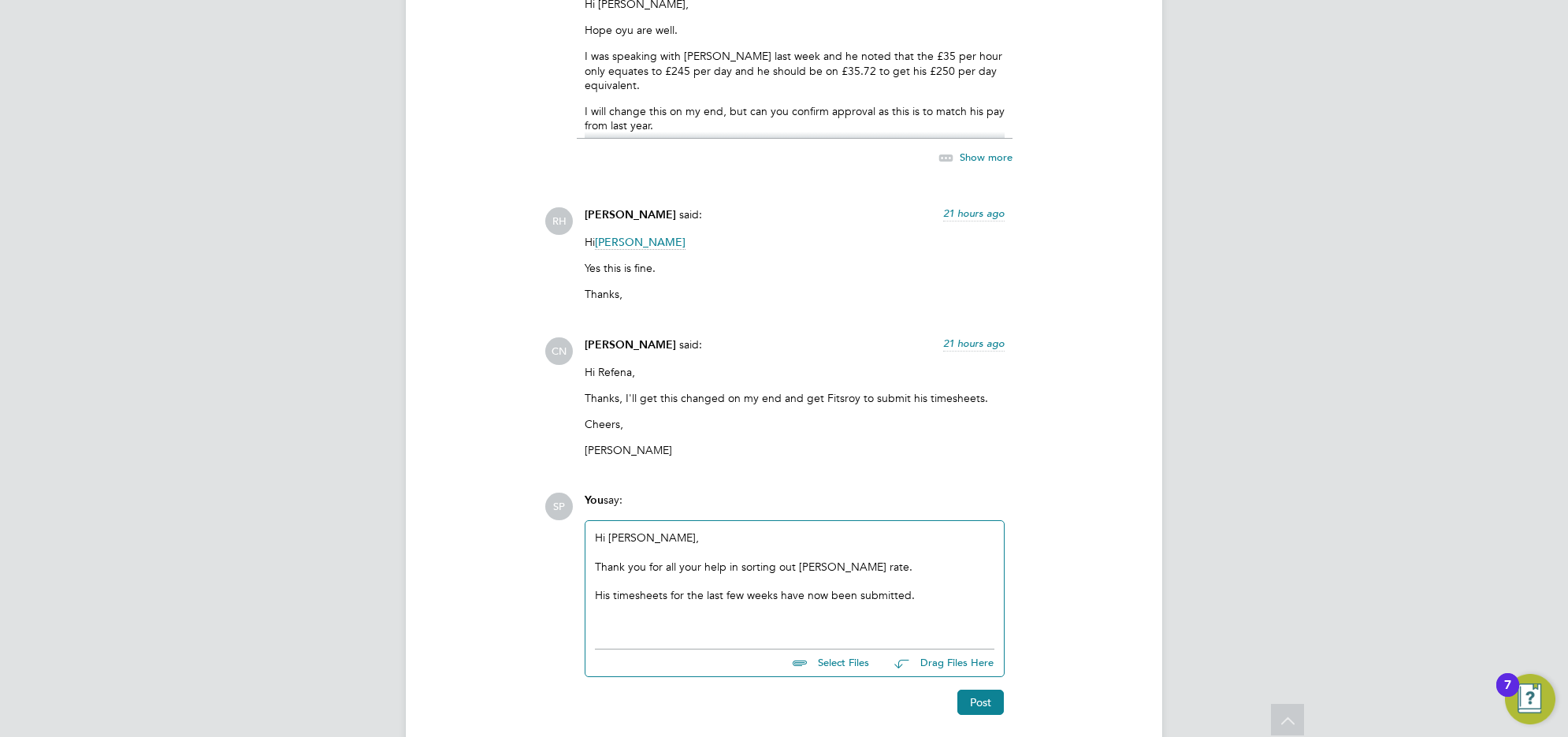
click at [919, 588] on div "His timesheets for the last few weeks have now been submitted." at bounding box center [794, 595] width 399 height 15
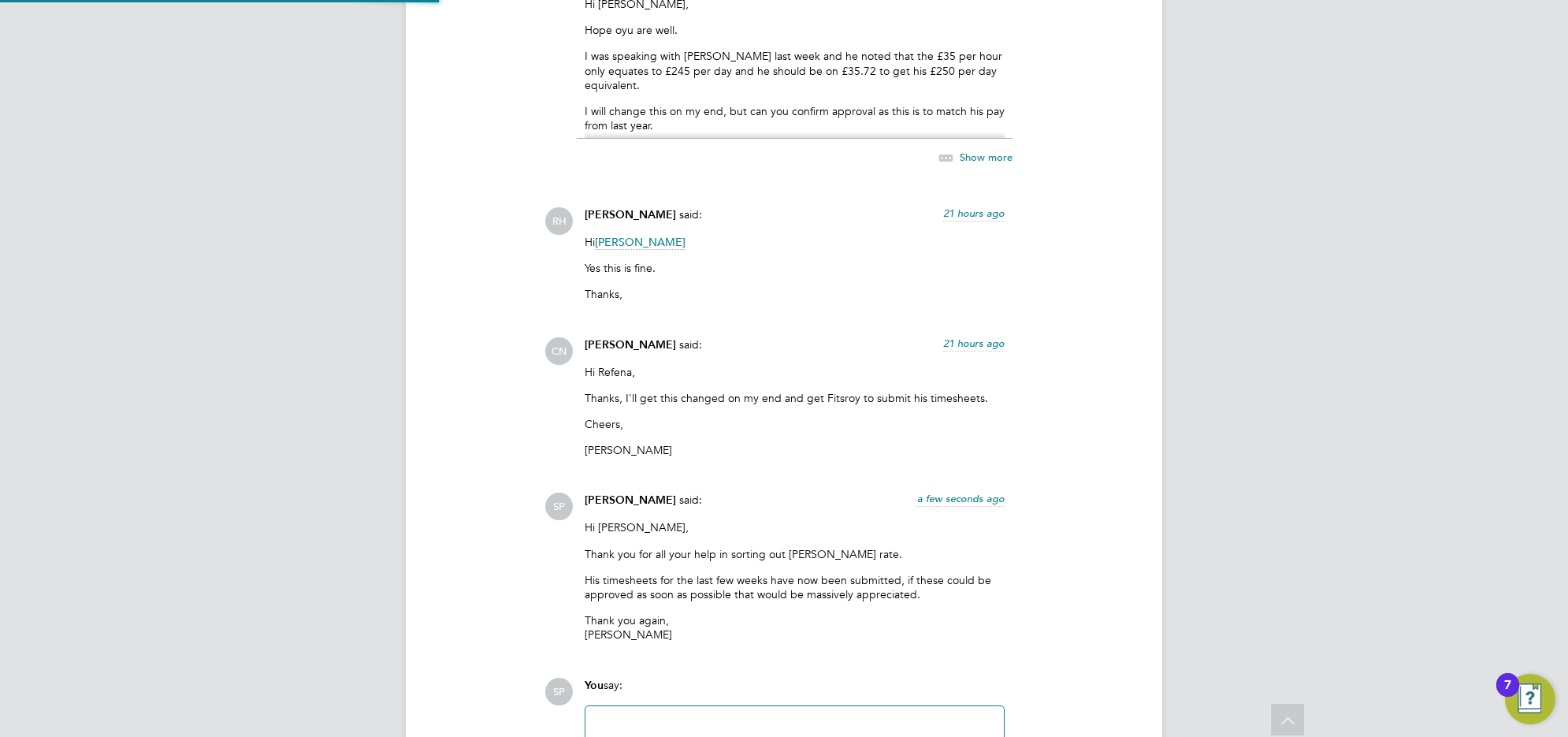
scroll to position [7324, 0]
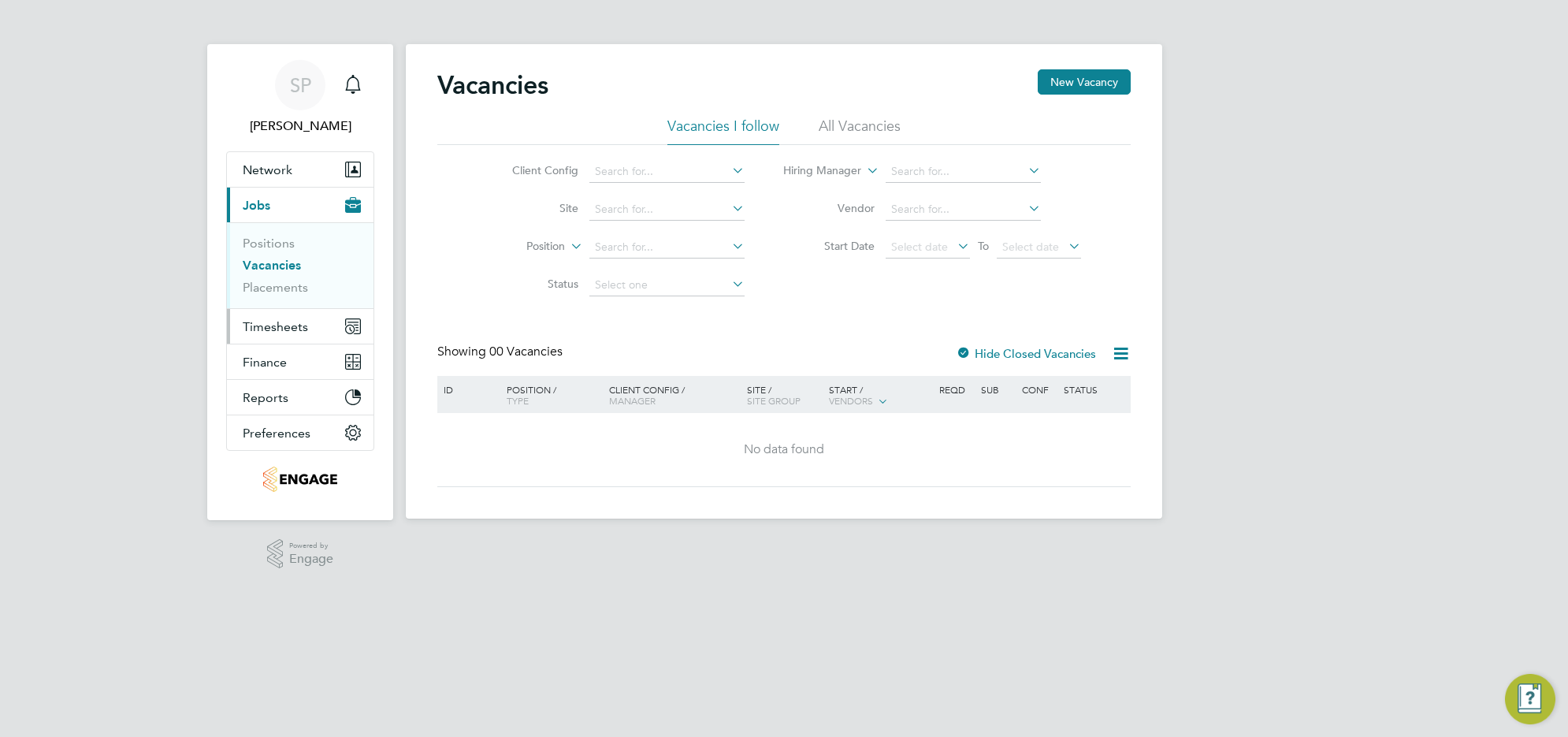
click at [285, 335] on button "Timesheets" at bounding box center [300, 326] width 146 height 35
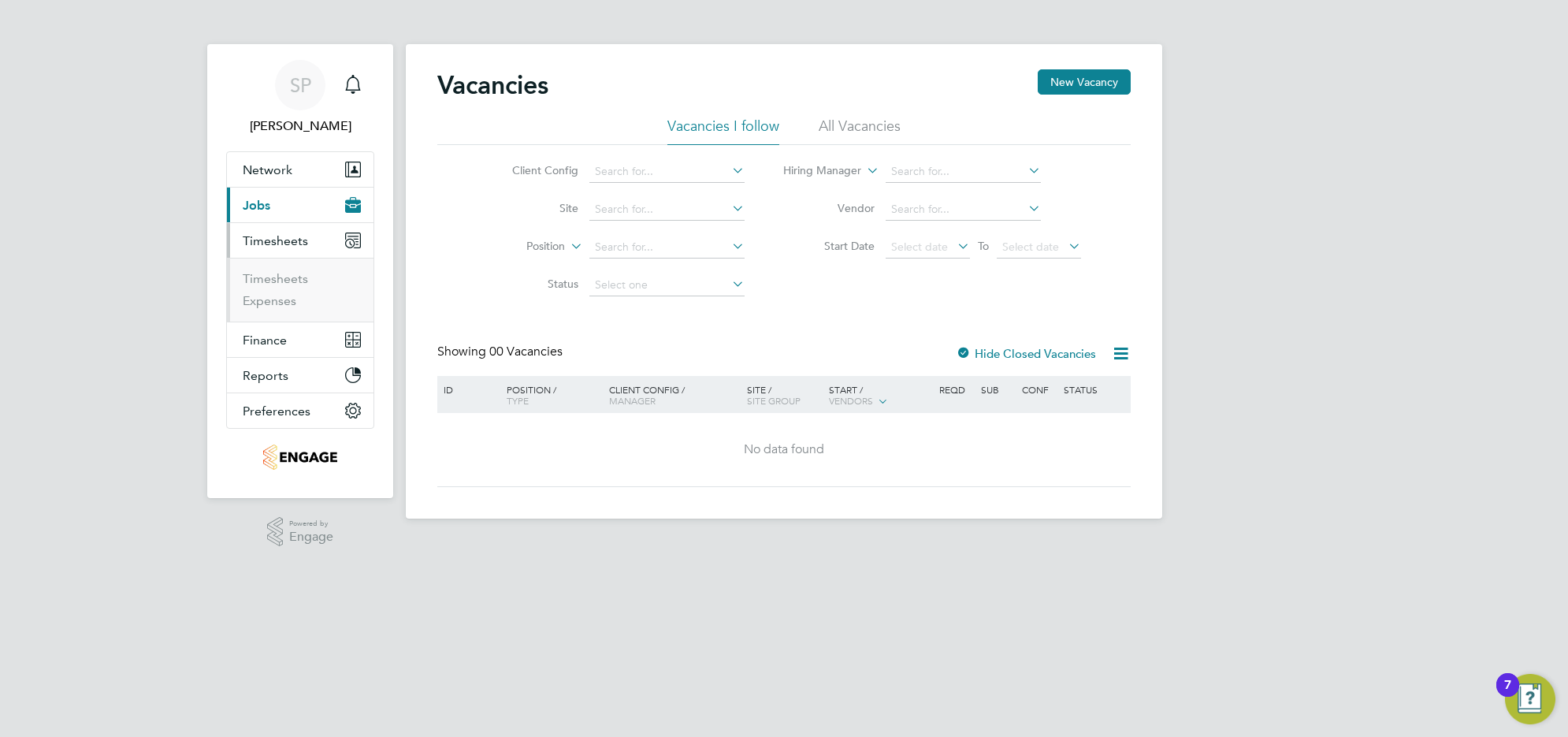
click at [285, 289] on li "Timesheets" at bounding box center [302, 282] width 118 height 22
click at [285, 282] on link "Timesheets" at bounding box center [275, 278] width 66 height 15
